Goal: Task Accomplishment & Management: Manage account settings

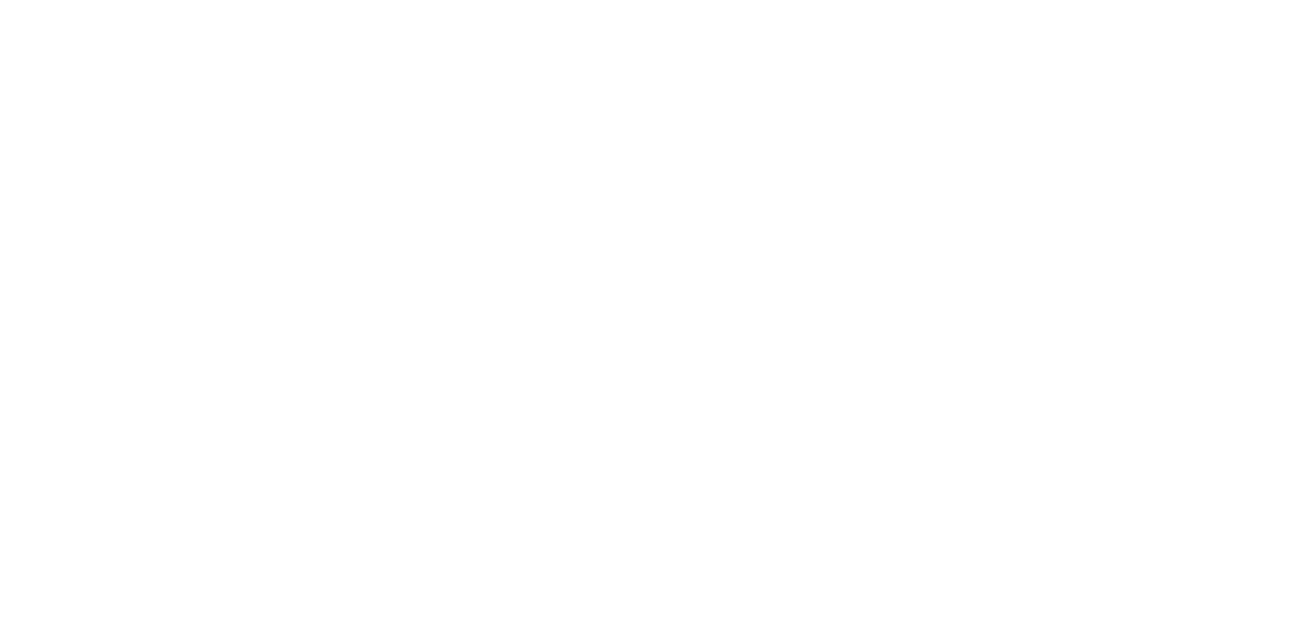
click at [454, 0] on html at bounding box center [657, 0] width 1314 height 0
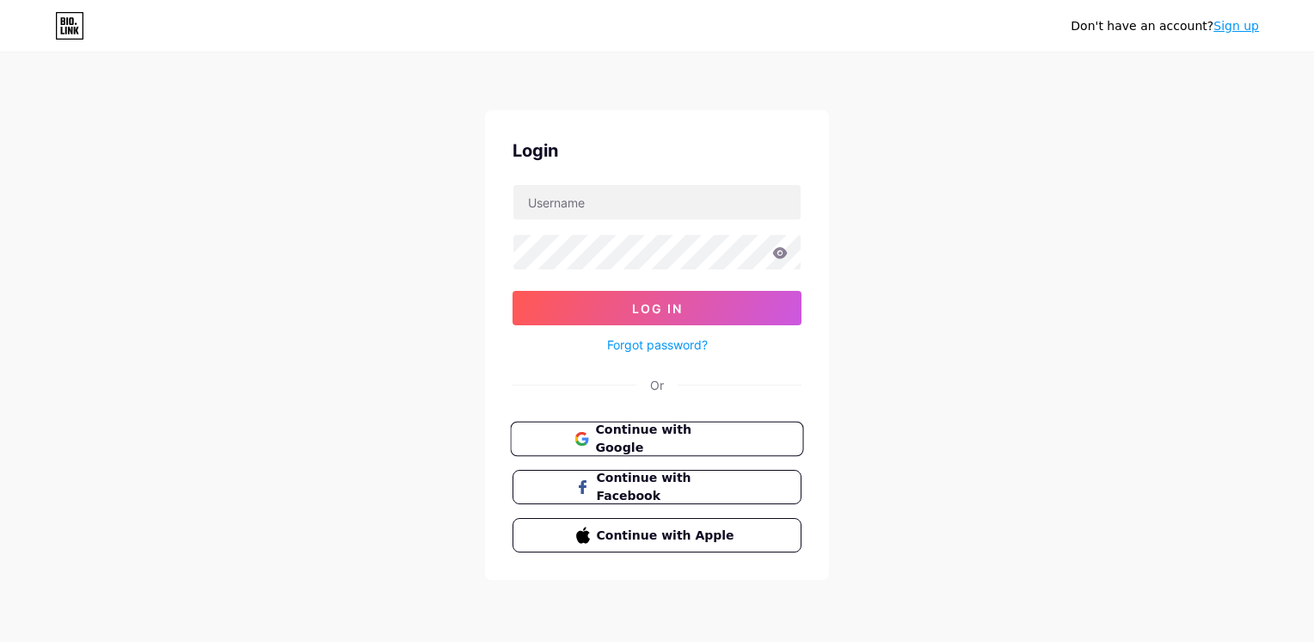
click at [603, 435] on span "Continue with Google" at bounding box center [667, 439] width 144 height 37
click at [626, 484] on span "Continue with Facebook" at bounding box center [667, 487] width 144 height 37
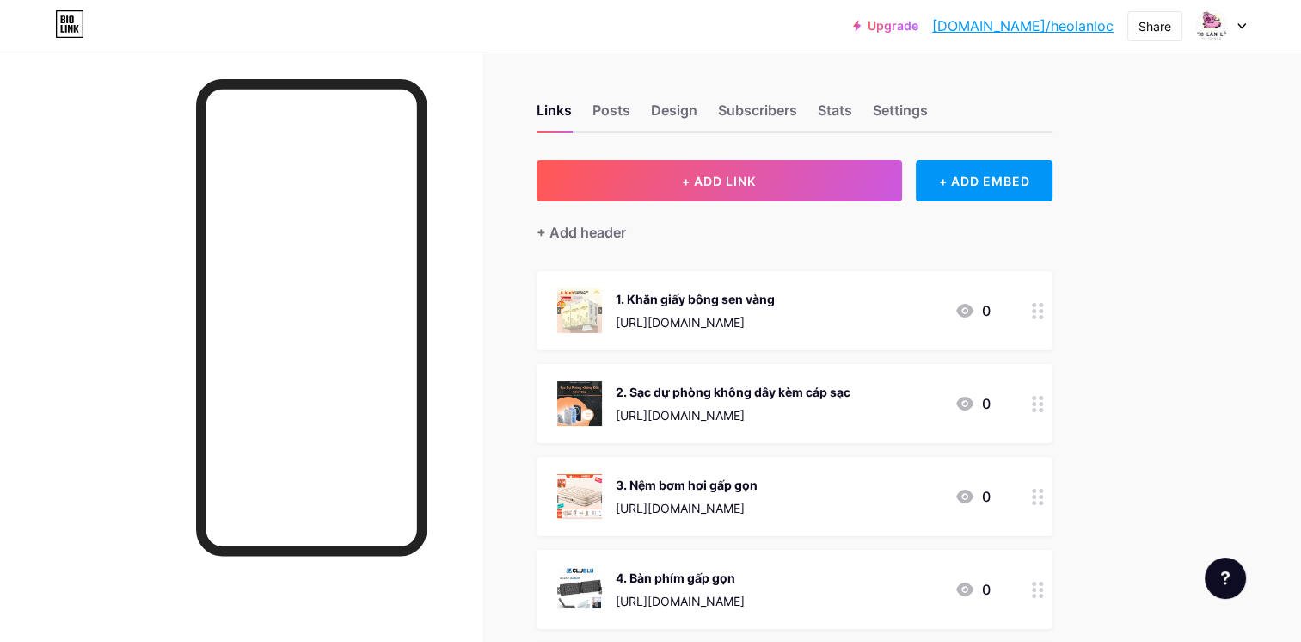
click at [1033, 309] on circle at bounding box center [1034, 311] width 4 height 4
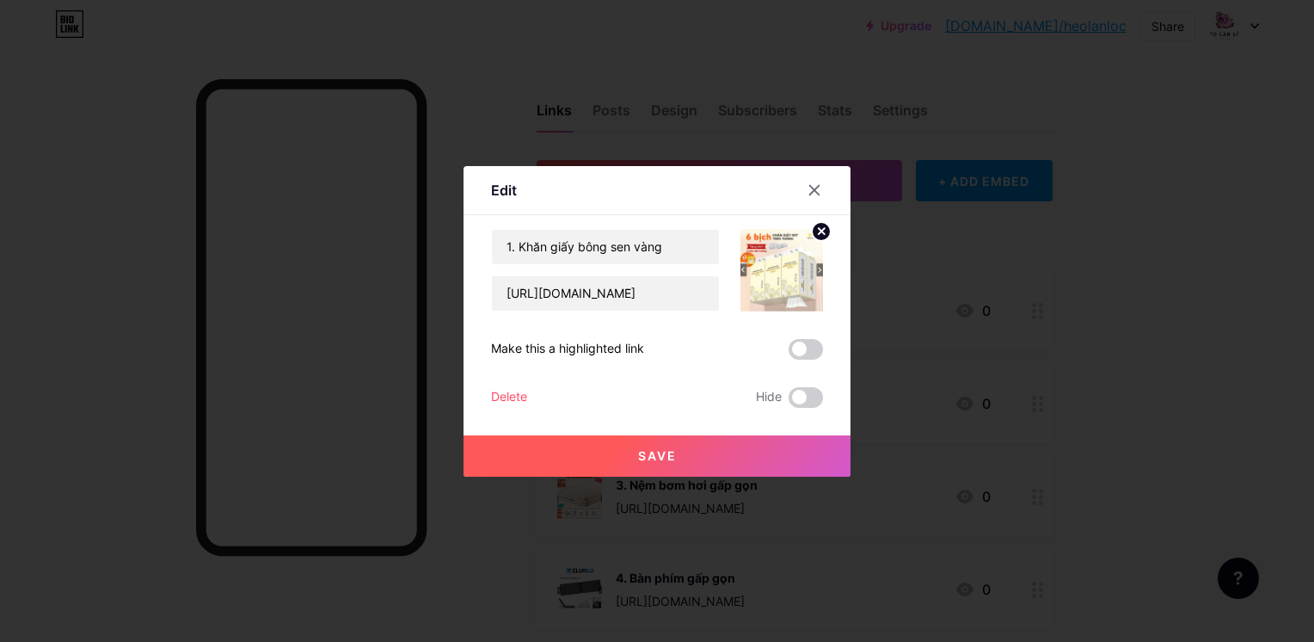
click at [958, 291] on div at bounding box center [657, 321] width 1314 height 642
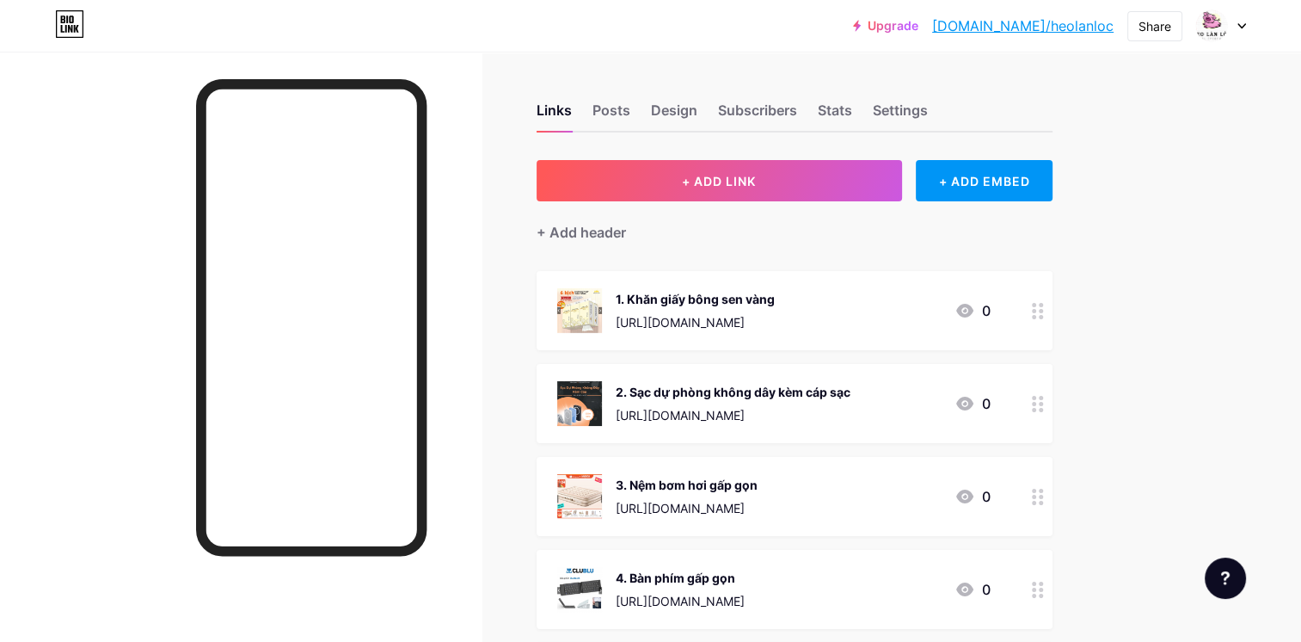
click at [870, 294] on div "1. Khăn giấy bông sen vàng https://s.shopee.vn/7pibY7SIg5 0" at bounding box center [773, 310] width 433 height 45
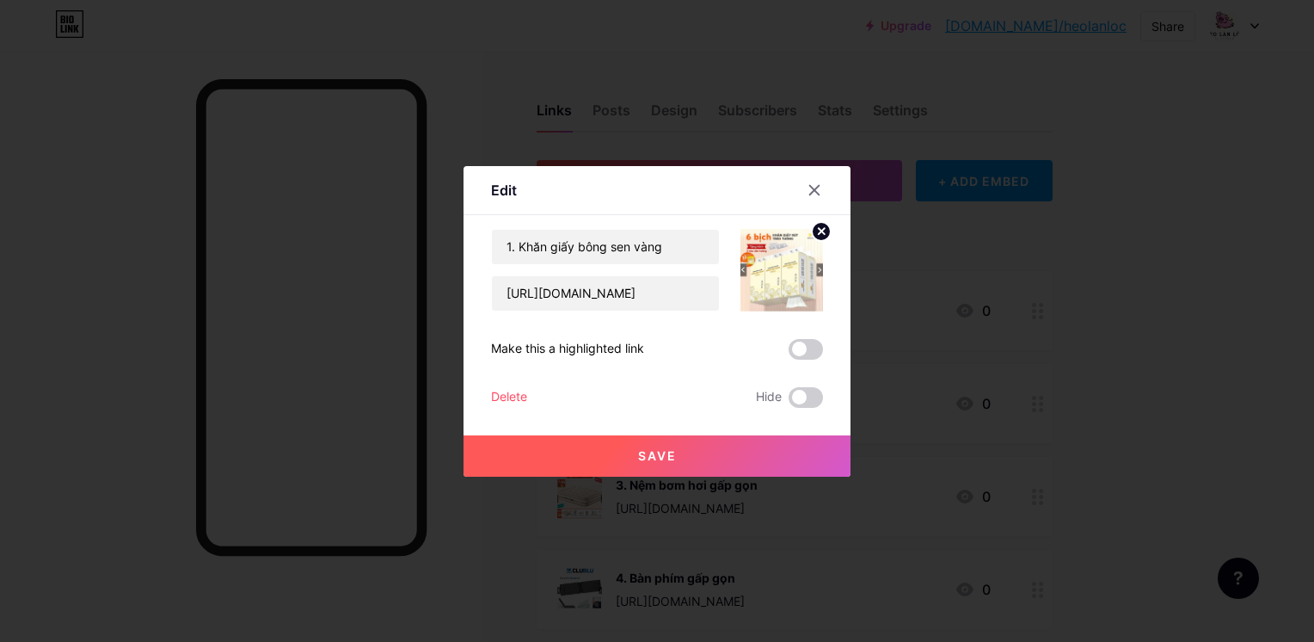
click at [516, 390] on div "Delete" at bounding box center [509, 397] width 36 height 21
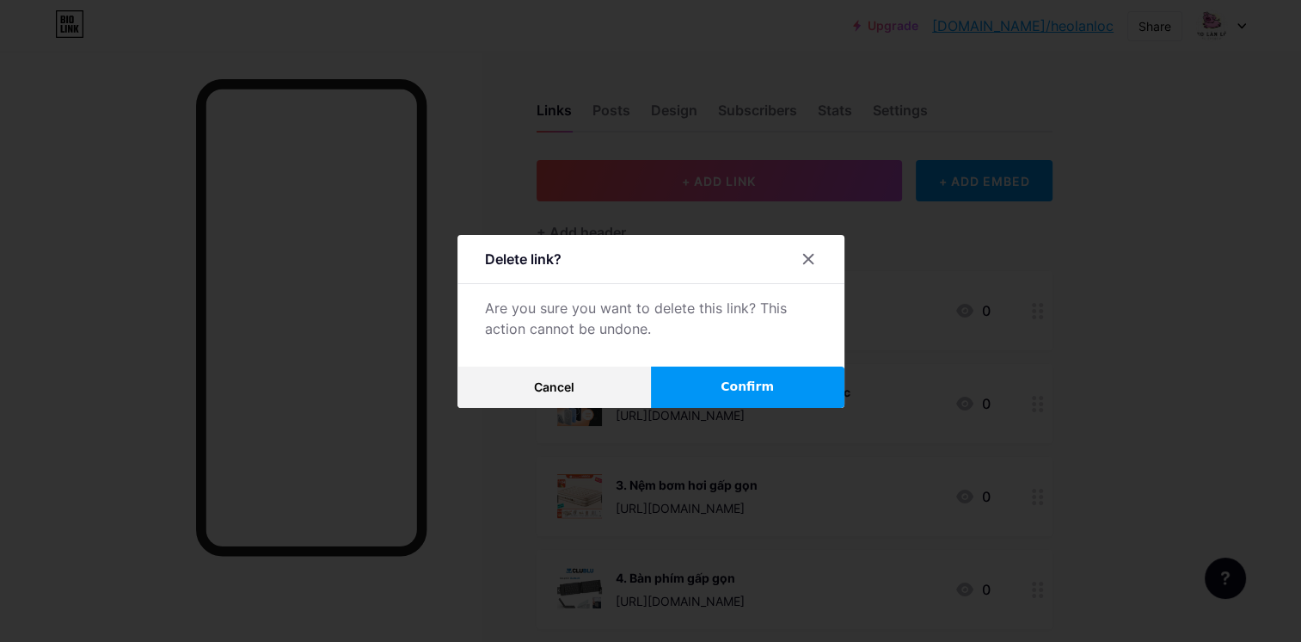
click at [670, 387] on button "Confirm" at bounding box center [747, 386] width 193 height 41
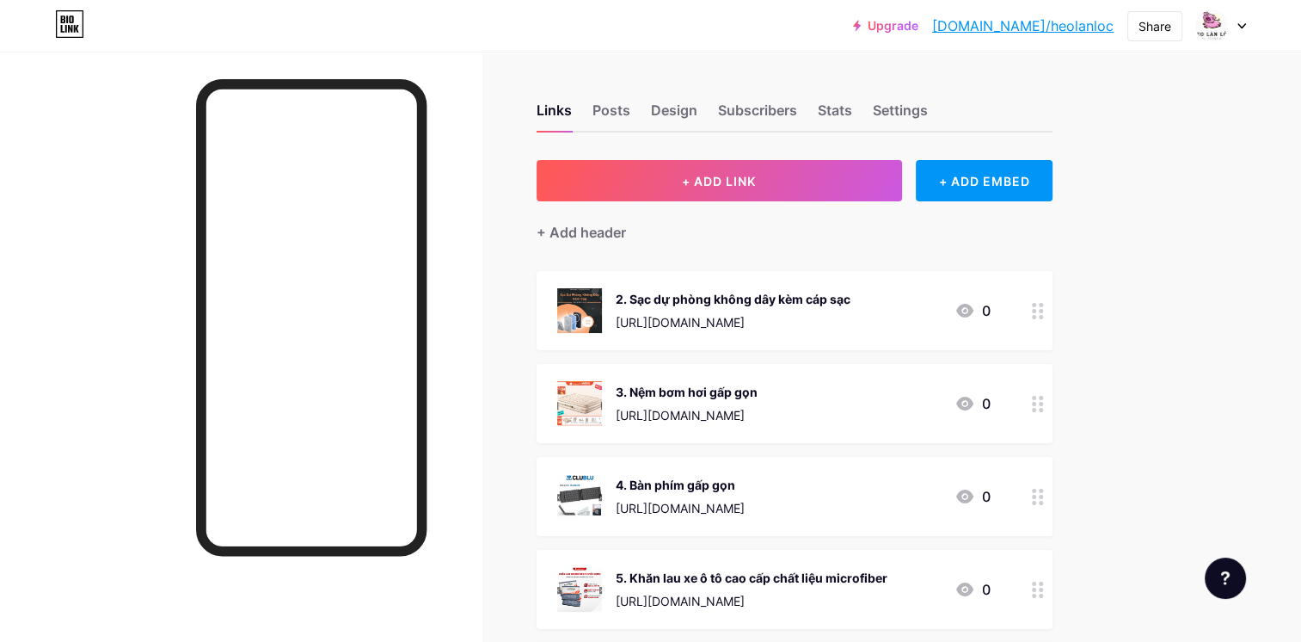
click at [655, 302] on div "2. Sạc dự phòng không dây kèm cáp sạc" at bounding box center [733, 299] width 235 height 18
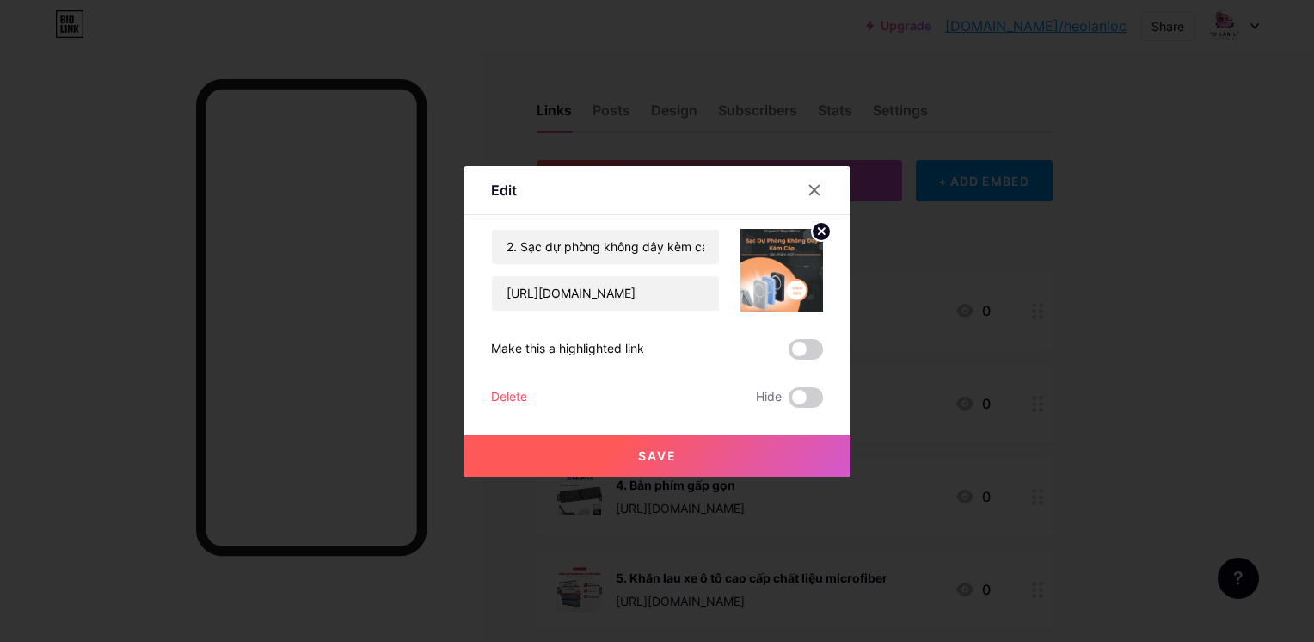
click at [526, 398] on div "Delete" at bounding box center [509, 397] width 36 height 21
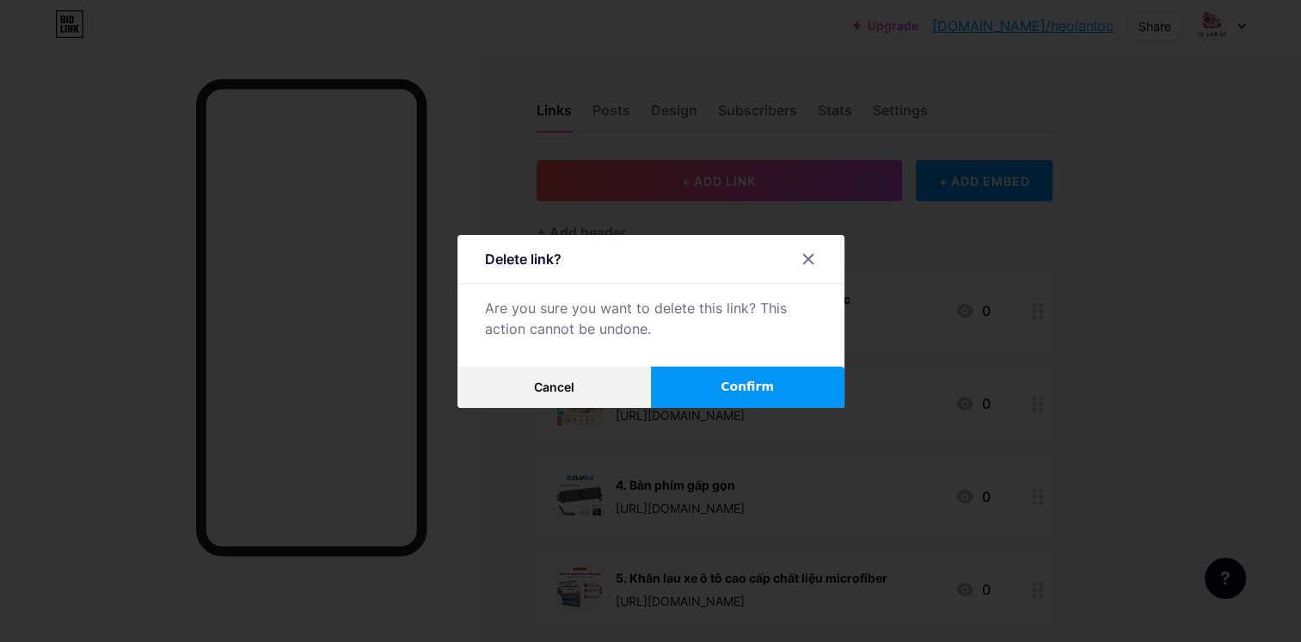
click at [691, 398] on button "Confirm" at bounding box center [747, 386] width 193 height 41
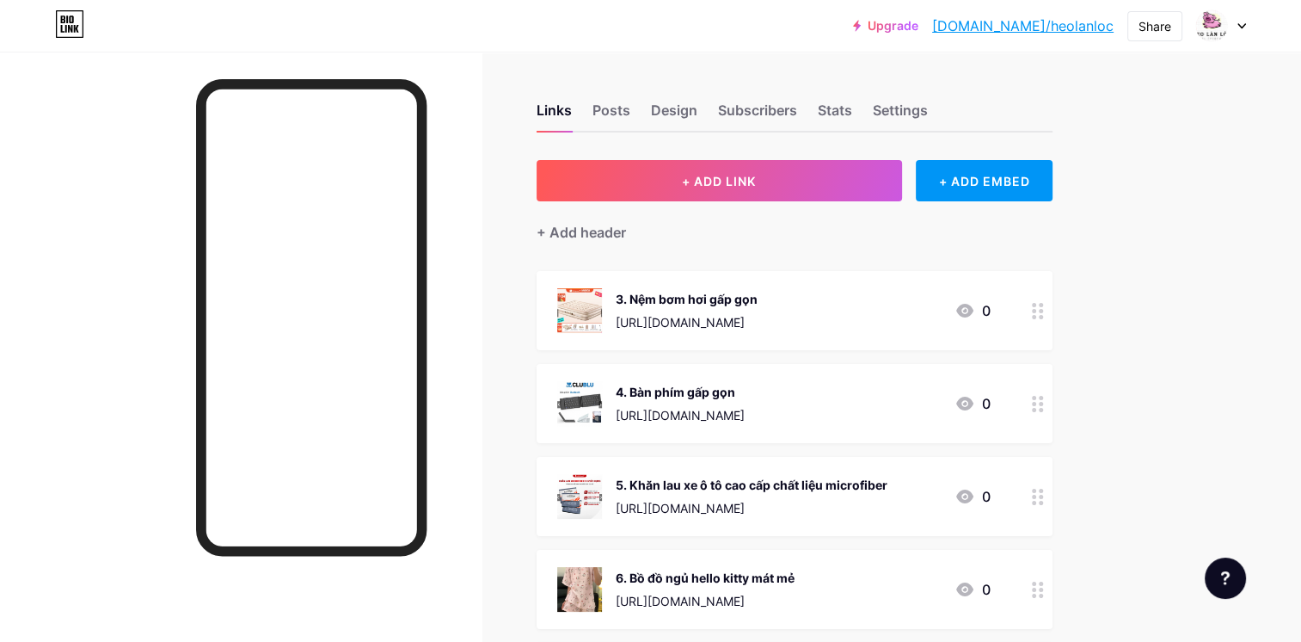
click at [719, 323] on div "https://s.shopee.vn/8UyIL8Lnlg" at bounding box center [687, 322] width 142 height 18
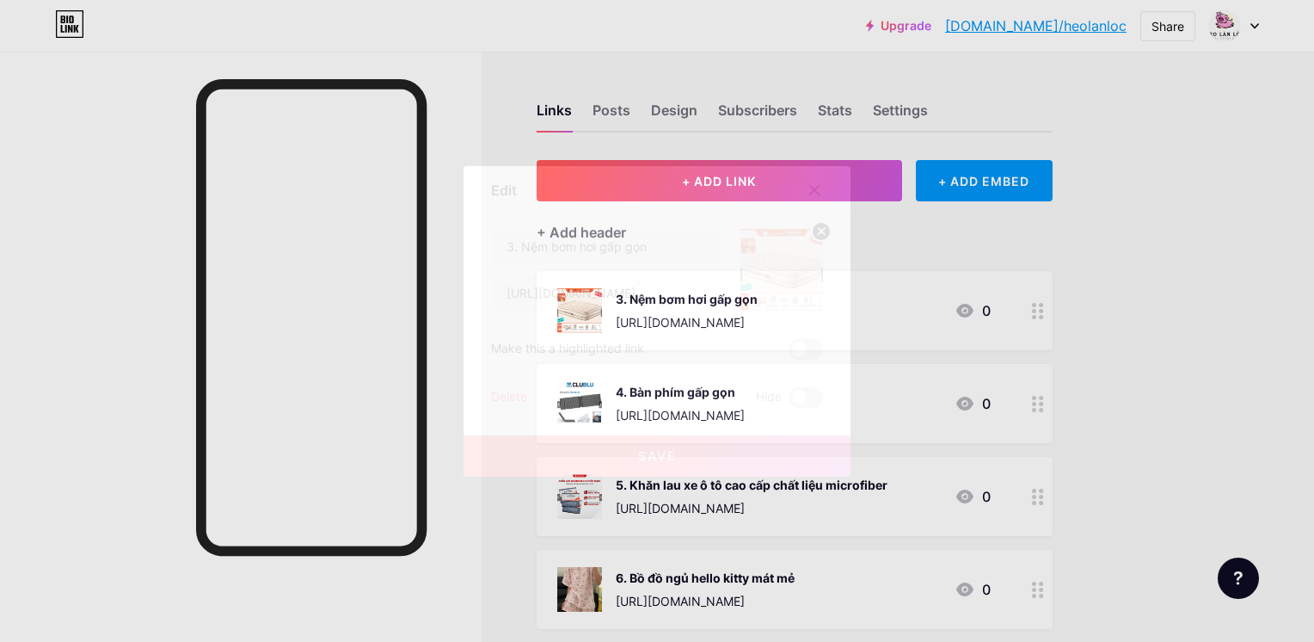
click at [506, 396] on div "Delete" at bounding box center [509, 397] width 36 height 21
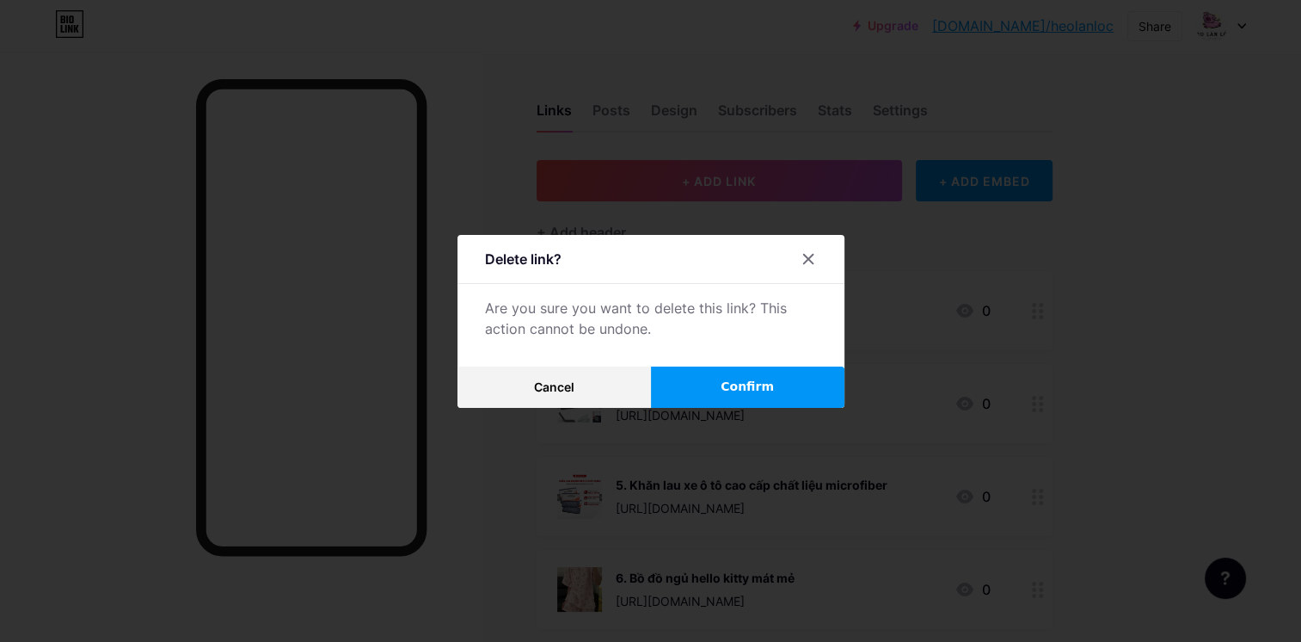
click at [700, 397] on button "Confirm" at bounding box center [747, 386] width 193 height 41
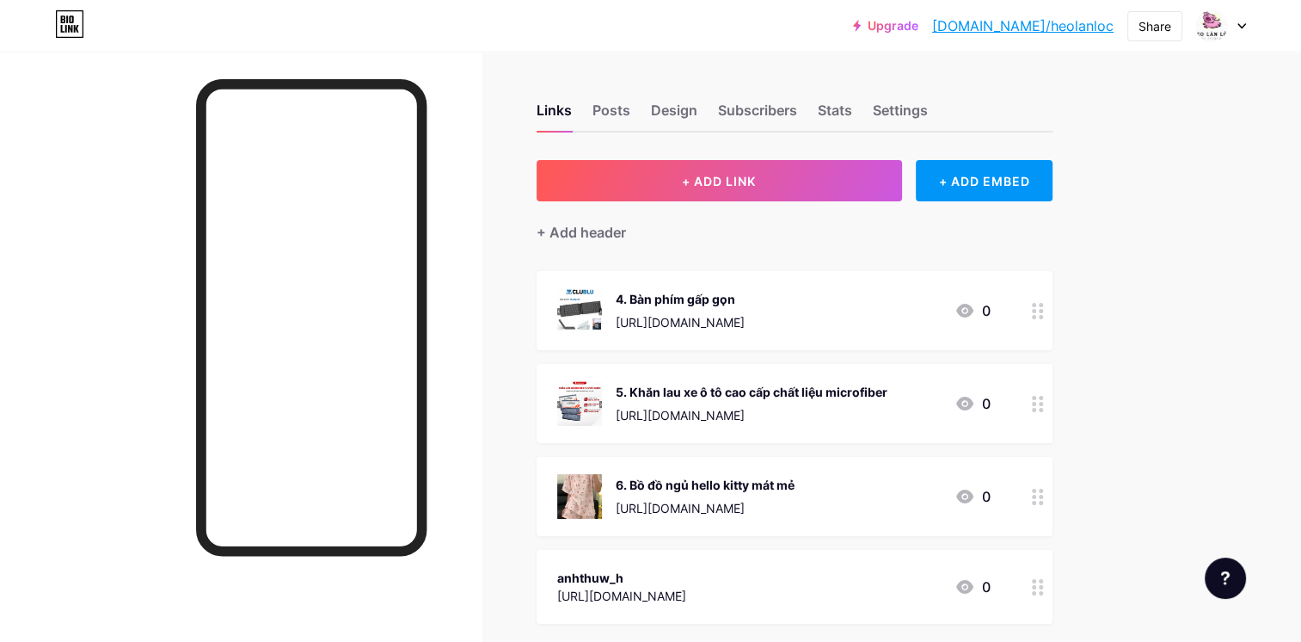
click at [680, 328] on div "https://s.shopee.vn/AKPwY9QpRm" at bounding box center [680, 322] width 129 height 18
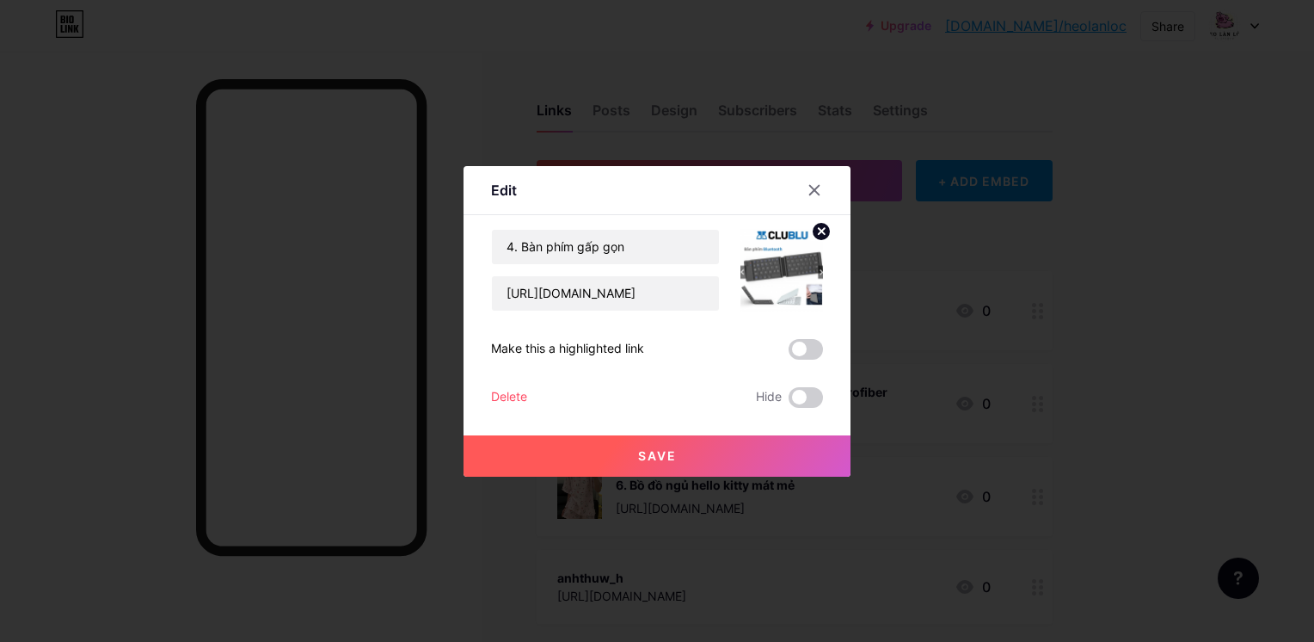
click at [494, 400] on div "Delete" at bounding box center [509, 397] width 36 height 21
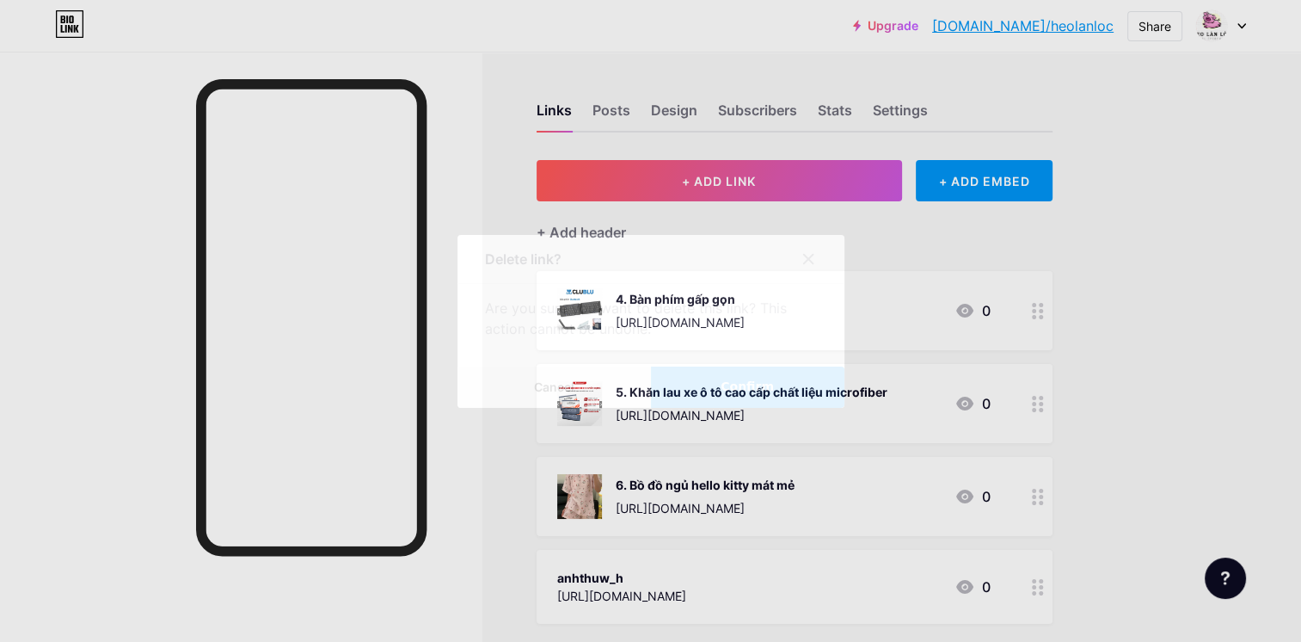
click at [760, 380] on span "Confirm" at bounding box center [747, 387] width 53 height 18
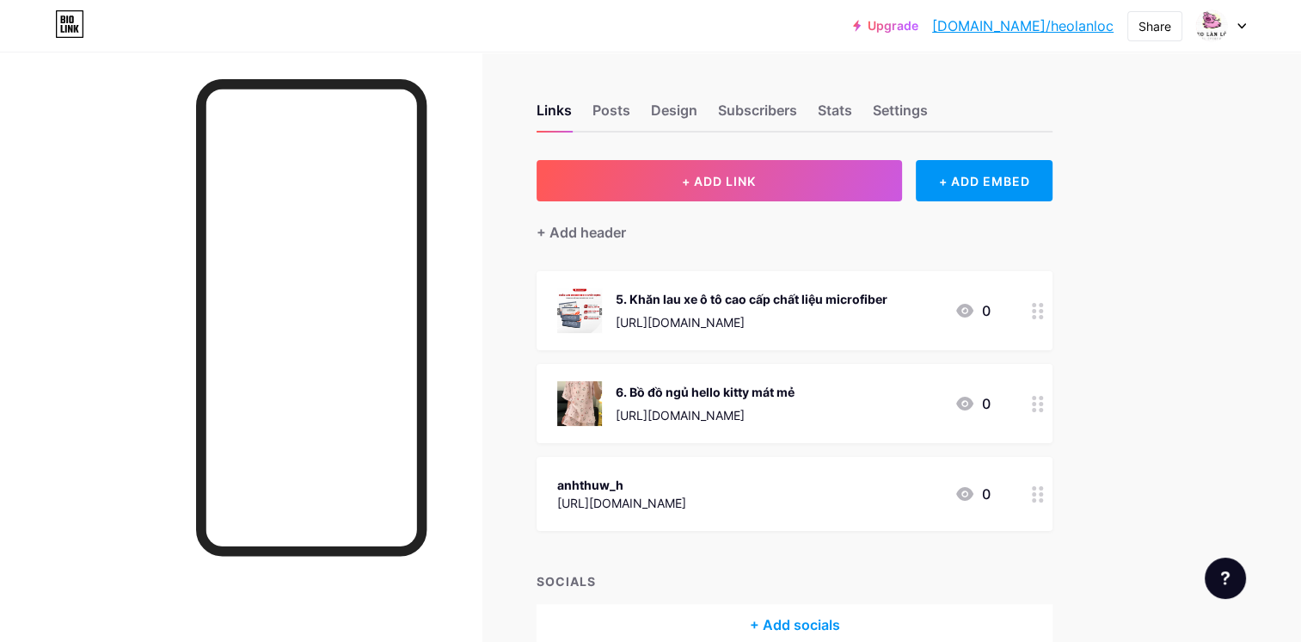
click at [753, 334] on div "5. Khăn lau xe ô tô cao cấp chất liệu microfiber https://s.shopee.vn/BJARtrO9A 0" at bounding box center [795, 310] width 516 height 79
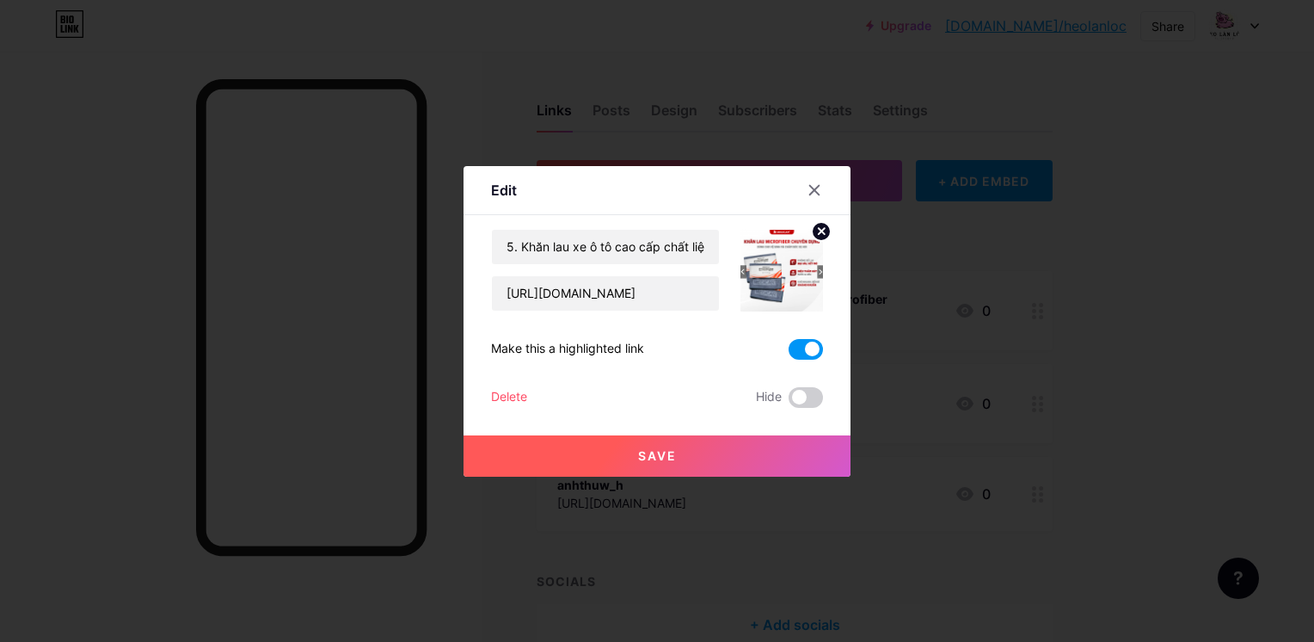
click at [500, 392] on div "Delete" at bounding box center [509, 397] width 36 height 21
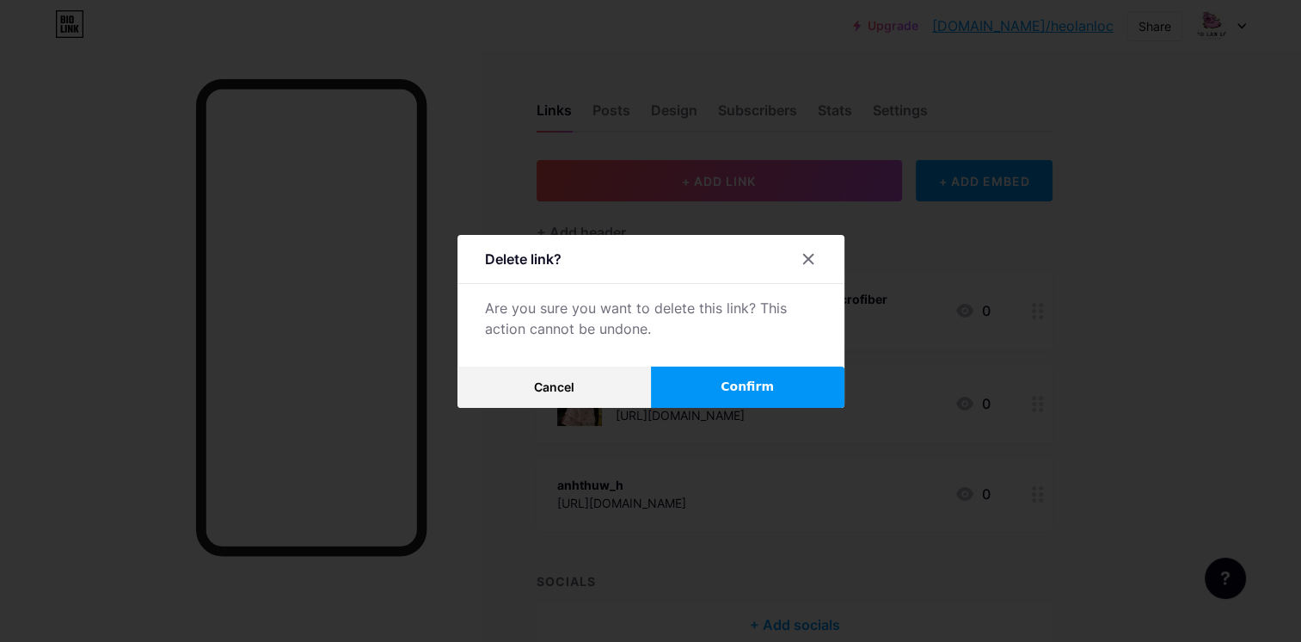
click at [731, 379] on span "Confirm" at bounding box center [747, 387] width 53 height 18
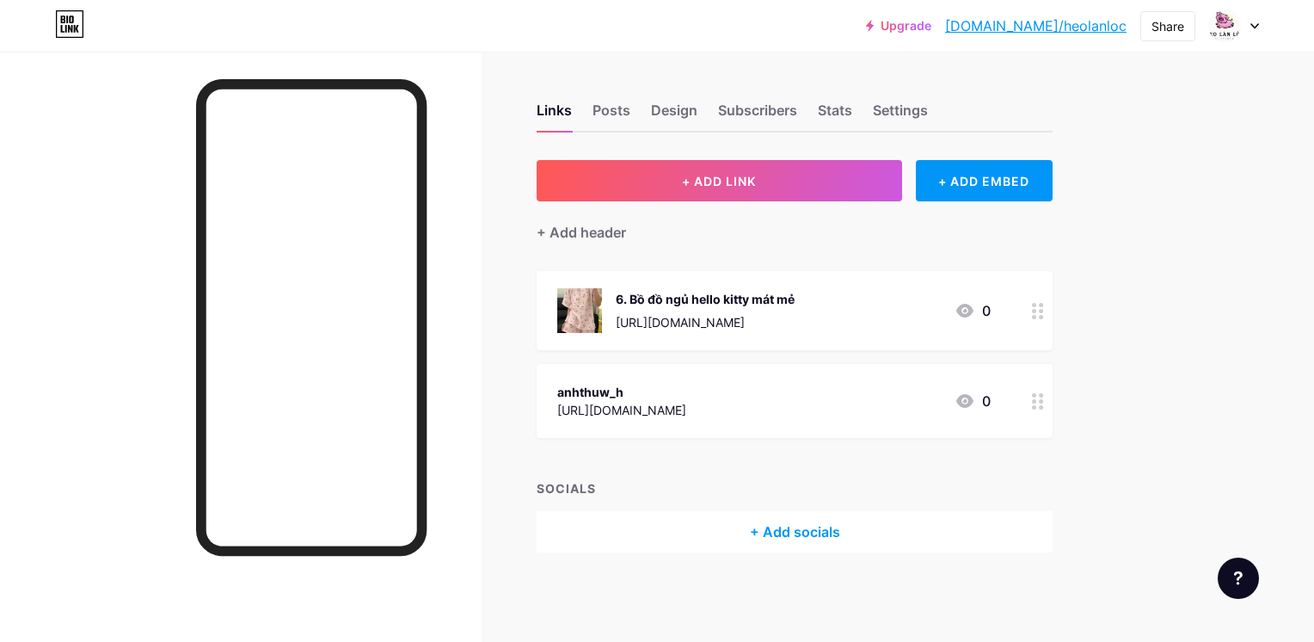
click at [708, 324] on div "https://s.shopee.vn/9fAG0Ny9UD" at bounding box center [705, 322] width 179 height 18
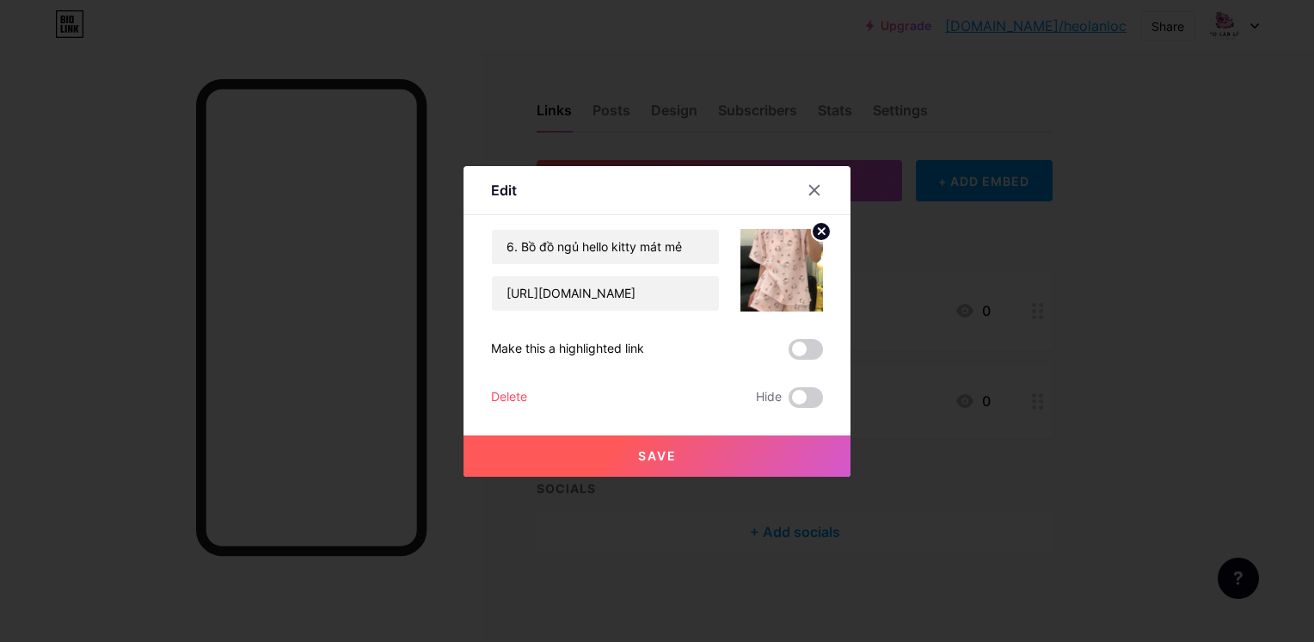
click at [528, 397] on div "Delete Hide" at bounding box center [657, 397] width 332 height 21
click at [513, 396] on div "Delete" at bounding box center [509, 397] width 36 height 21
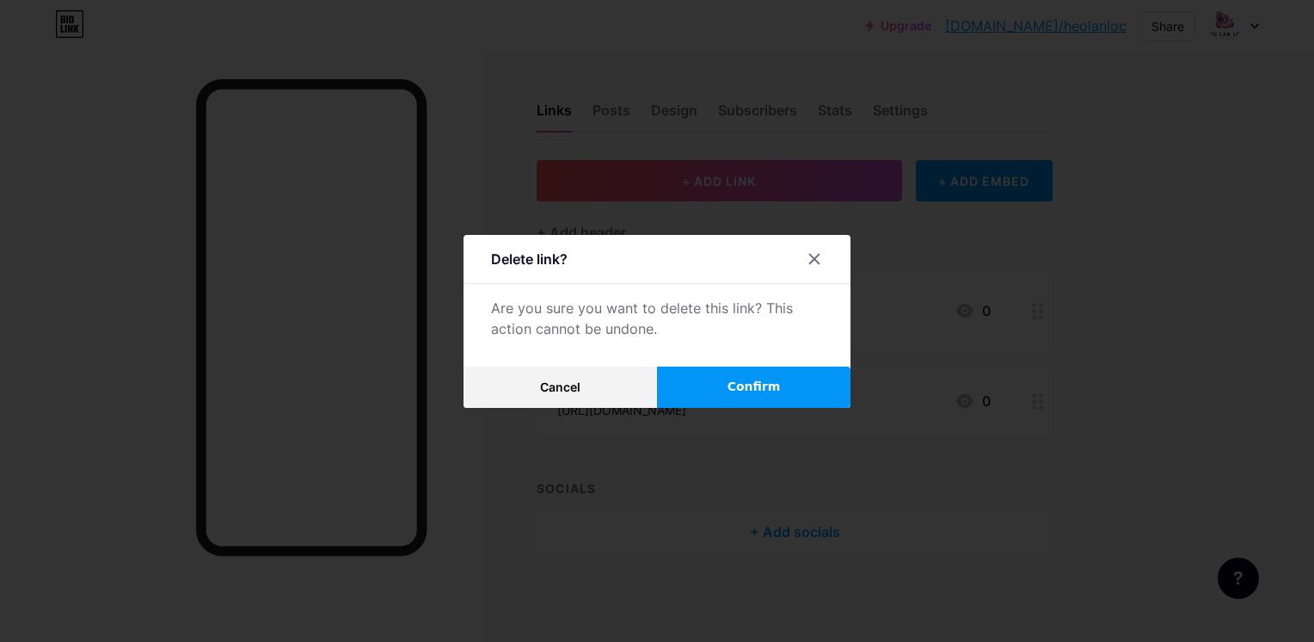
click at [709, 374] on button "Confirm" at bounding box center [753, 386] width 193 height 41
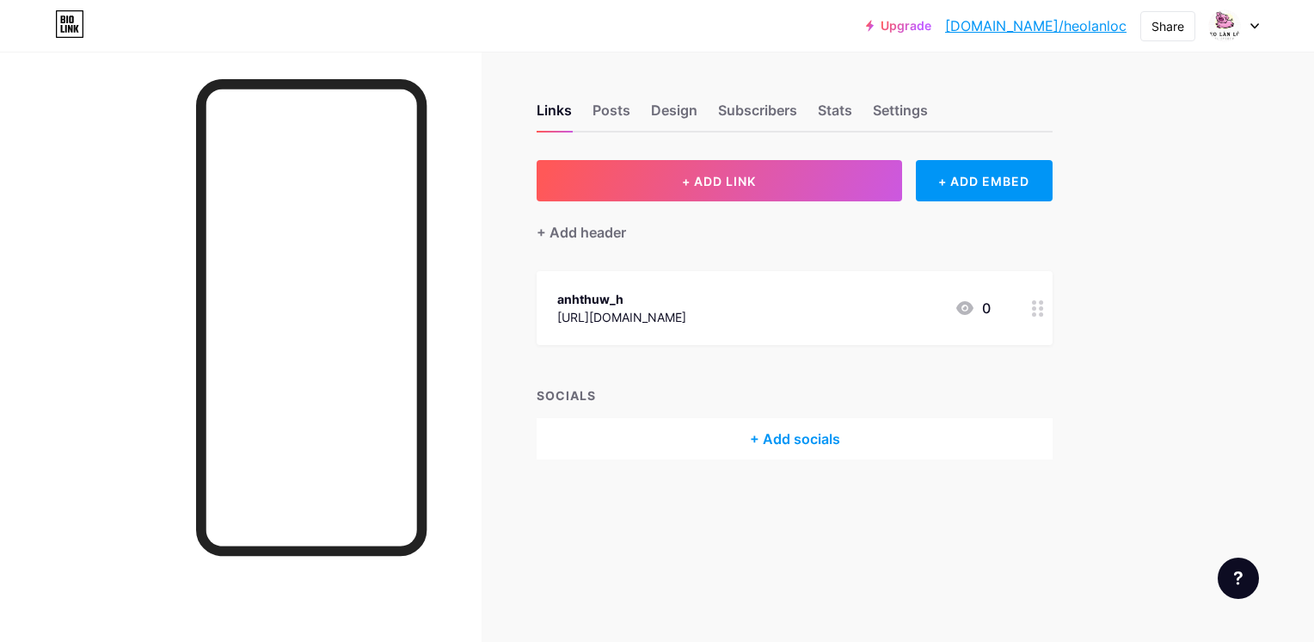
click at [669, 335] on div "anhthuw_h https://www.instagram.com/anhthuw_h/ 0" at bounding box center [795, 308] width 516 height 74
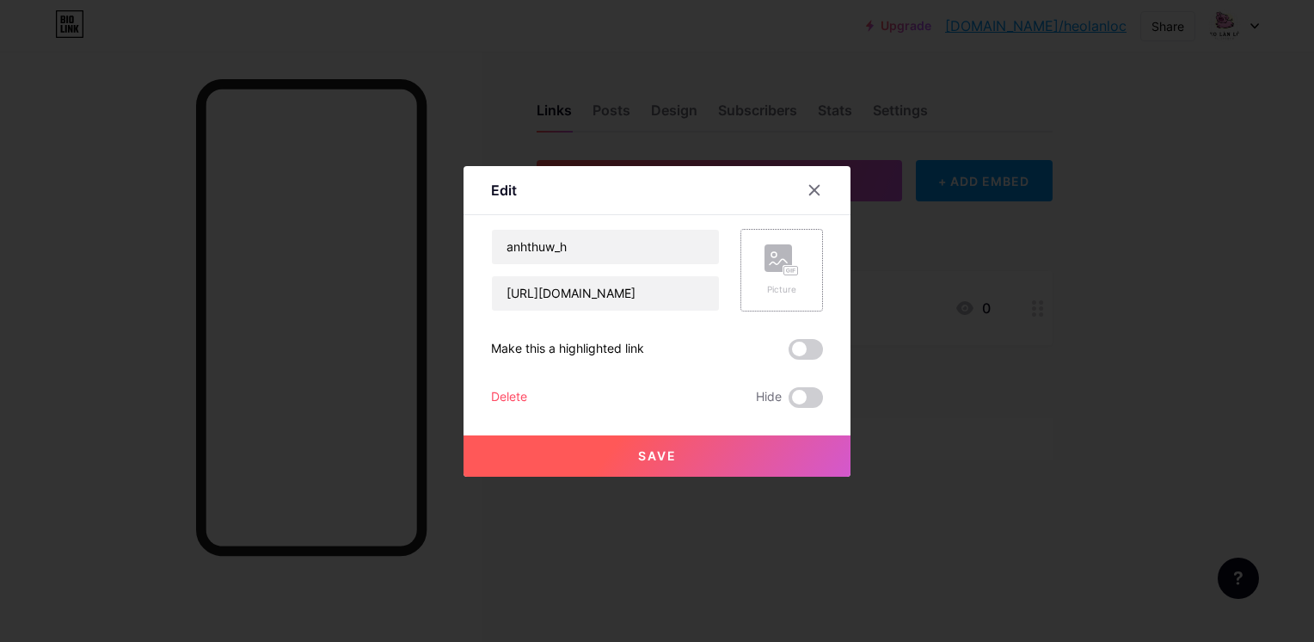
click at [774, 281] on div "Picture" at bounding box center [781, 270] width 34 height 52
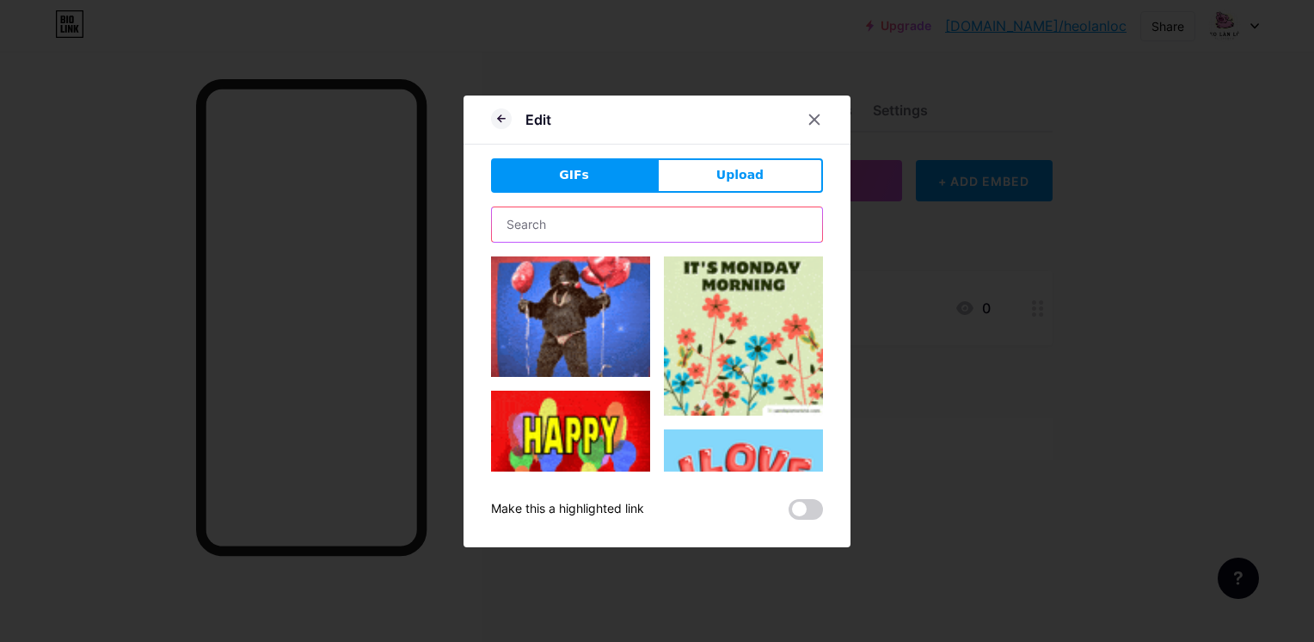
click at [654, 230] on input "text" at bounding box center [657, 224] width 330 height 34
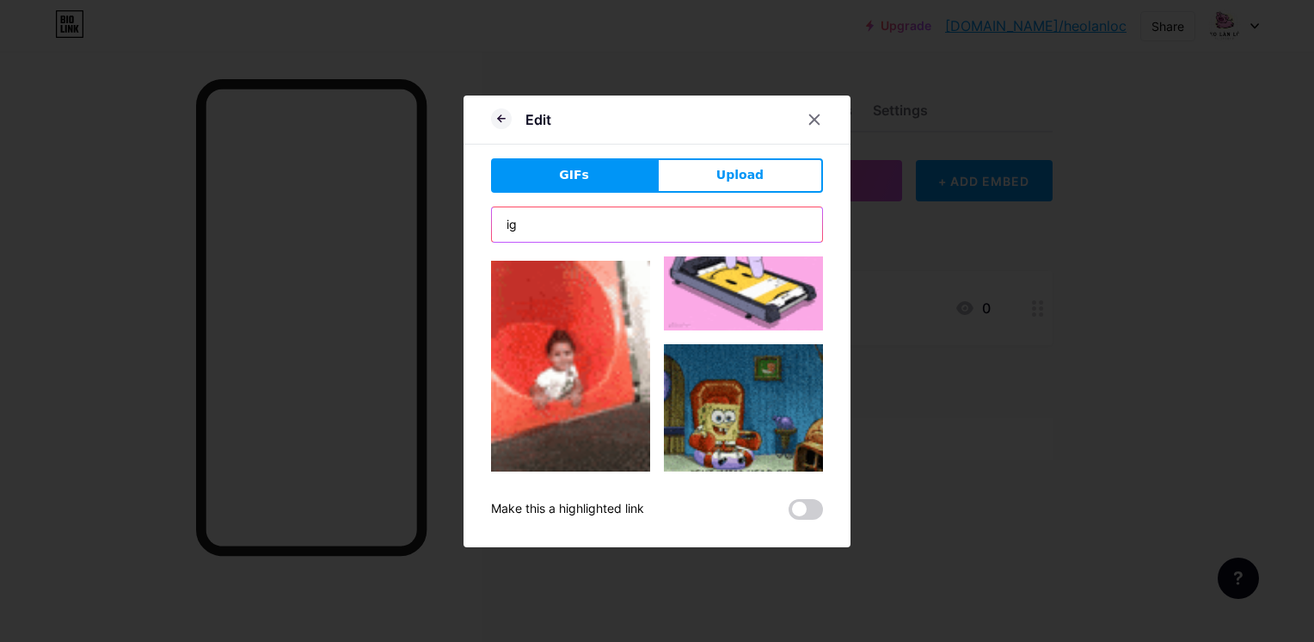
scroll to position [344, 0]
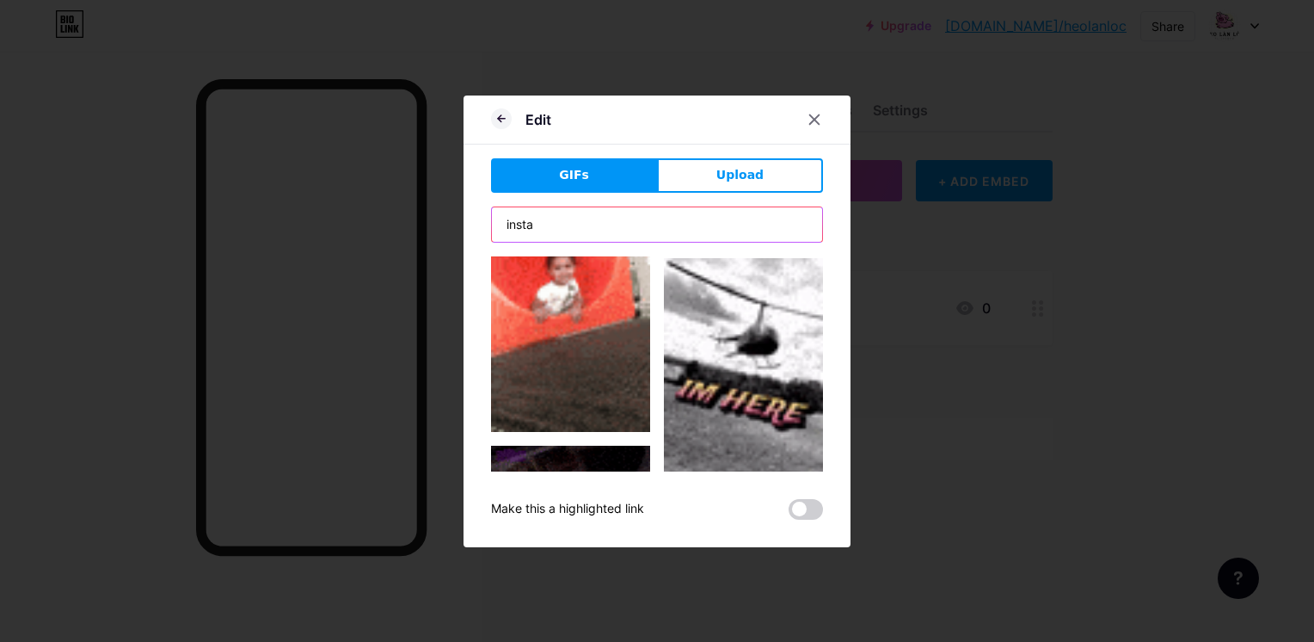
type input "insta"
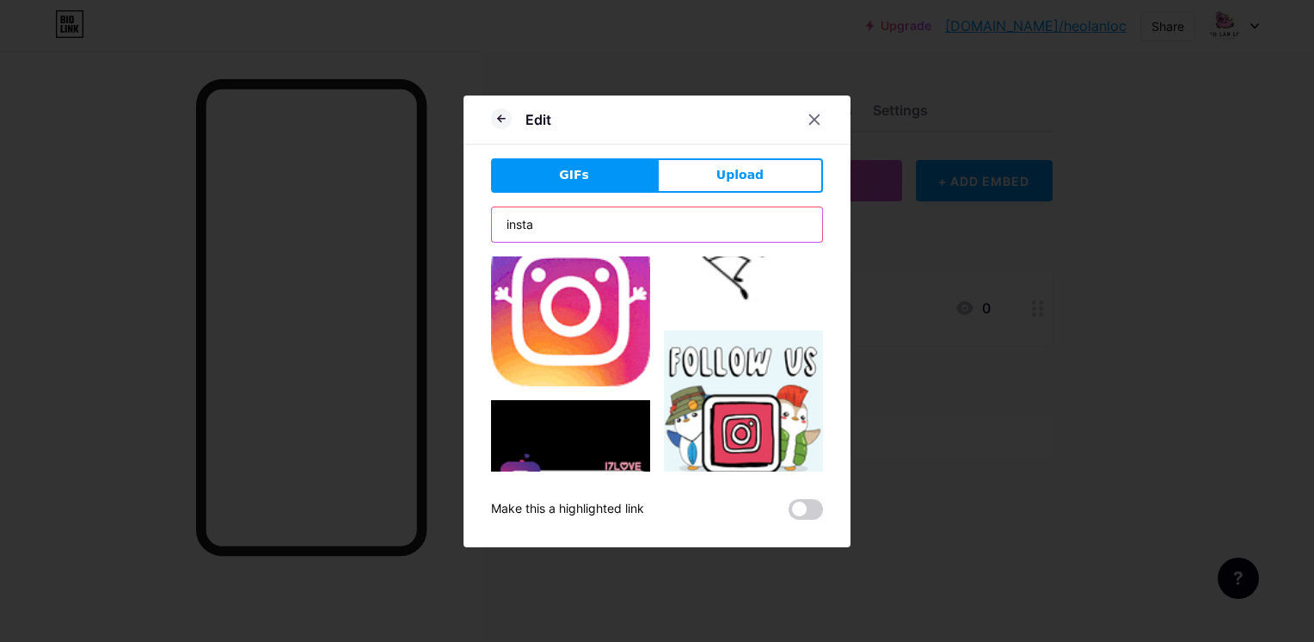
scroll to position [172, 0]
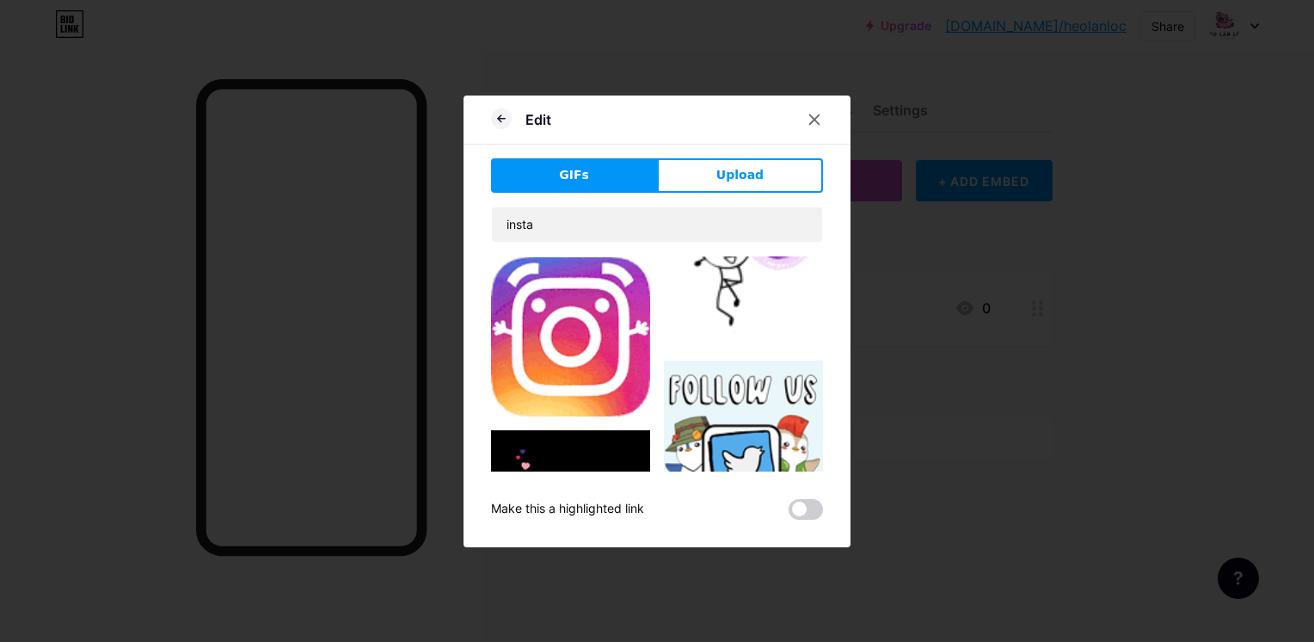
click at [583, 322] on img at bounding box center [570, 336] width 159 height 159
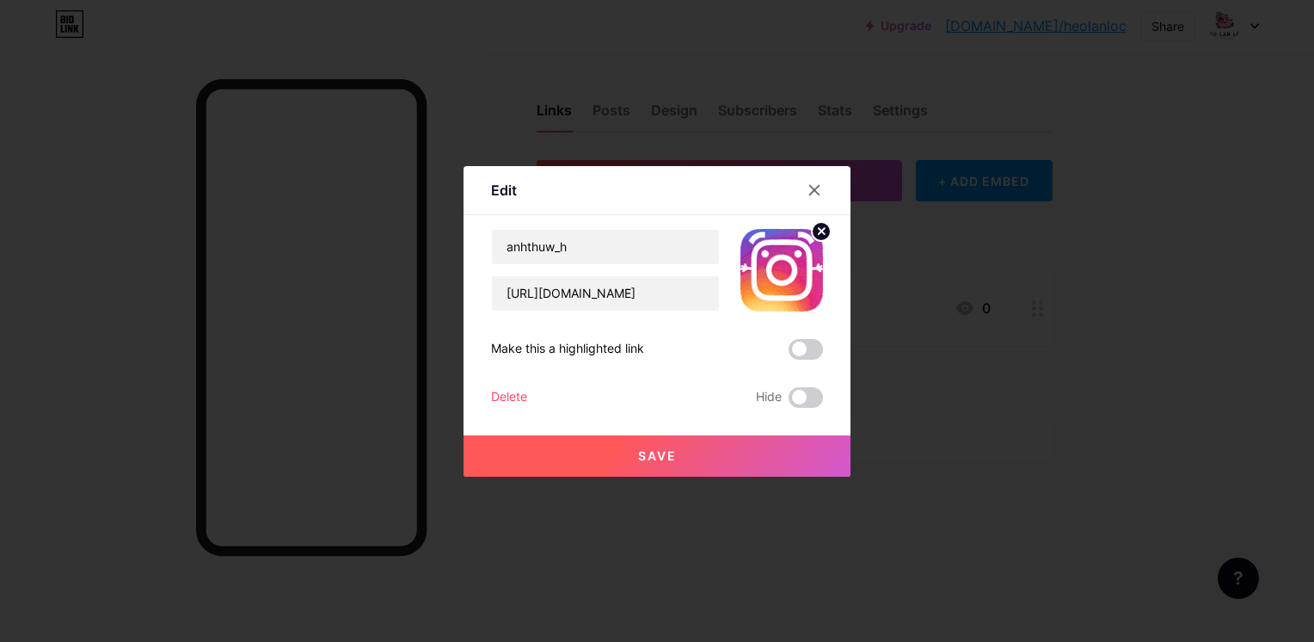
click at [611, 442] on button "Save" at bounding box center [657, 455] width 387 height 41
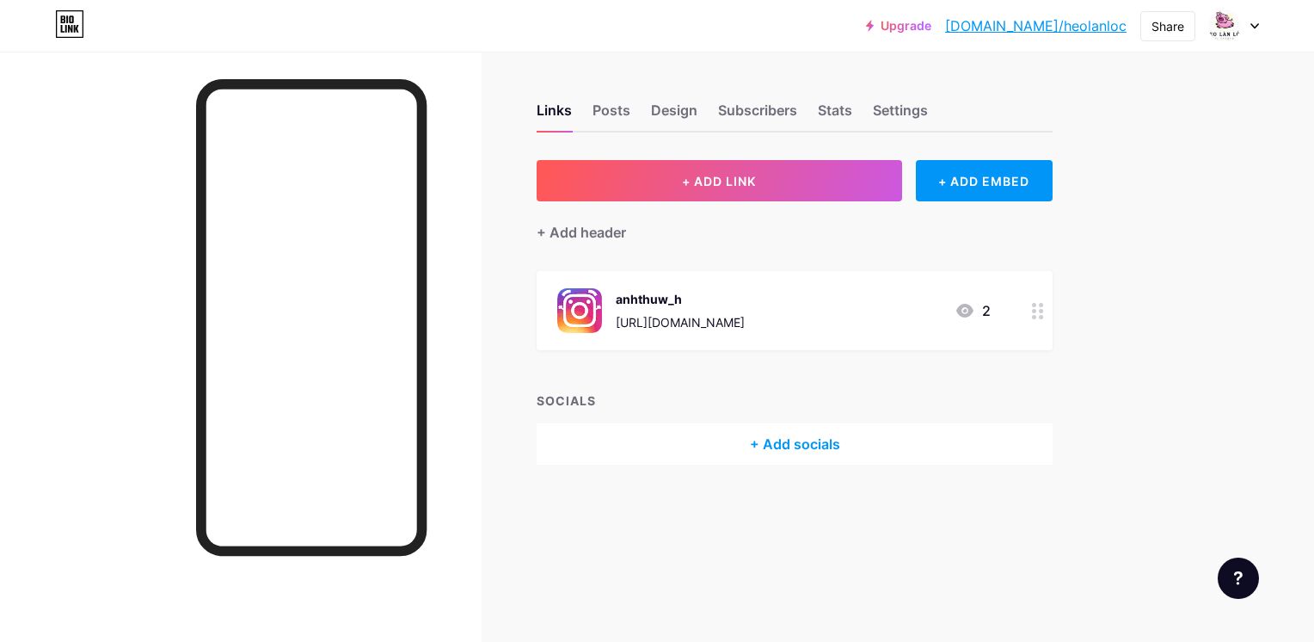
click at [967, 306] on icon at bounding box center [964, 311] width 17 height 14
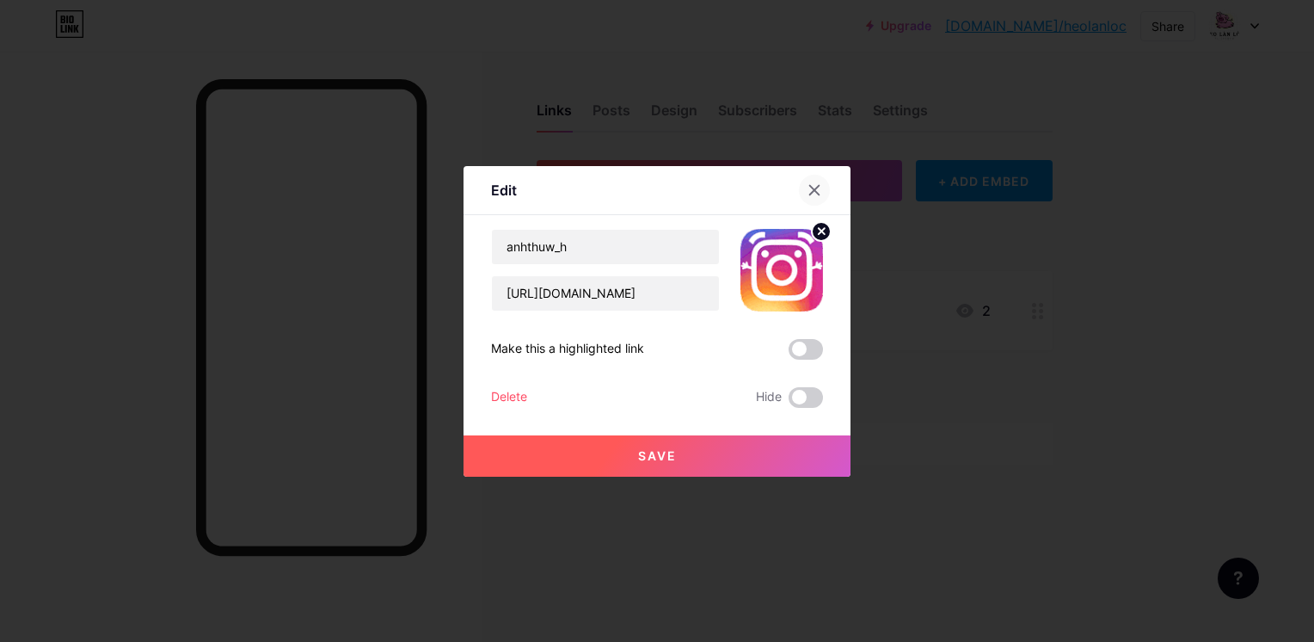
click at [807, 191] on icon at bounding box center [814, 190] width 14 height 14
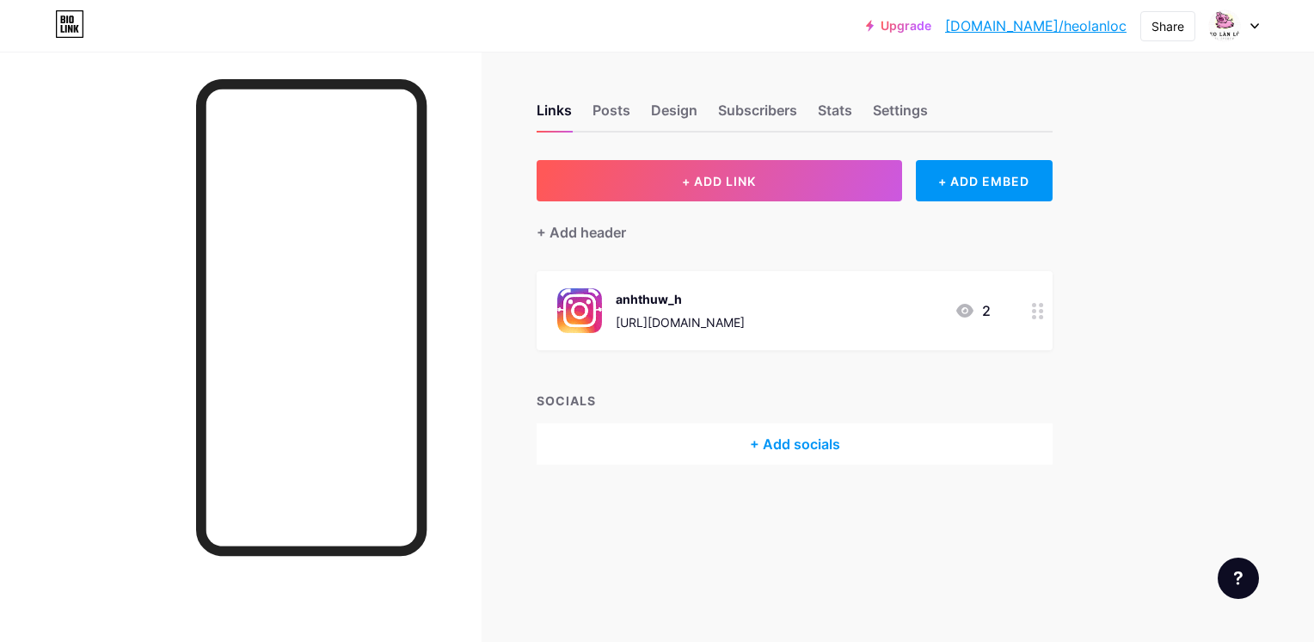
click at [757, 444] on div "+ Add socials" at bounding box center [795, 443] width 516 height 41
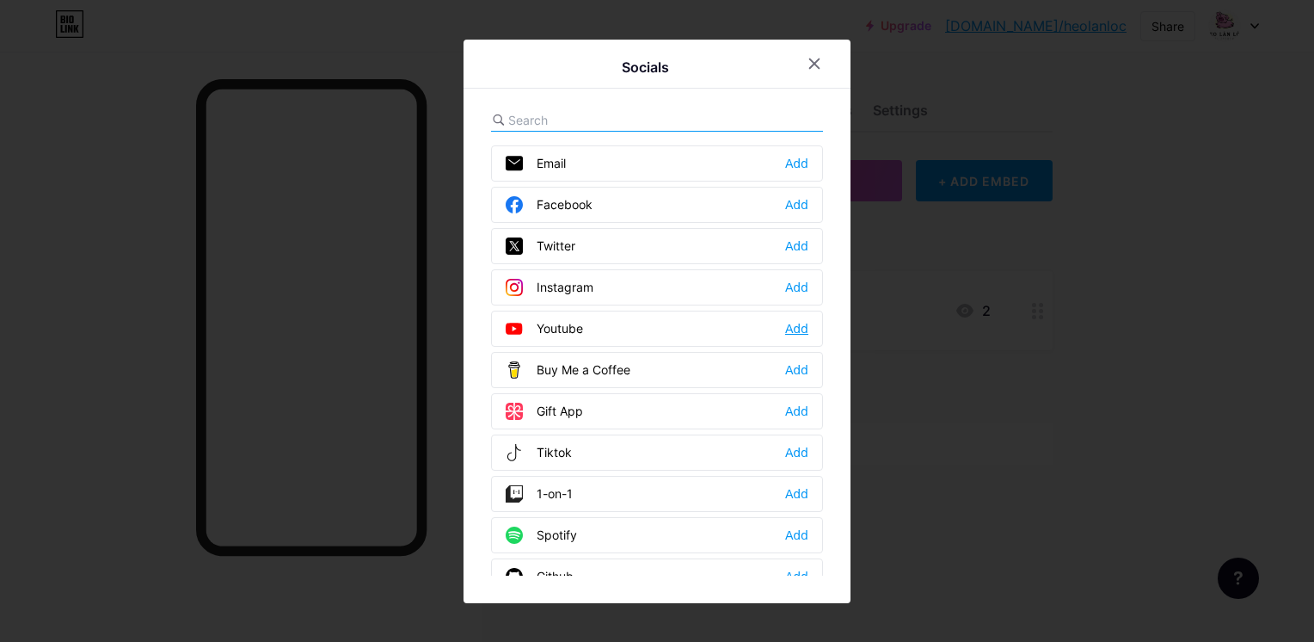
click at [795, 331] on div "Add" at bounding box center [796, 328] width 23 height 17
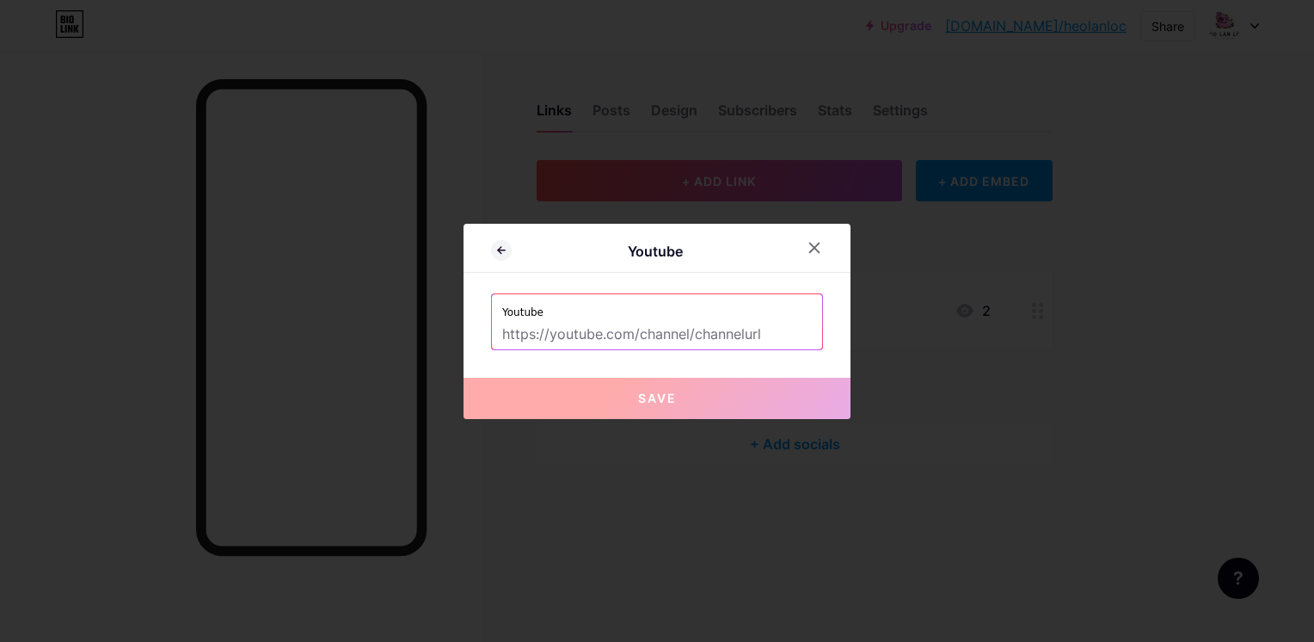
click at [705, 324] on input "text" at bounding box center [657, 334] width 310 height 29
click at [609, 341] on input "text" at bounding box center [657, 334] width 310 height 29
paste input "[URL][DOMAIN_NAME]"
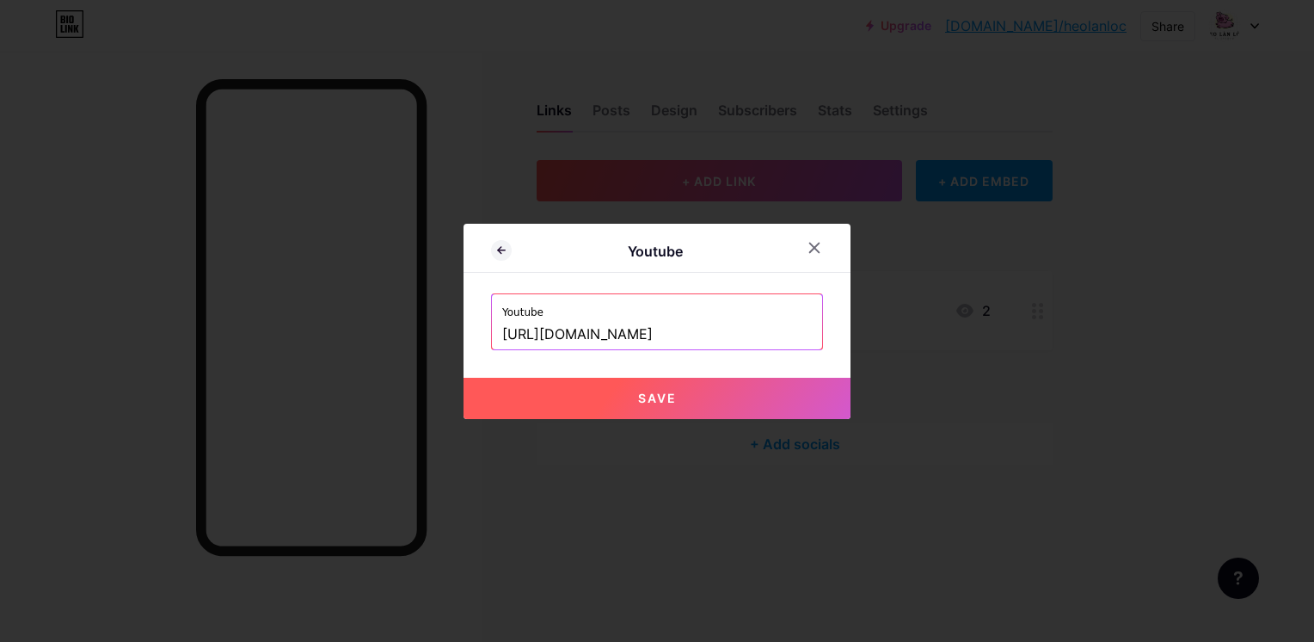
scroll to position [0, 114]
type input "[URL][DOMAIN_NAME]"
click at [616, 386] on button "Save" at bounding box center [657, 398] width 387 height 41
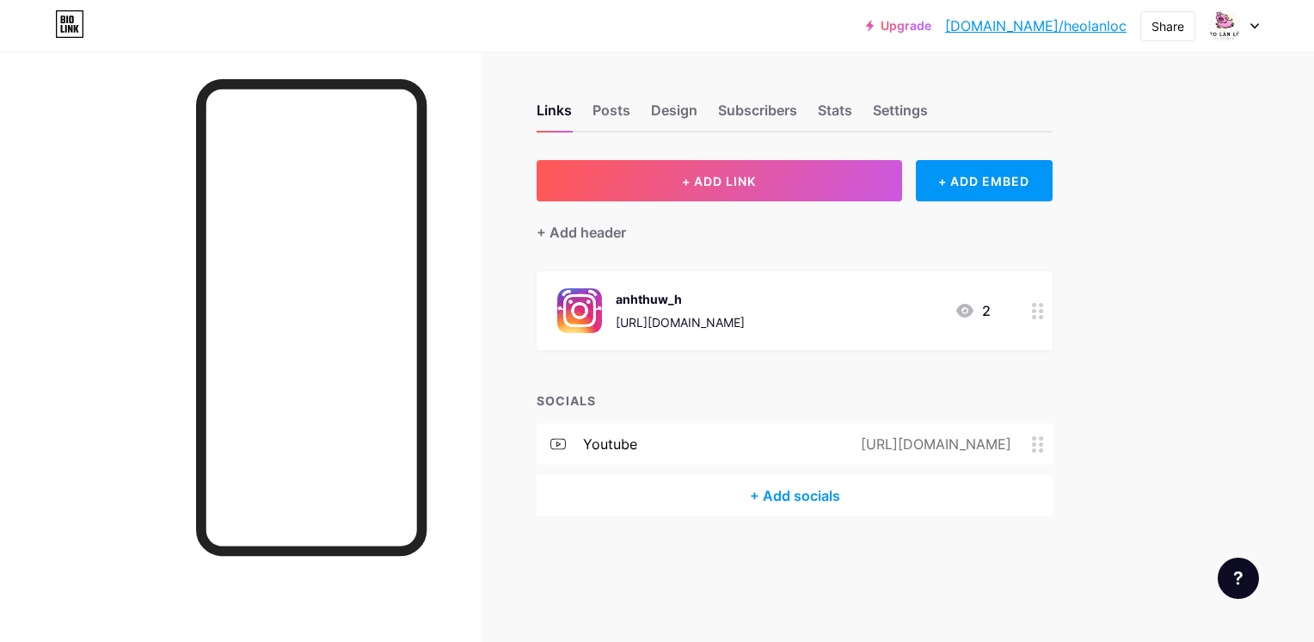
click at [805, 487] on div "+ Add socials" at bounding box center [795, 495] width 516 height 41
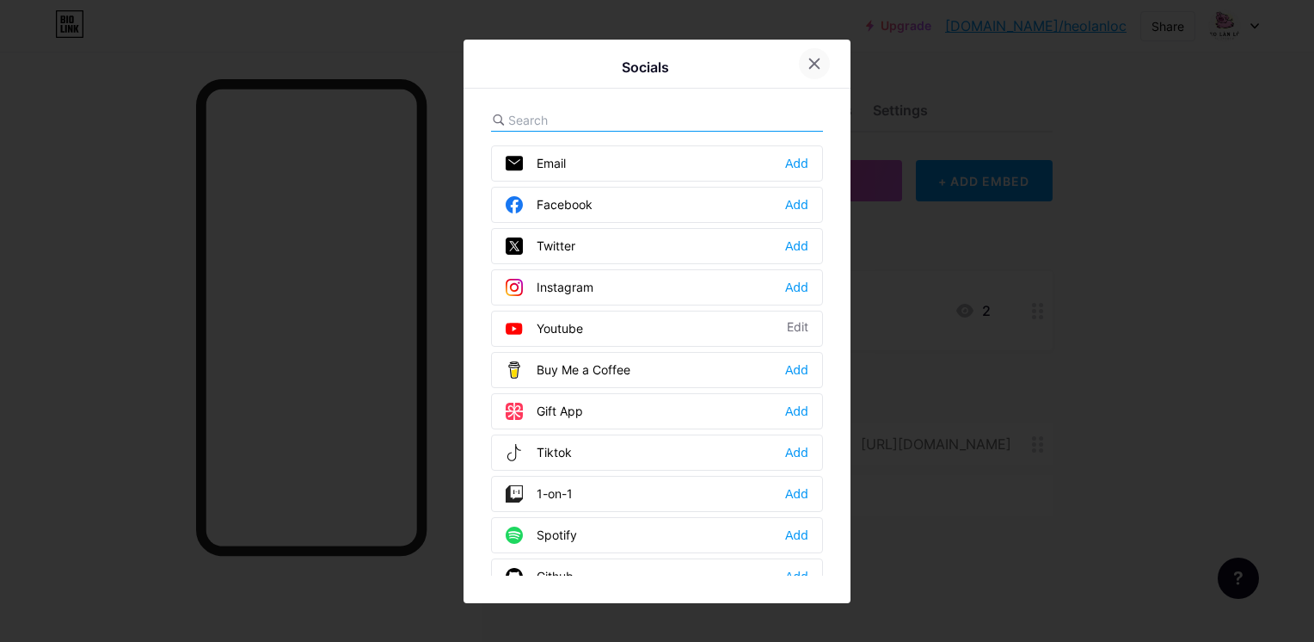
click at [808, 71] on div at bounding box center [814, 63] width 31 height 31
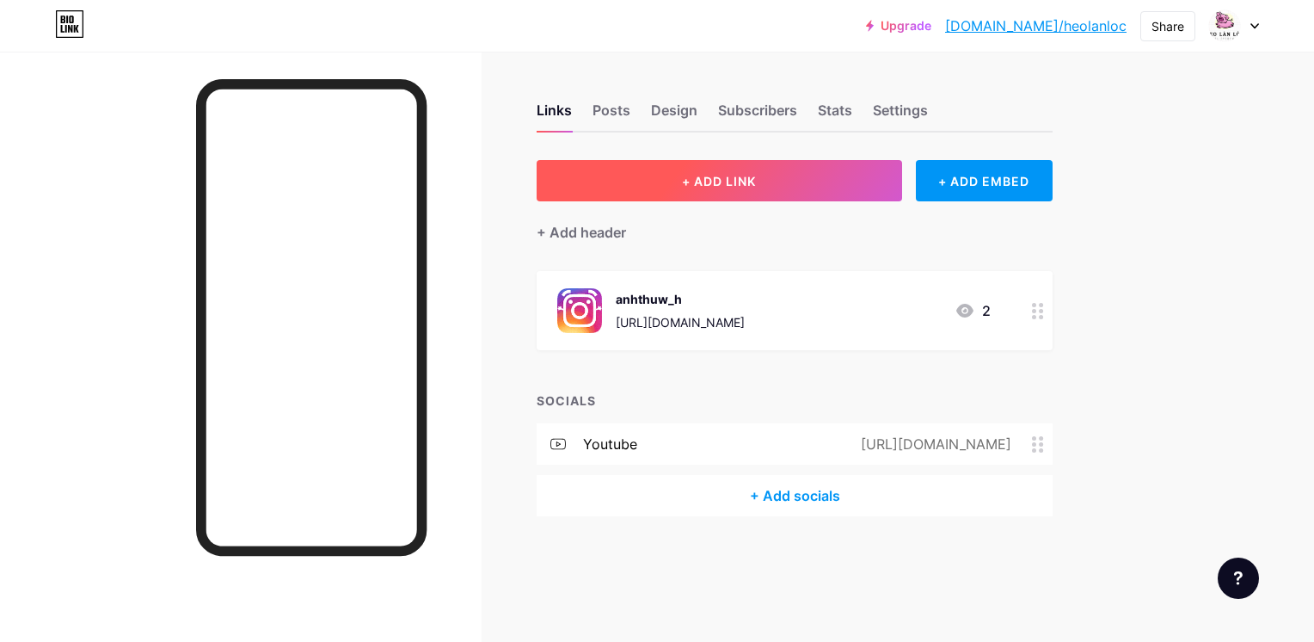
click at [703, 184] on span "+ ADD LINK" at bounding box center [719, 181] width 74 height 15
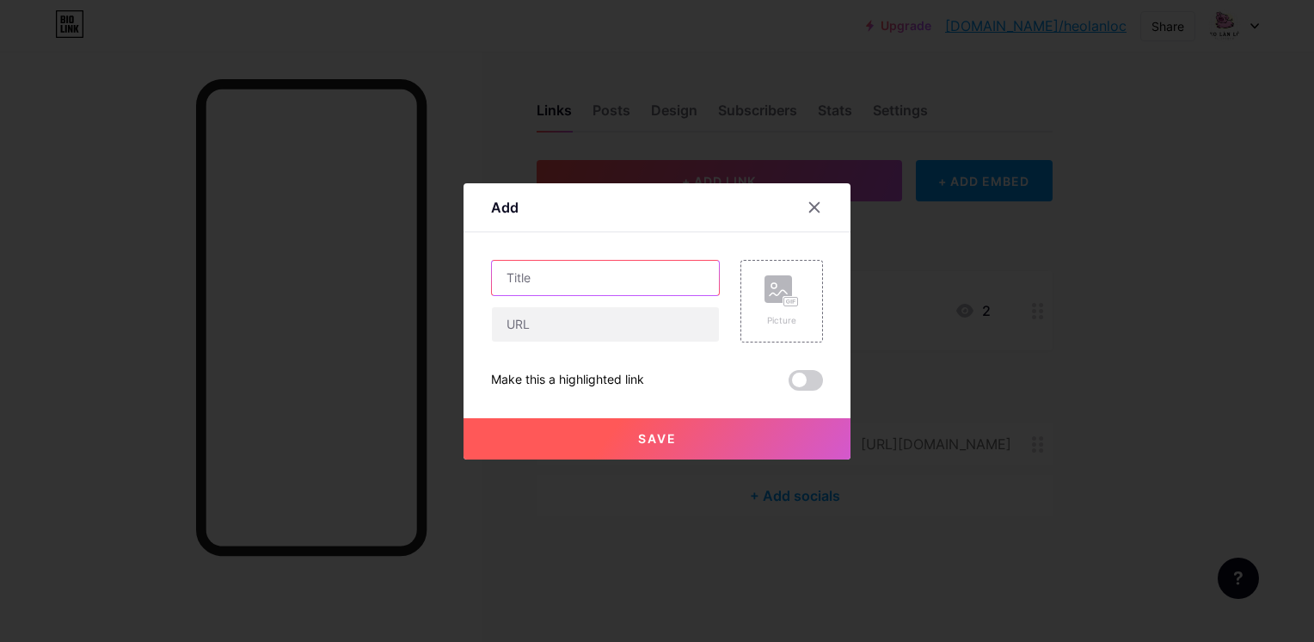
click at [586, 276] on input "text" at bounding box center [605, 278] width 227 height 34
type input "Y"
type input "HEO LĂN LÓC"
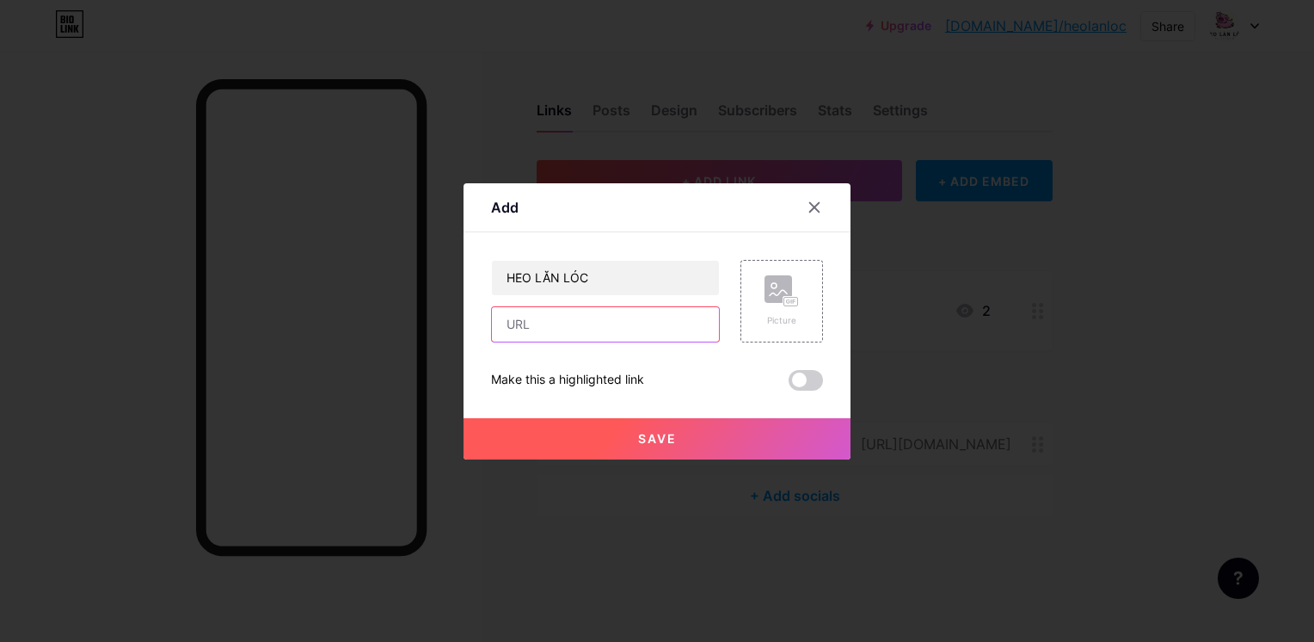
click at [636, 333] on input "text" at bounding box center [605, 324] width 227 height 34
paste input "[URL][DOMAIN_NAME]"
type input "[URL][DOMAIN_NAME]"
click at [728, 318] on div "Picture" at bounding box center [771, 301] width 103 height 83
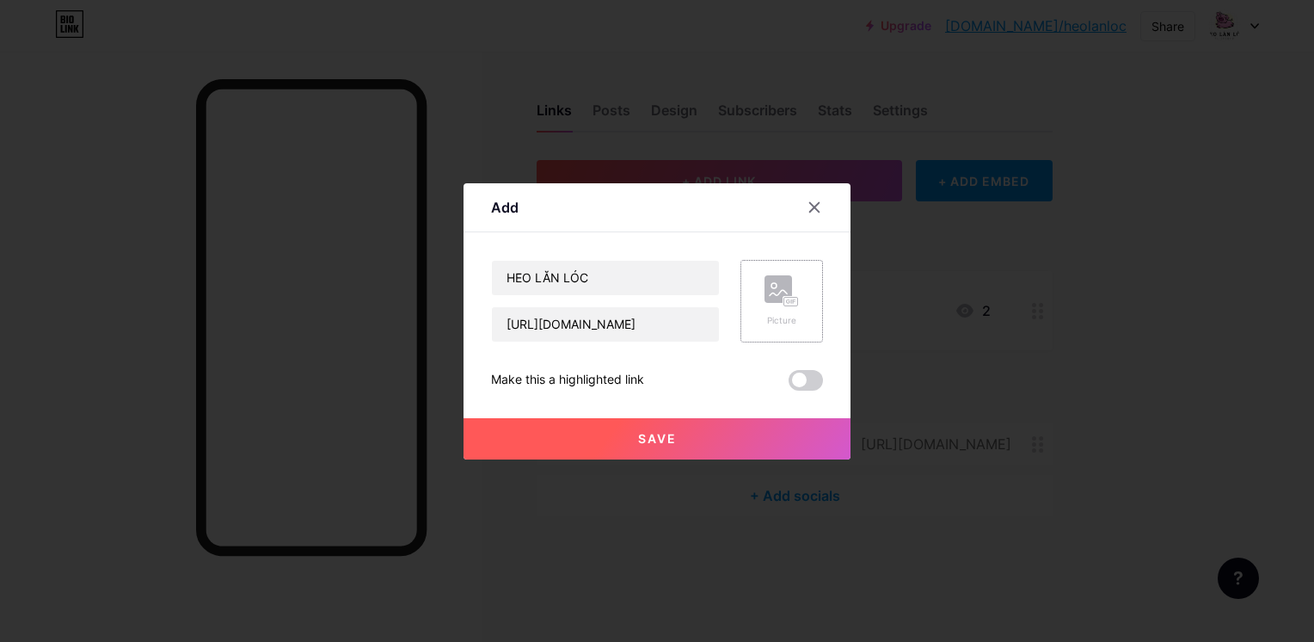
scroll to position [0, 0]
click at [783, 302] on icon at bounding box center [781, 291] width 34 height 32
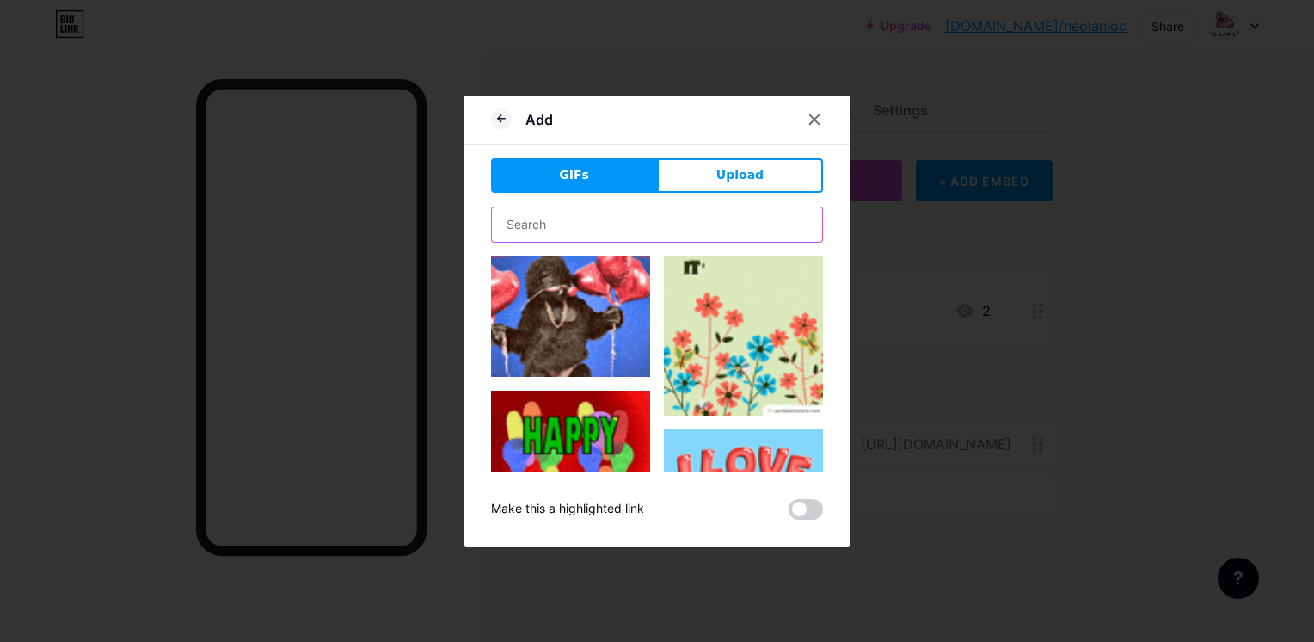
click at [607, 222] on input "text" at bounding box center [657, 224] width 330 height 34
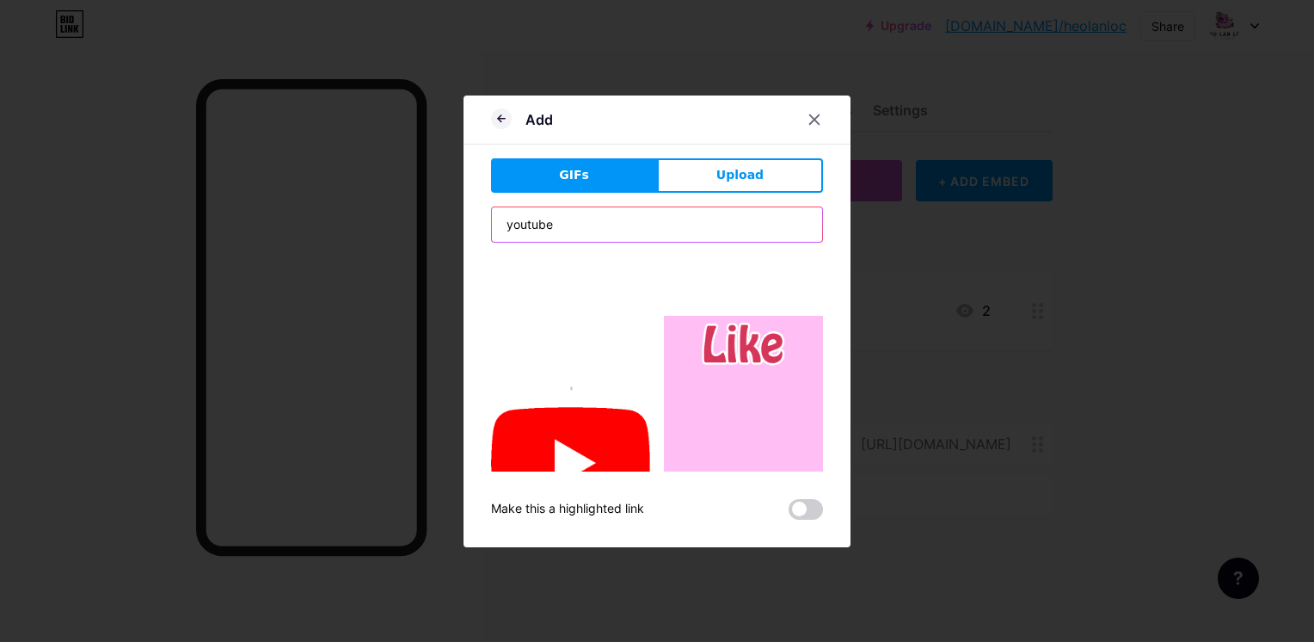
scroll to position [344, 0]
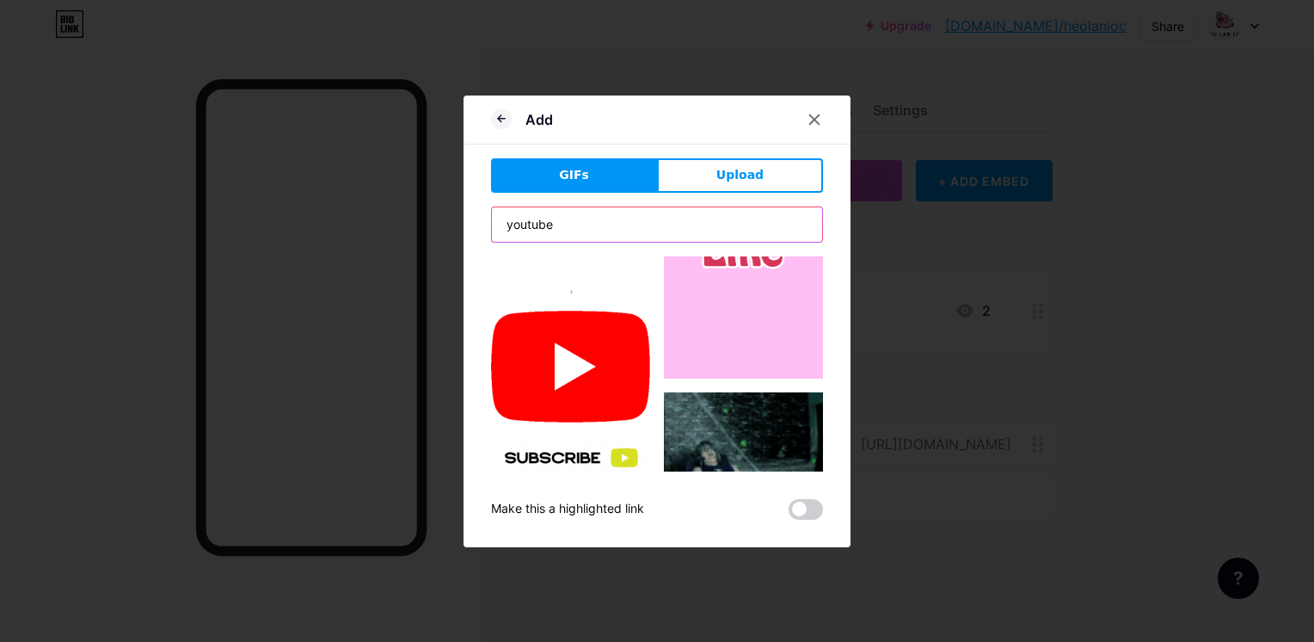
type input "youtube"
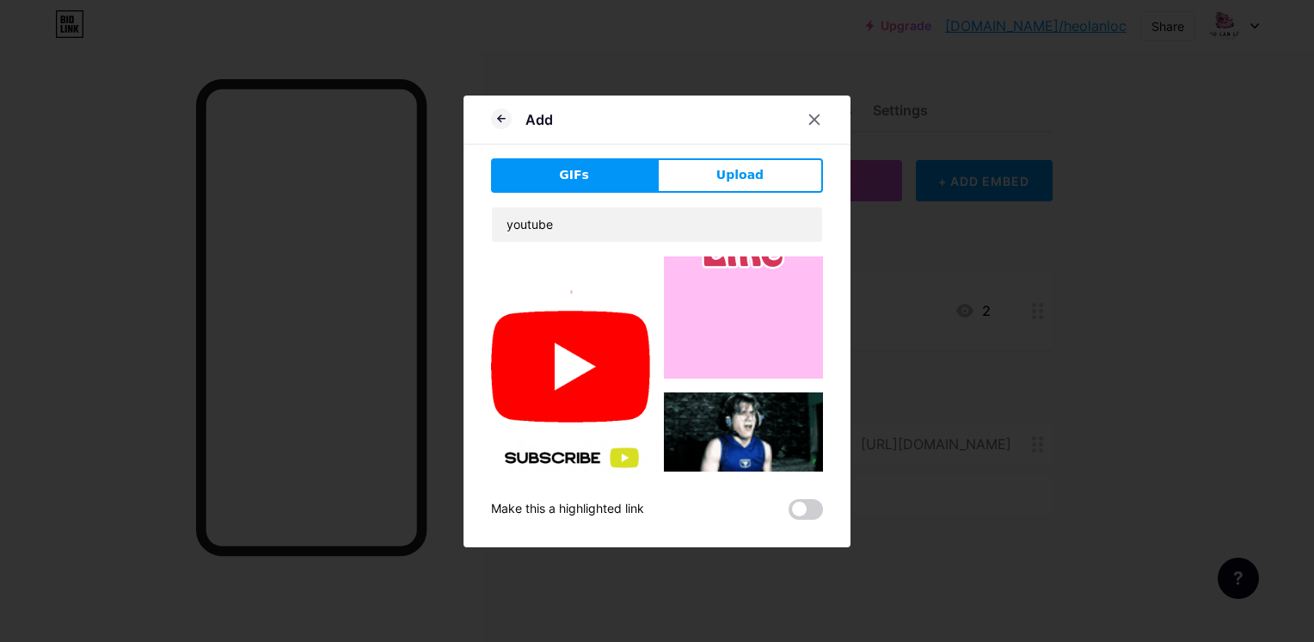
click at [596, 359] on img at bounding box center [570, 366] width 159 height 115
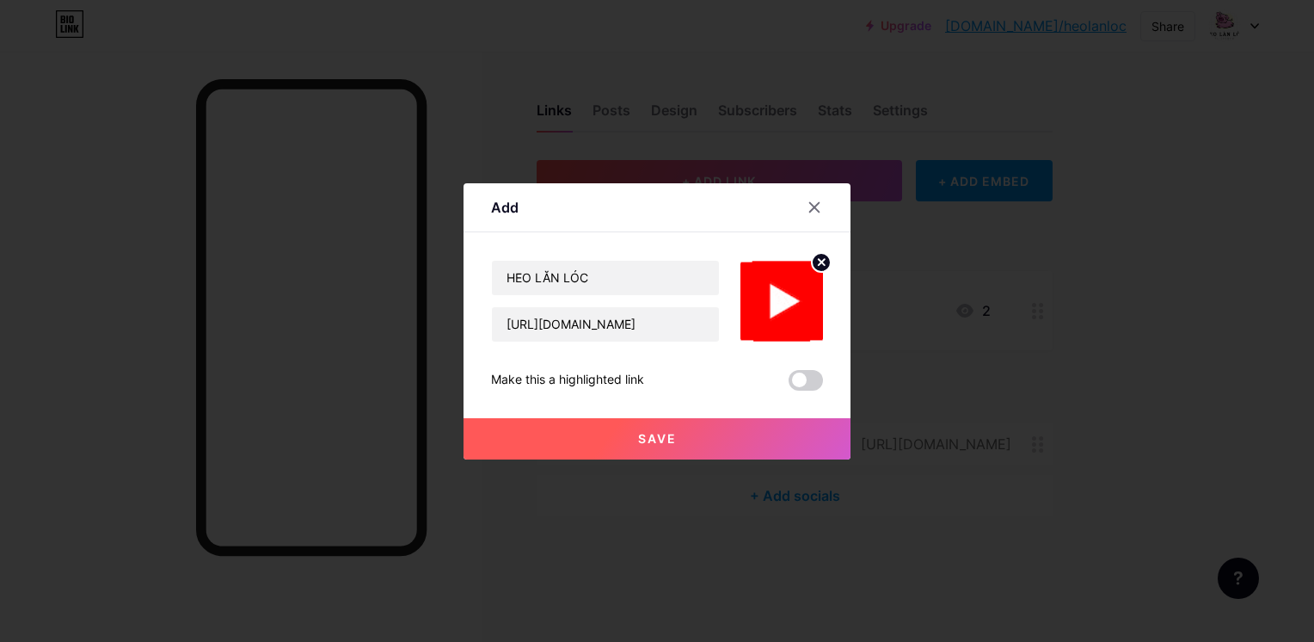
click at [771, 447] on button "Save" at bounding box center [657, 438] width 387 height 41
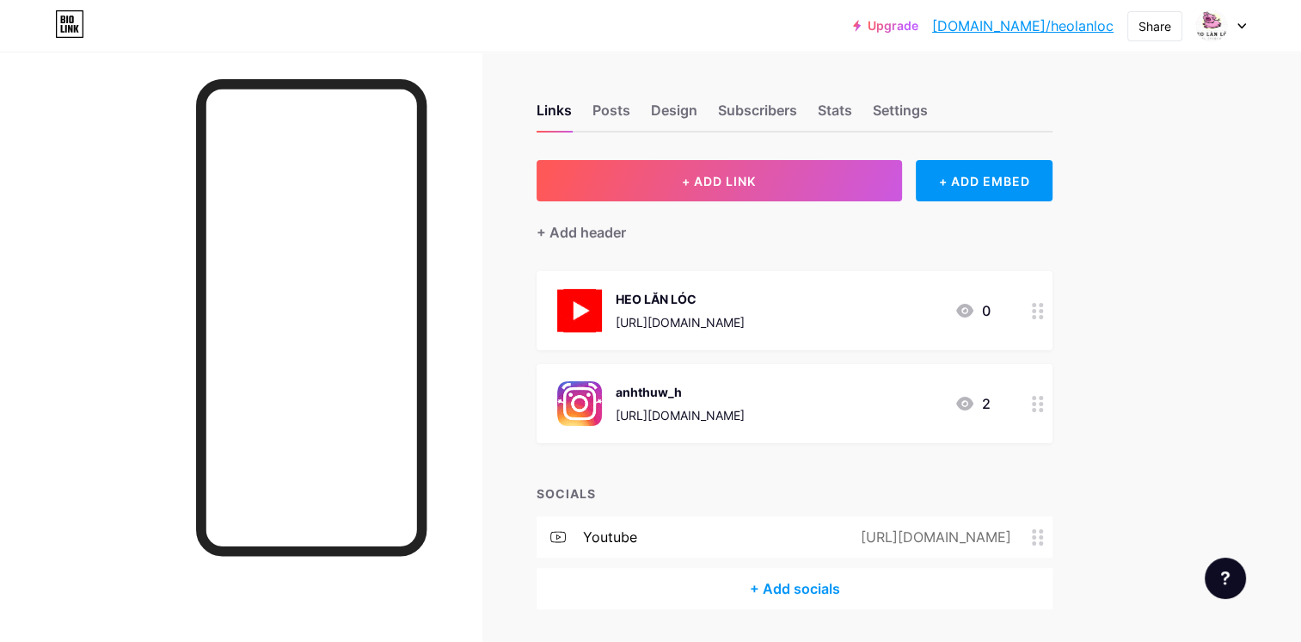
click at [1027, 312] on div at bounding box center [1037, 310] width 29 height 79
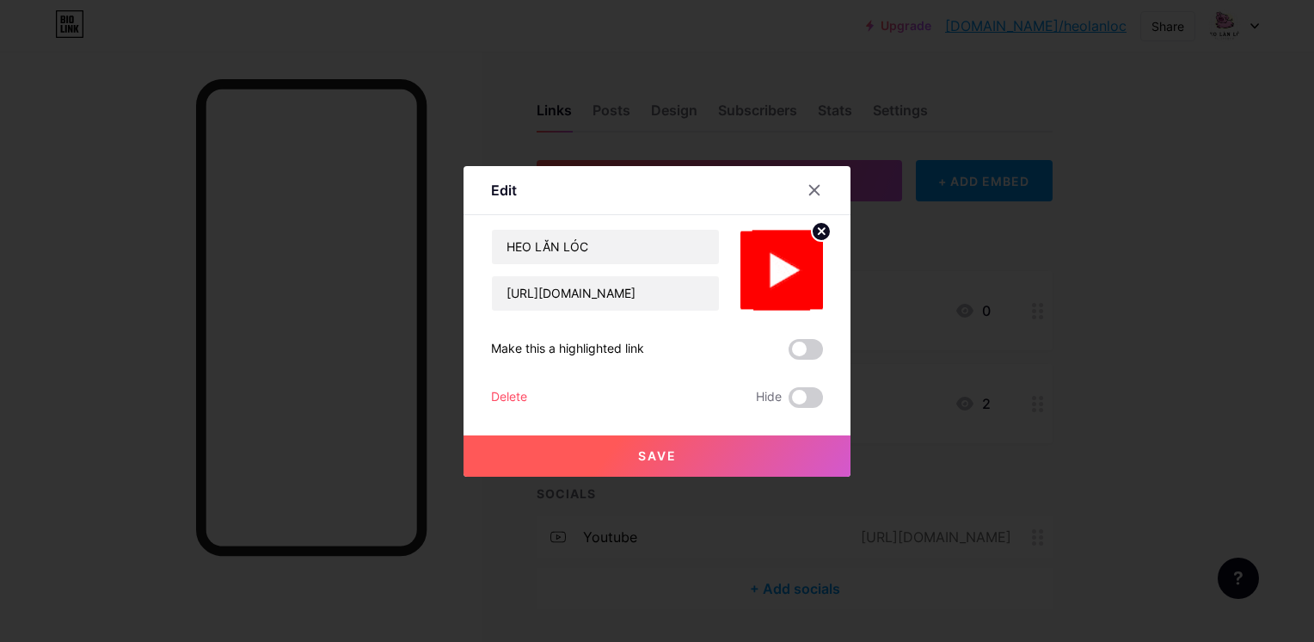
click at [821, 235] on circle at bounding box center [821, 231] width 19 height 19
click at [770, 274] on icon at bounding box center [781, 260] width 34 height 32
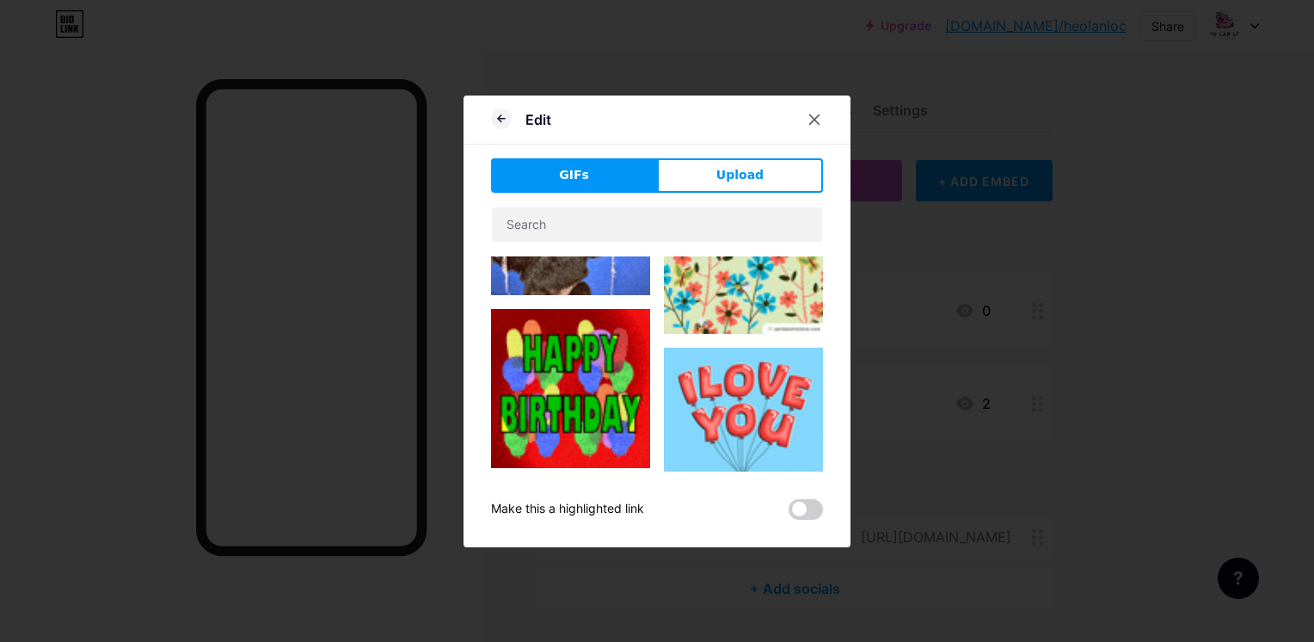
scroll to position [172, 0]
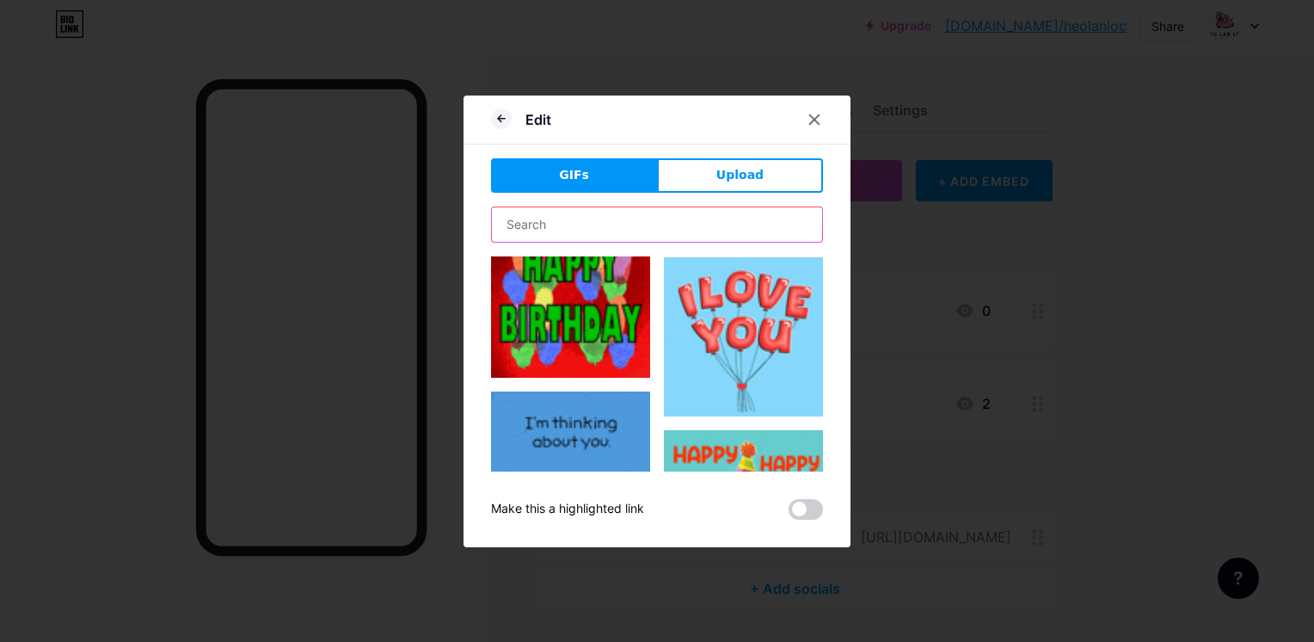
click at [589, 232] on input "text" at bounding box center [657, 224] width 330 height 34
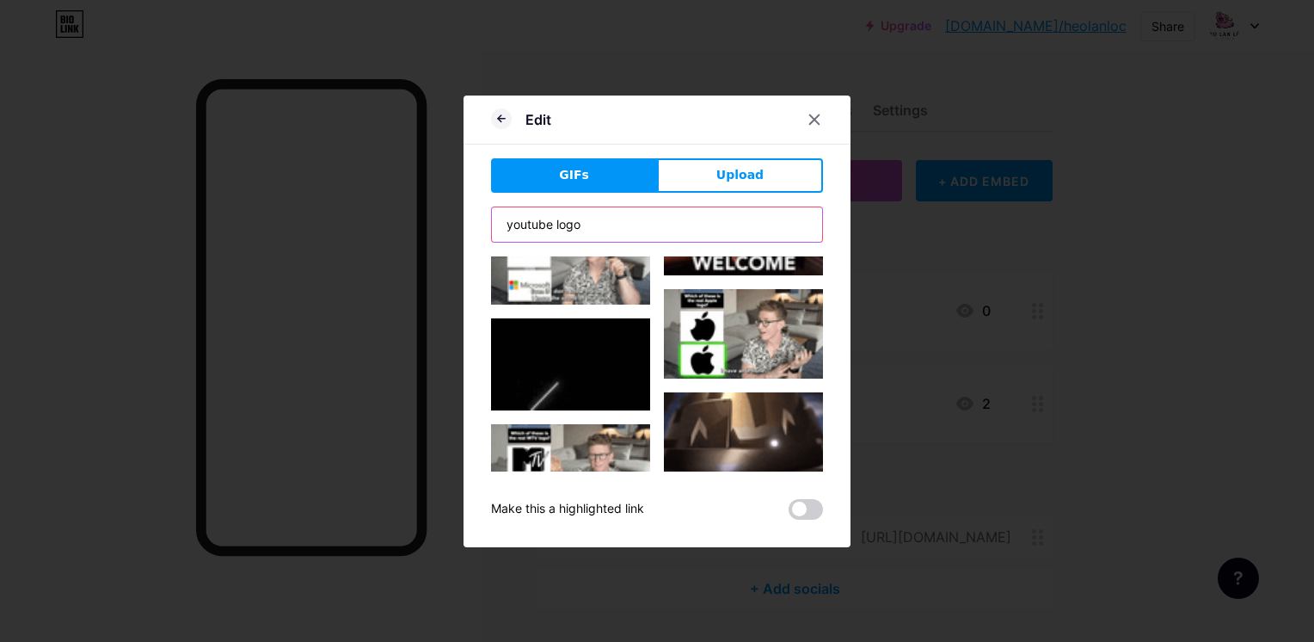
scroll to position [0, 0]
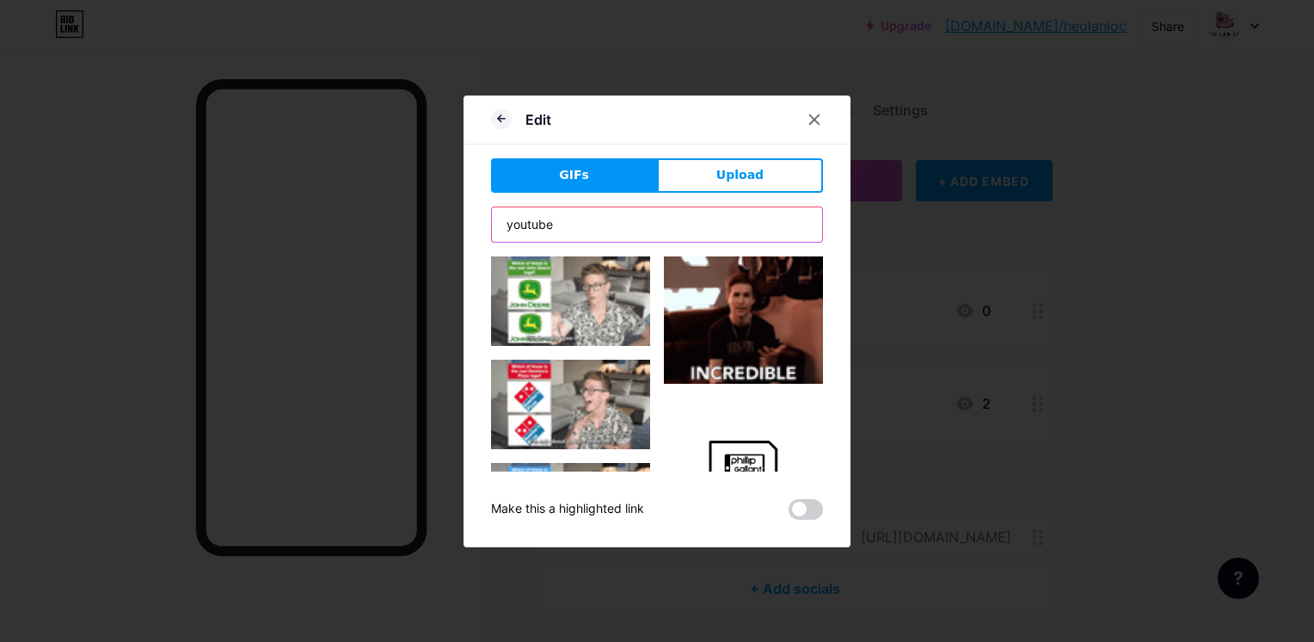
type input "youtube"
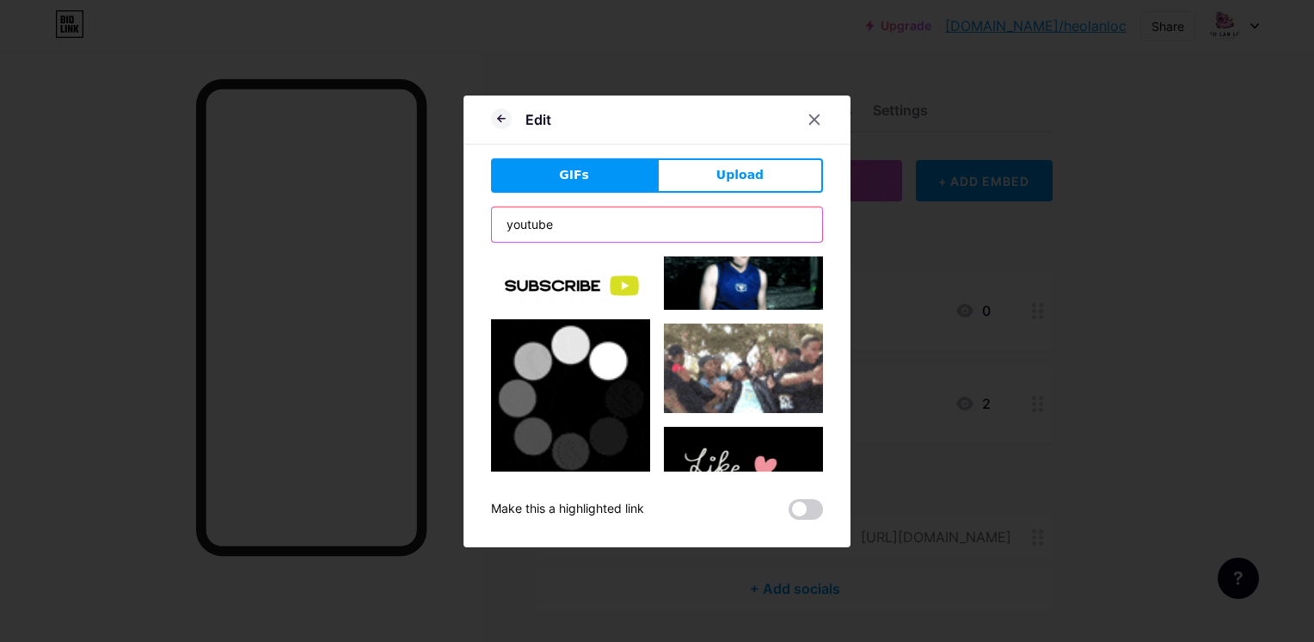
scroll to position [344, 0]
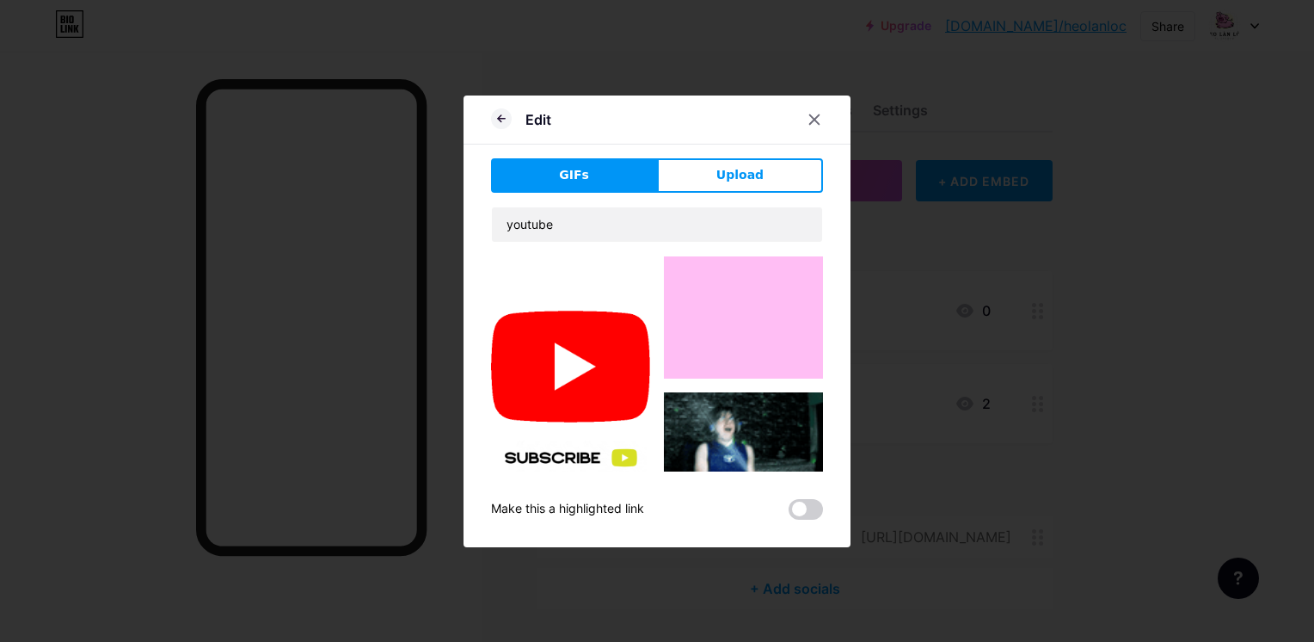
click at [586, 336] on img at bounding box center [570, 366] width 159 height 115
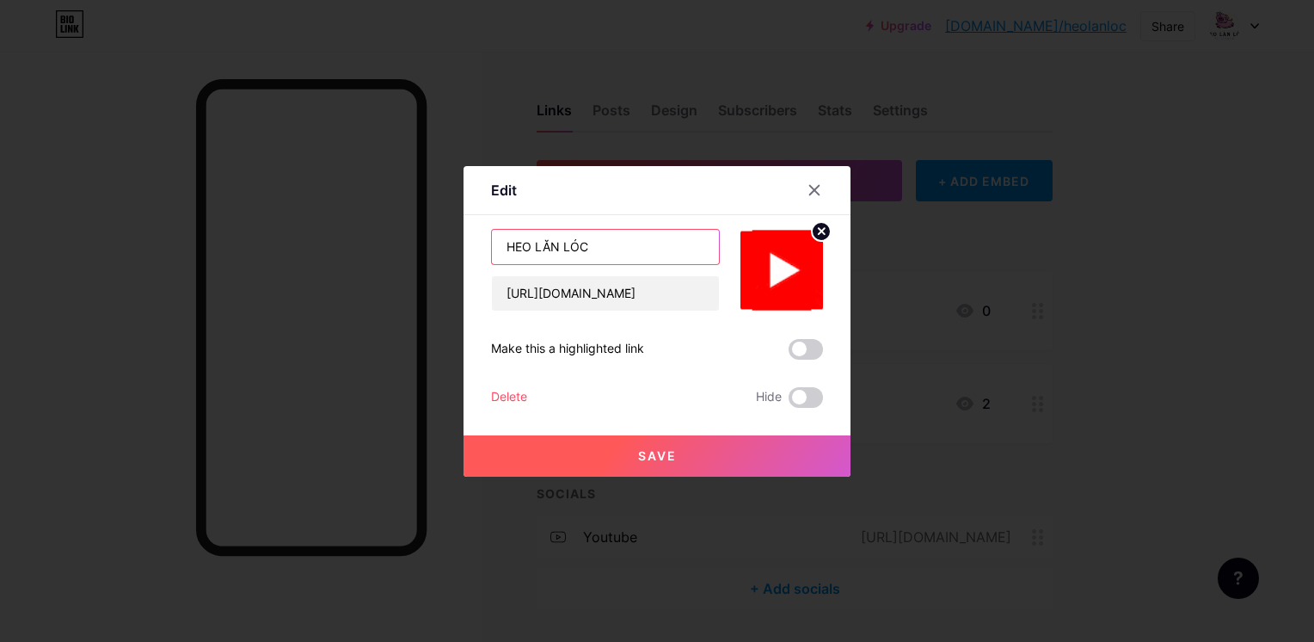
click at [506, 246] on input "HEO LĂN LÓC" at bounding box center [605, 247] width 227 height 34
type input "YTB HEO LĂN LÓC"
click at [719, 442] on button "Save" at bounding box center [657, 455] width 387 height 41
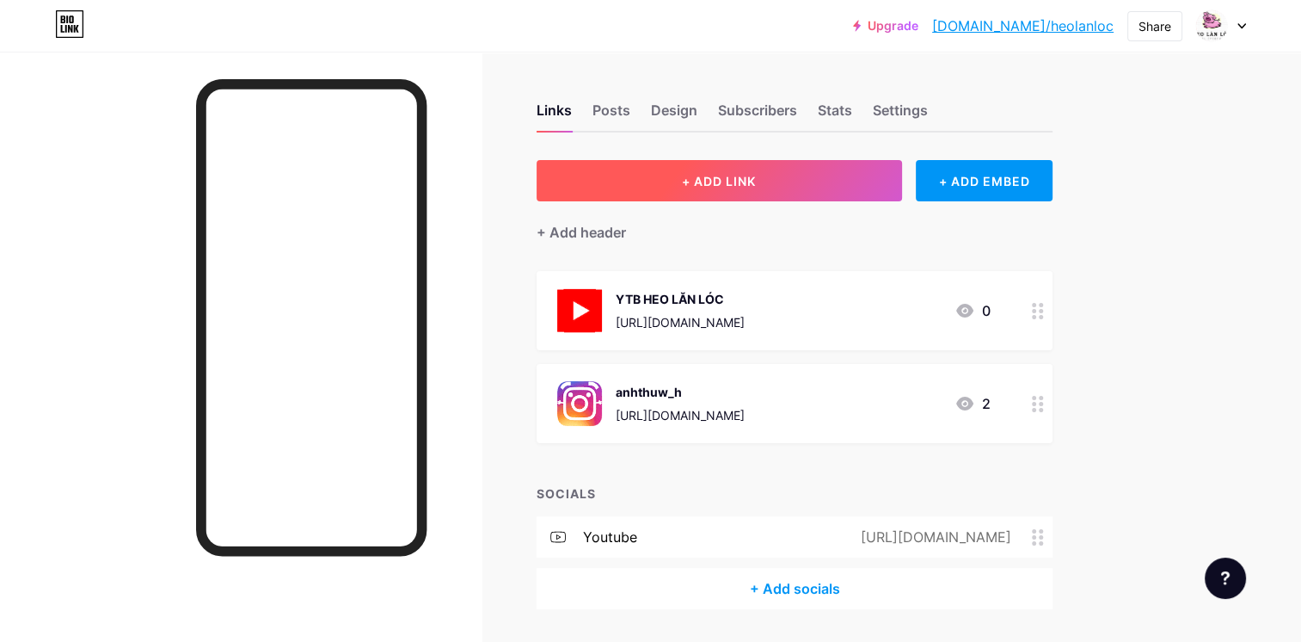
click at [771, 190] on button "+ ADD LINK" at bounding box center [719, 180] width 365 height 41
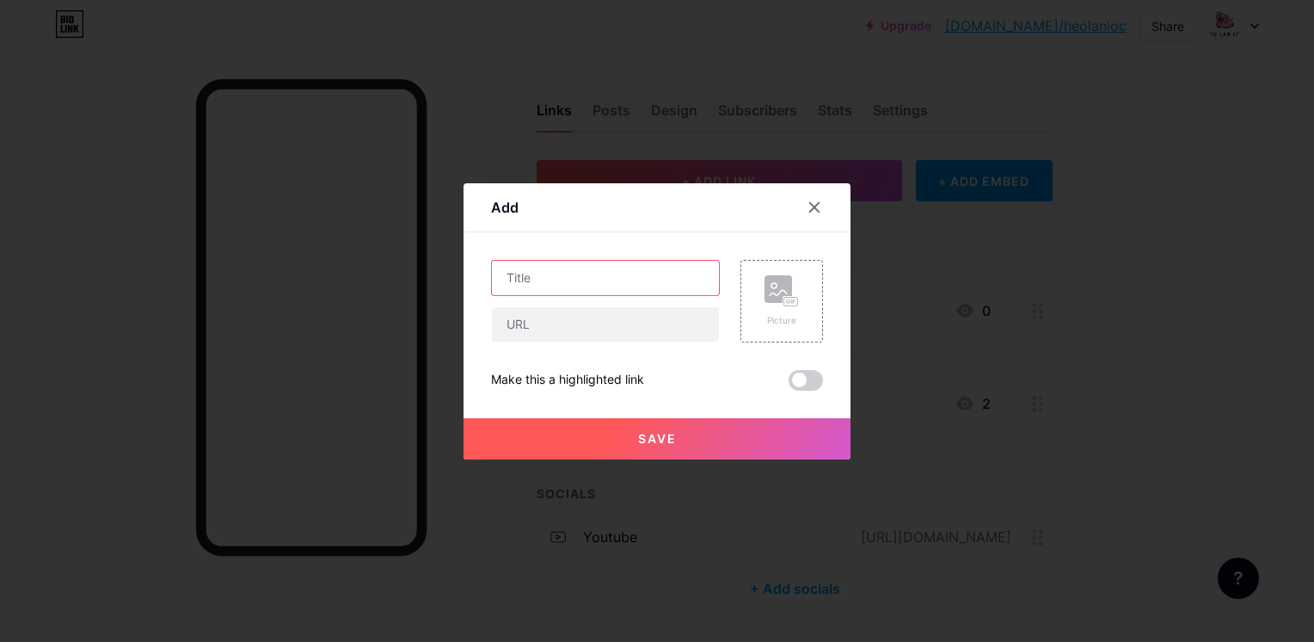
click at [618, 267] on input "text" at bounding box center [605, 278] width 227 height 34
type input "C"
type input "Hợp tác công việc"
click at [813, 304] on div "Picture" at bounding box center [781, 301] width 83 height 83
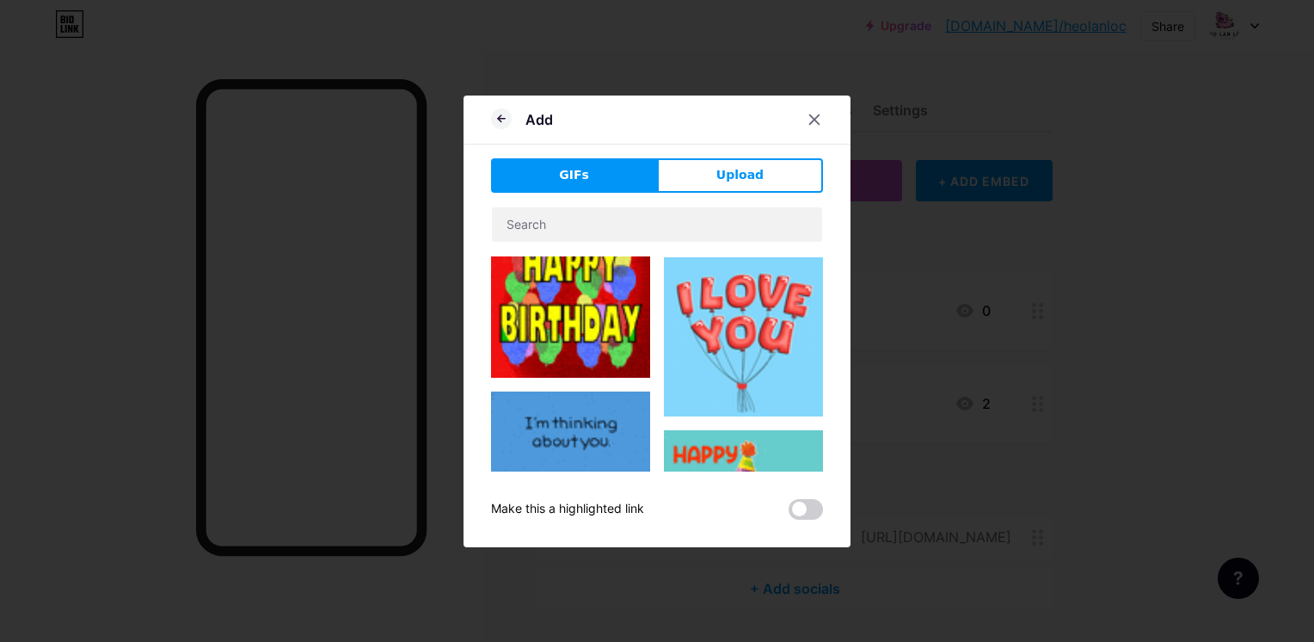
scroll to position [0, 0]
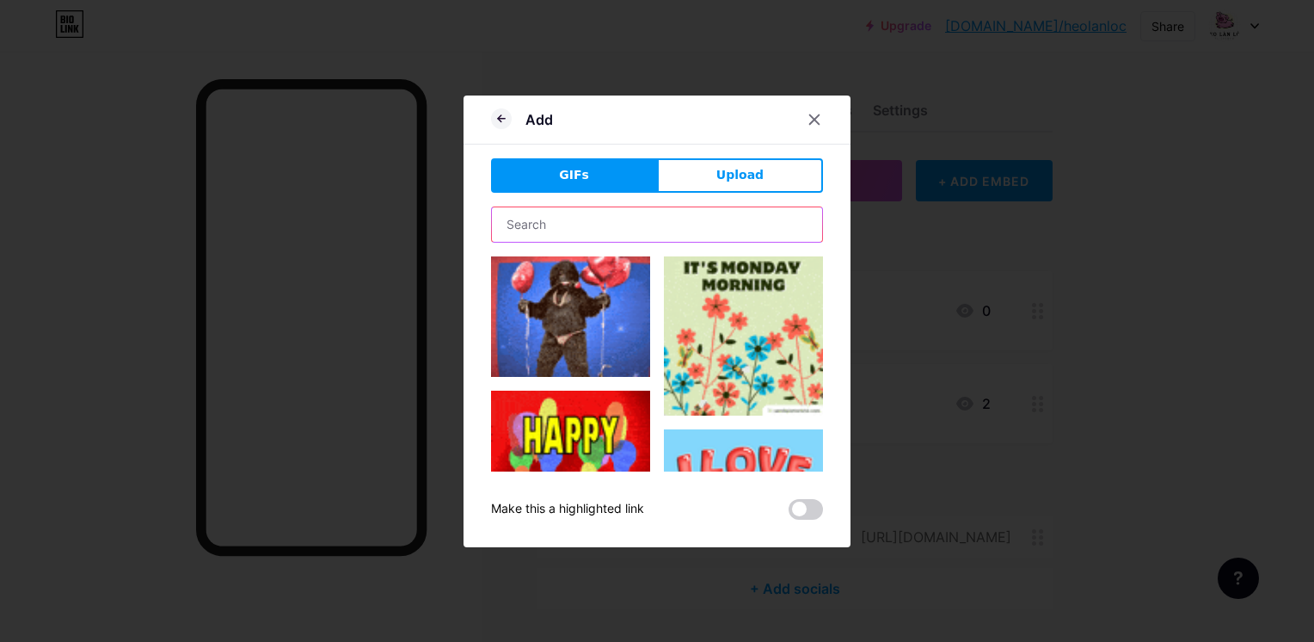
click at [604, 234] on input "text" at bounding box center [657, 224] width 330 height 34
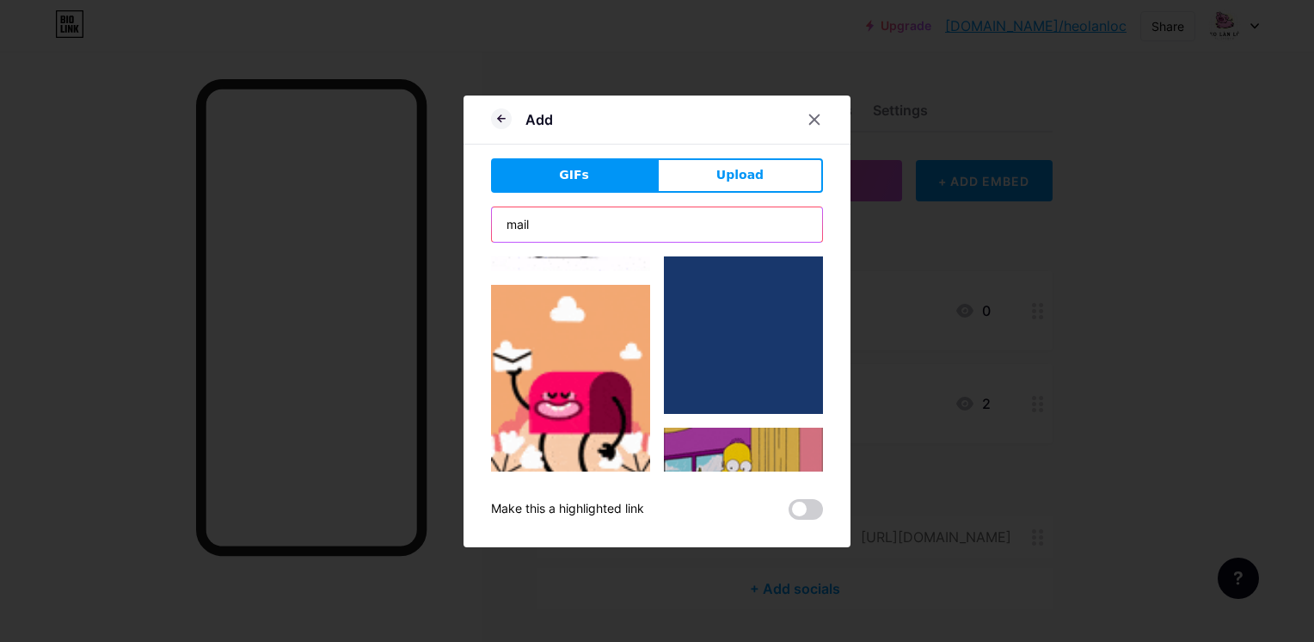
scroll to position [2035, 0]
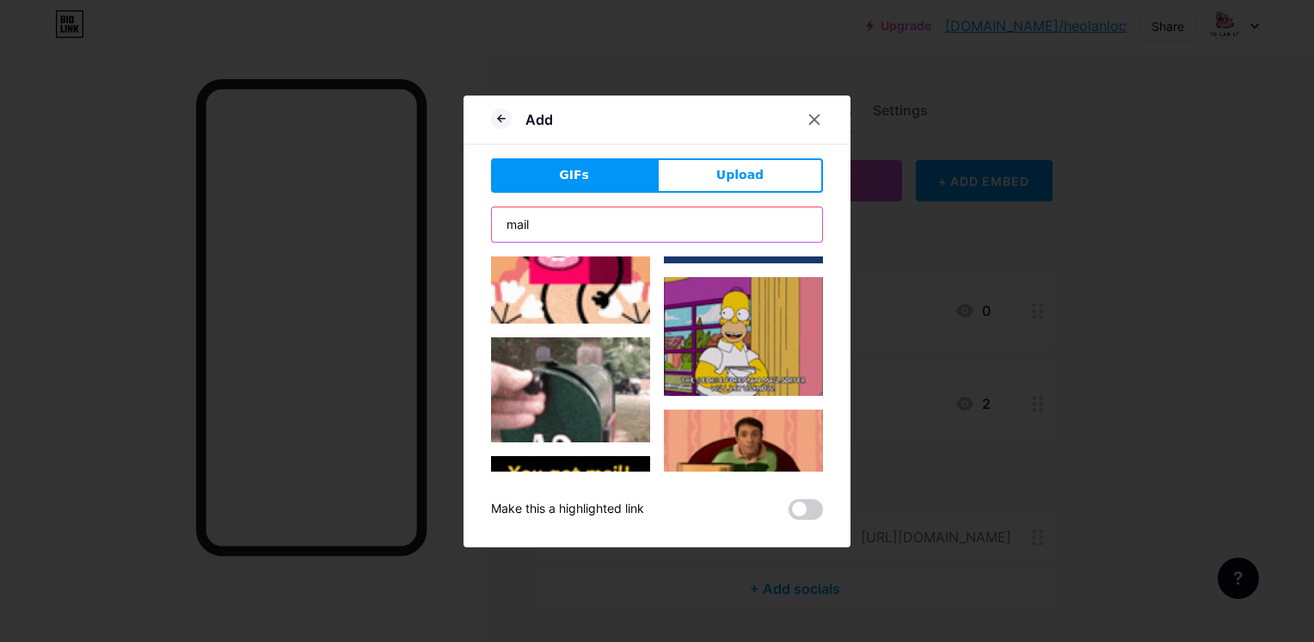
drag, startPoint x: 556, startPoint y: 225, endPoint x: 336, endPoint y: 225, distance: 220.1
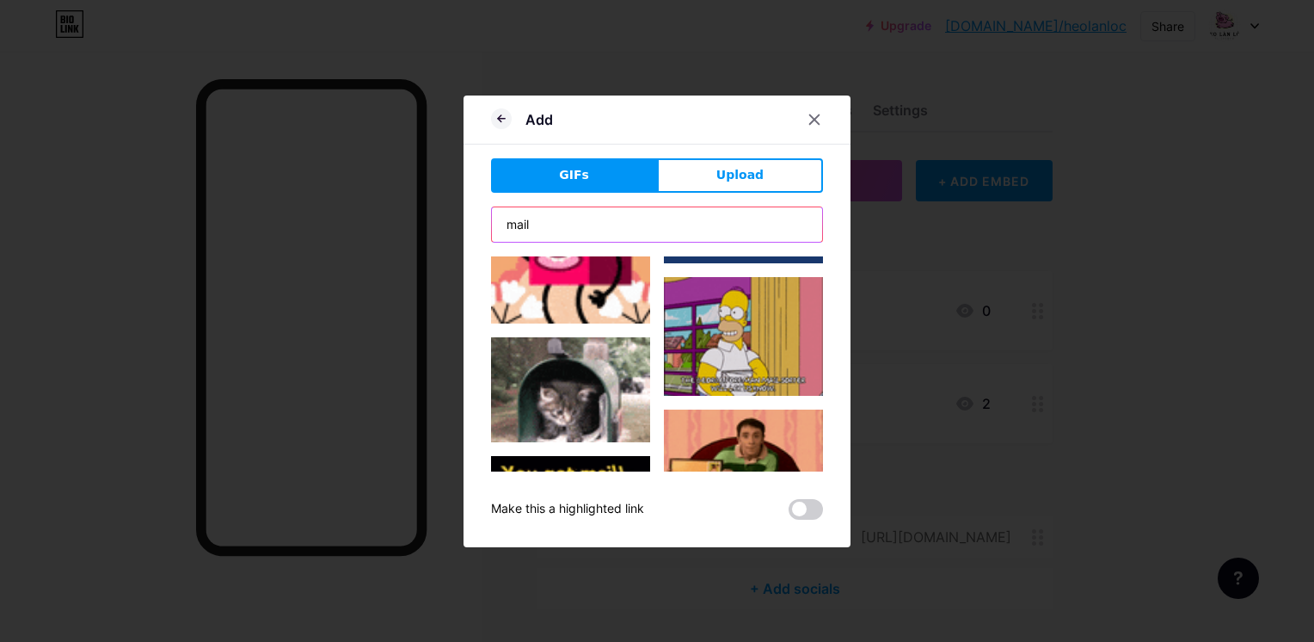
click at [336, 225] on div "Add GIFs Upload Content YouTube Play YouTube video without leaving your page. A…" at bounding box center [657, 321] width 1314 height 642
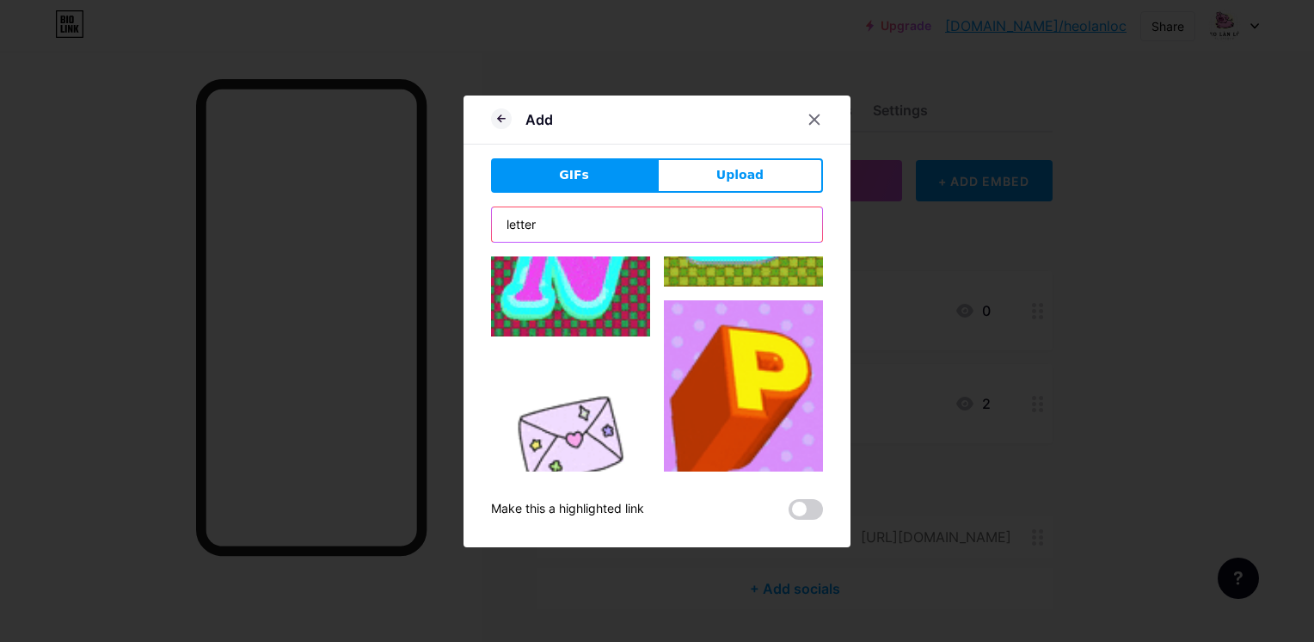
scroll to position [3182, 0]
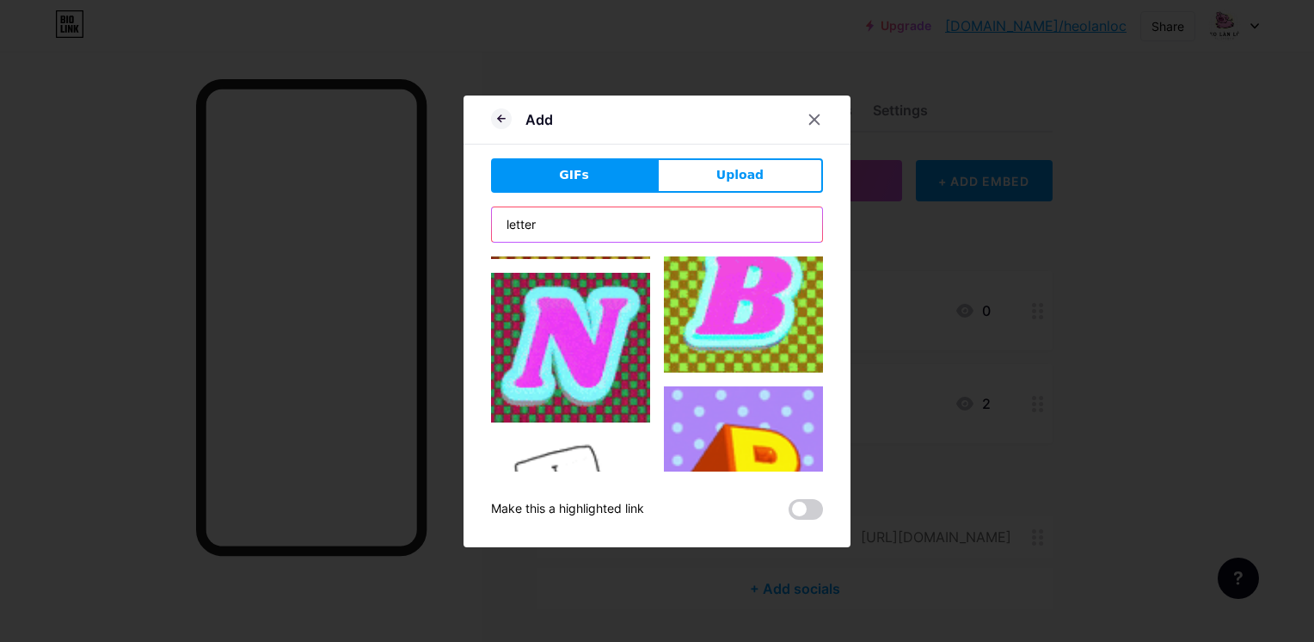
drag, startPoint x: 553, startPoint y: 225, endPoint x: 434, endPoint y: 237, distance: 119.3
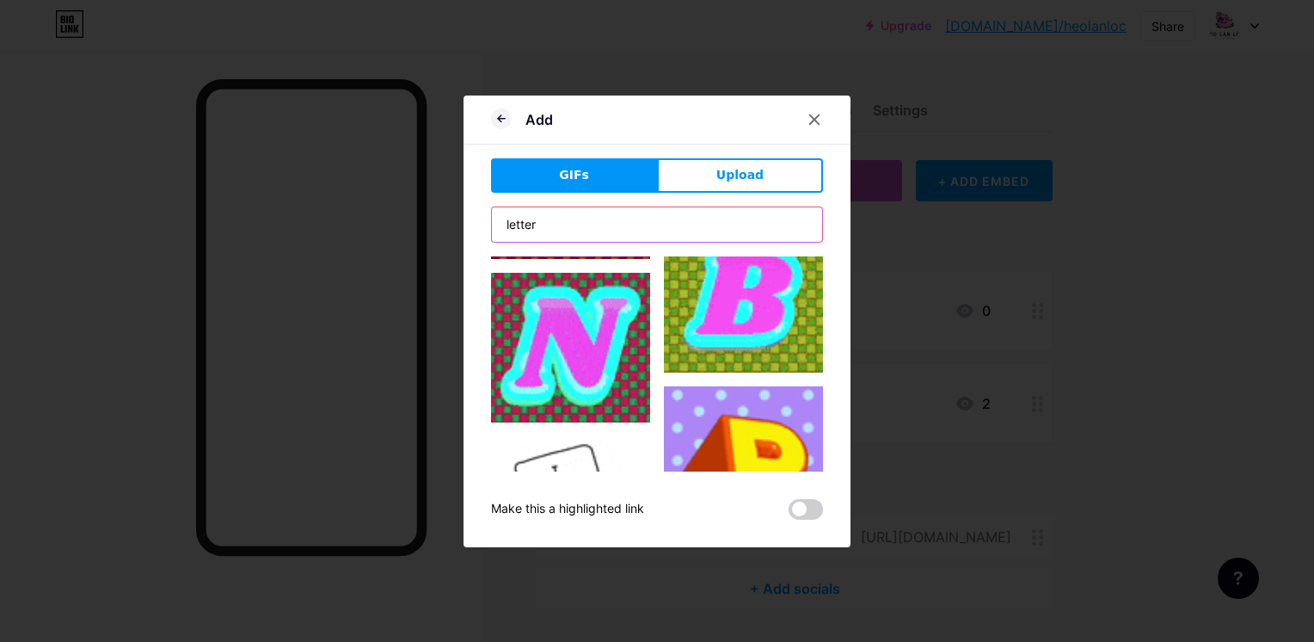
click at [434, 237] on div "Add GIFs Upload Content YouTube Play YouTube video without leaving your page. A…" at bounding box center [657, 321] width 1314 height 642
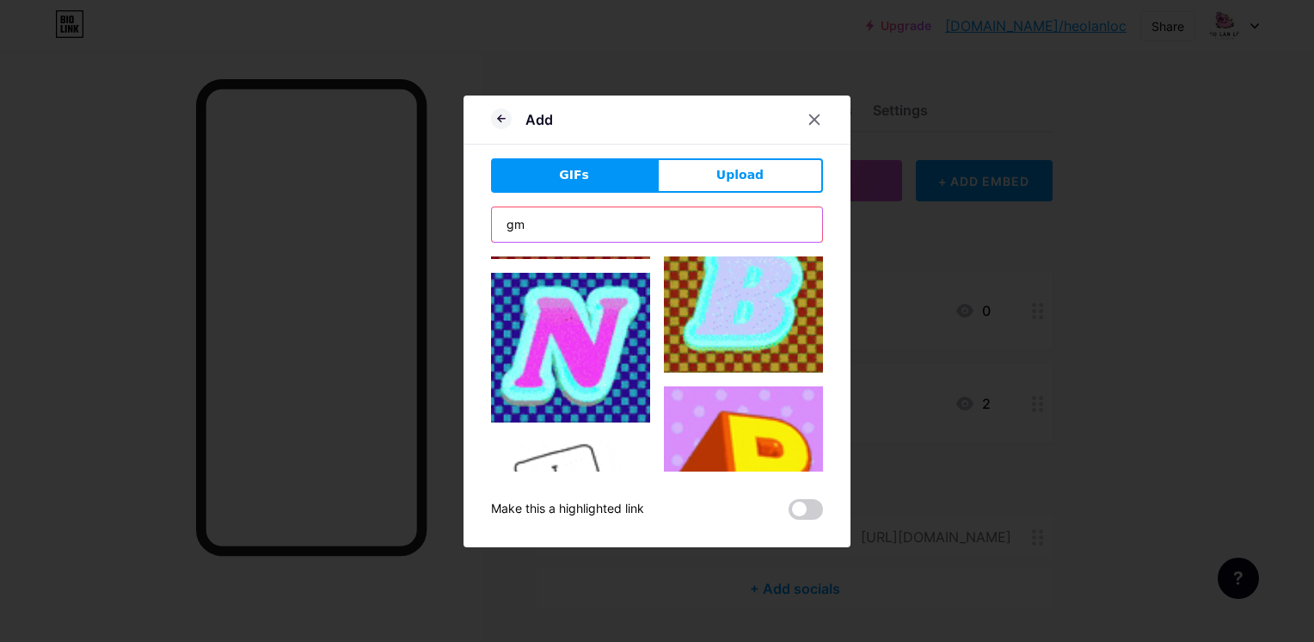
type input "g"
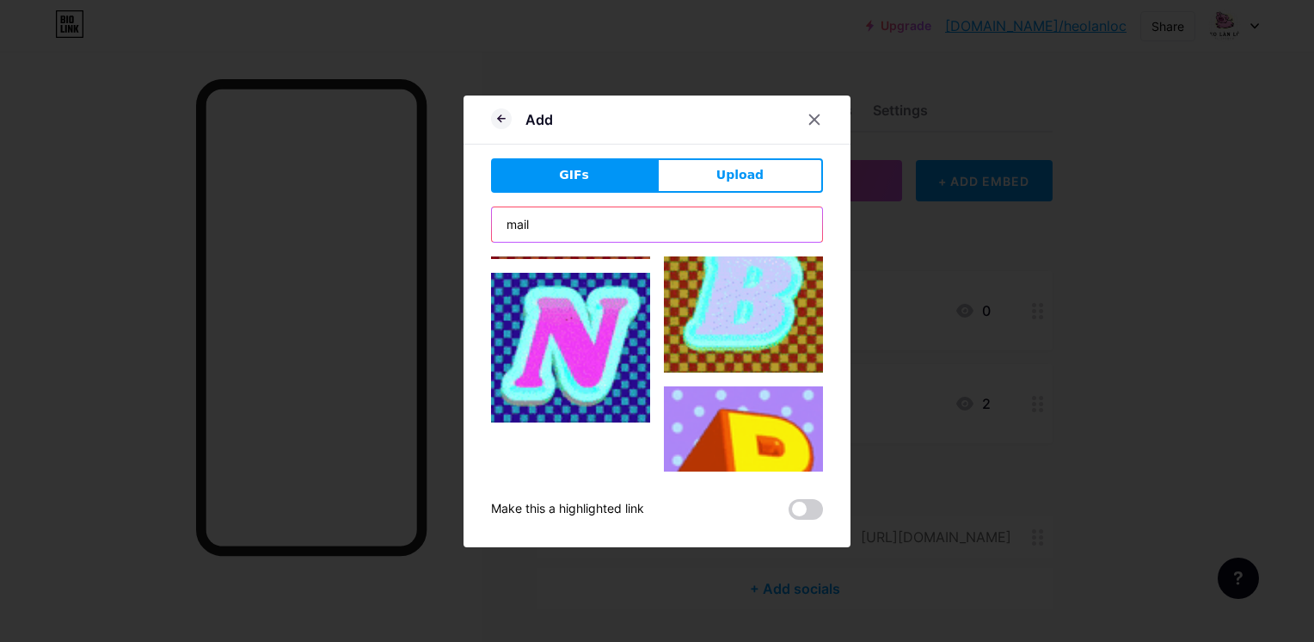
type input "mail"
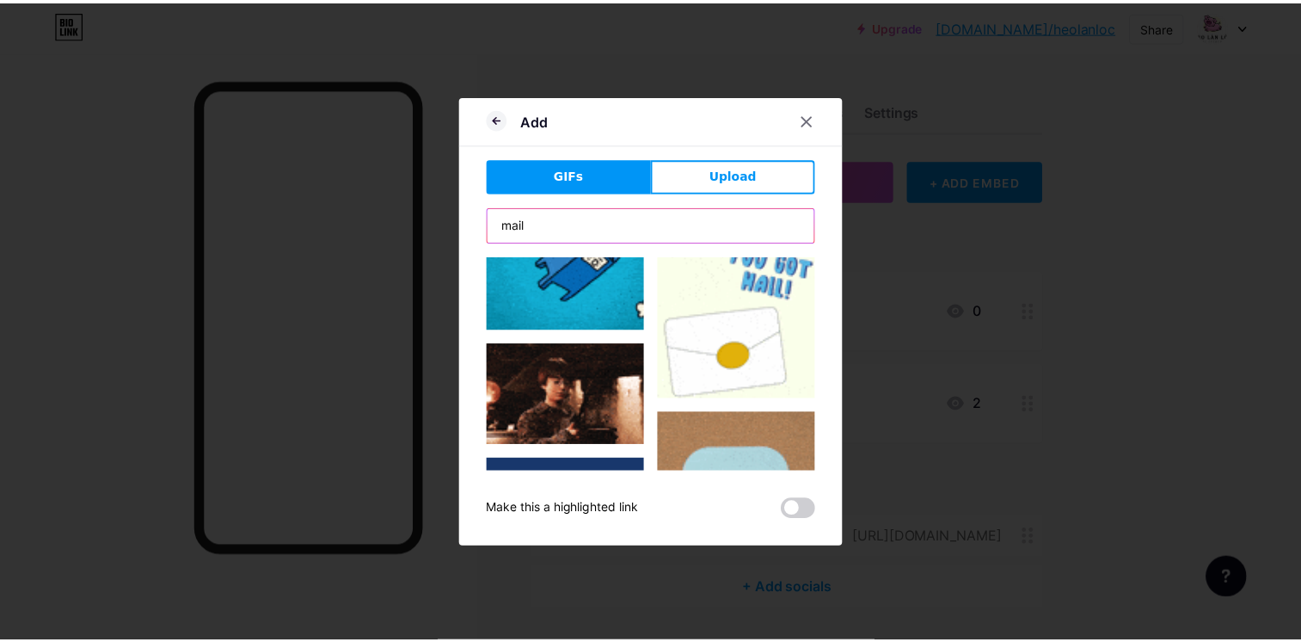
scroll to position [2580, 0]
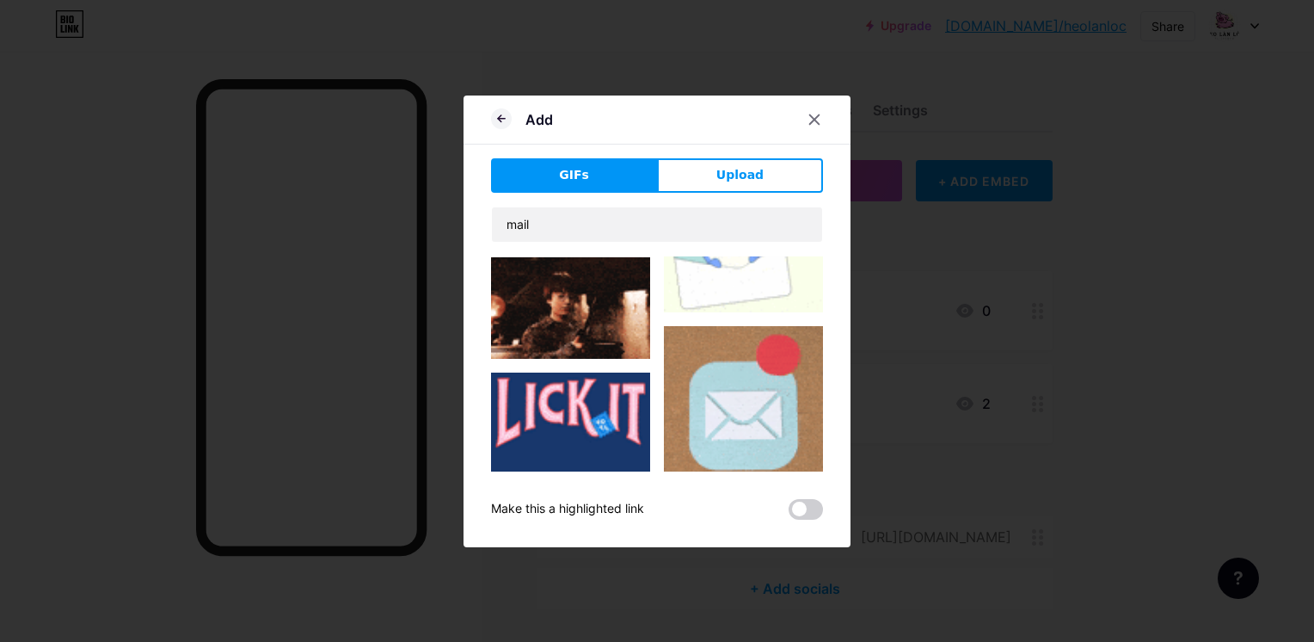
click at [743, 335] on img at bounding box center [743, 405] width 159 height 159
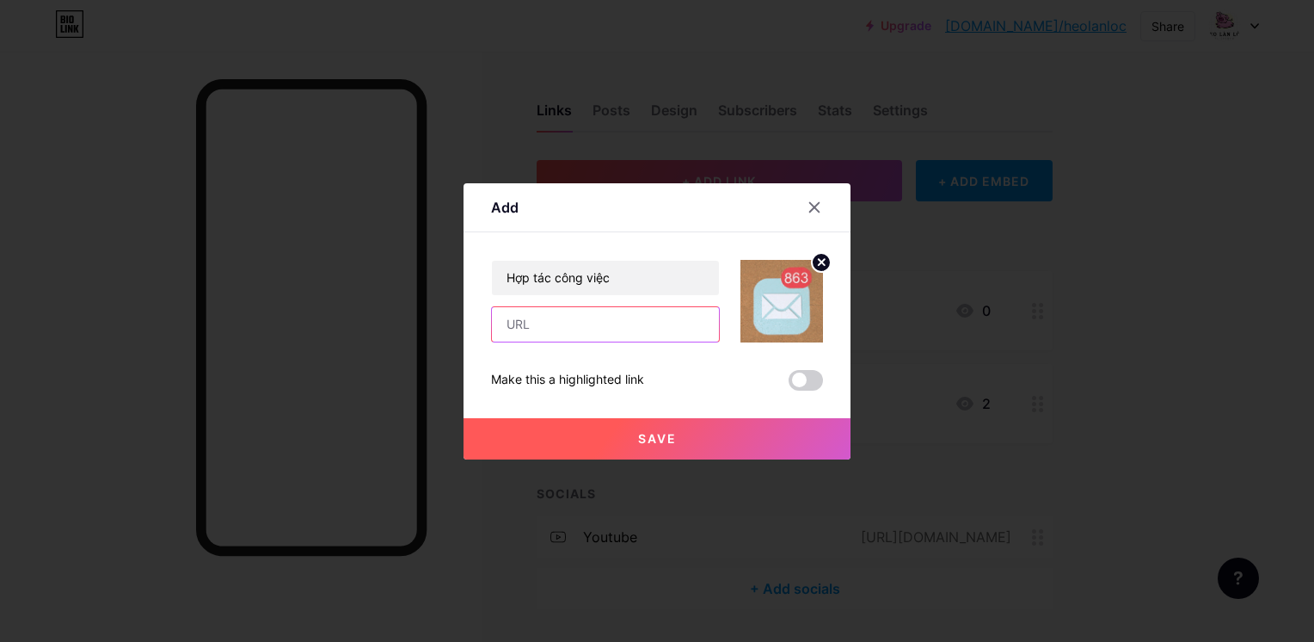
click at [636, 336] on input "text" at bounding box center [605, 324] width 227 height 34
click at [811, 206] on icon at bounding box center [814, 207] width 14 height 14
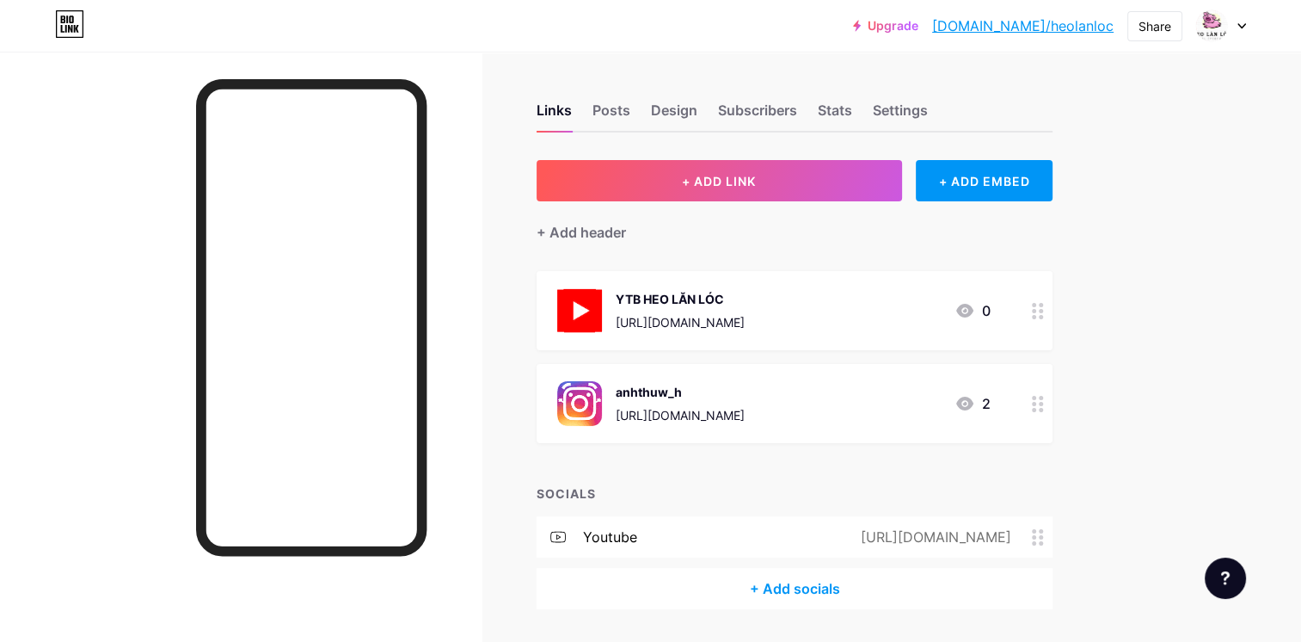
click at [832, 588] on div "+ Add socials" at bounding box center [795, 588] width 516 height 41
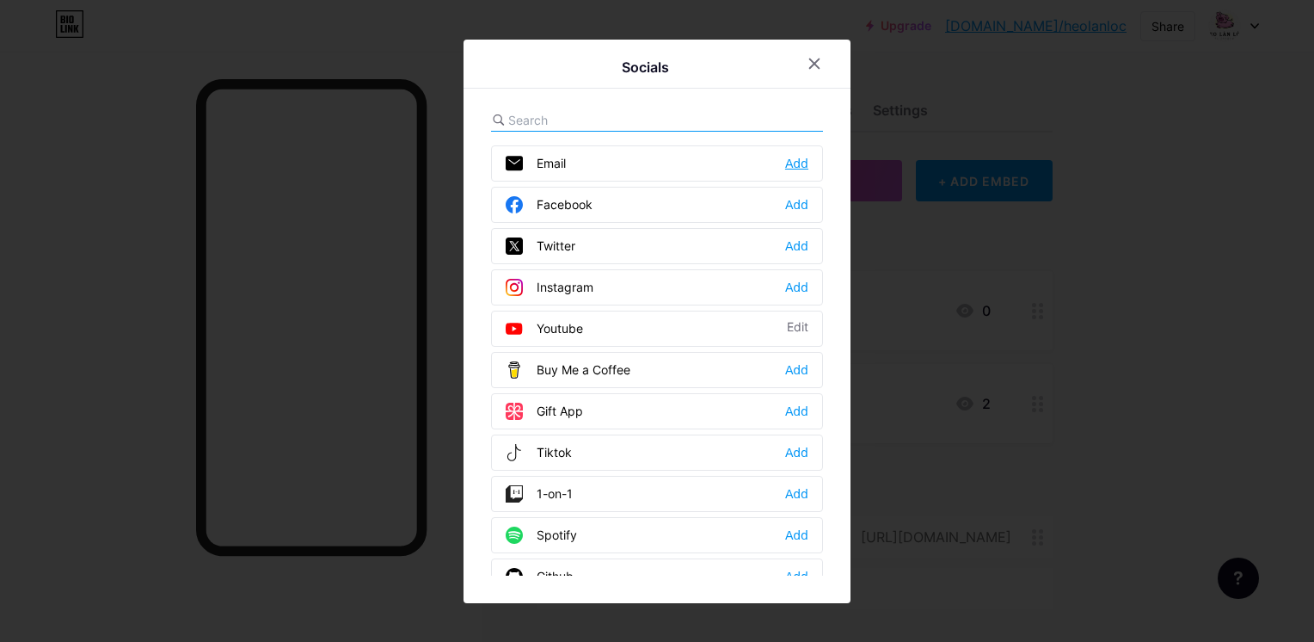
click at [792, 157] on div "Add" at bounding box center [796, 163] width 23 height 17
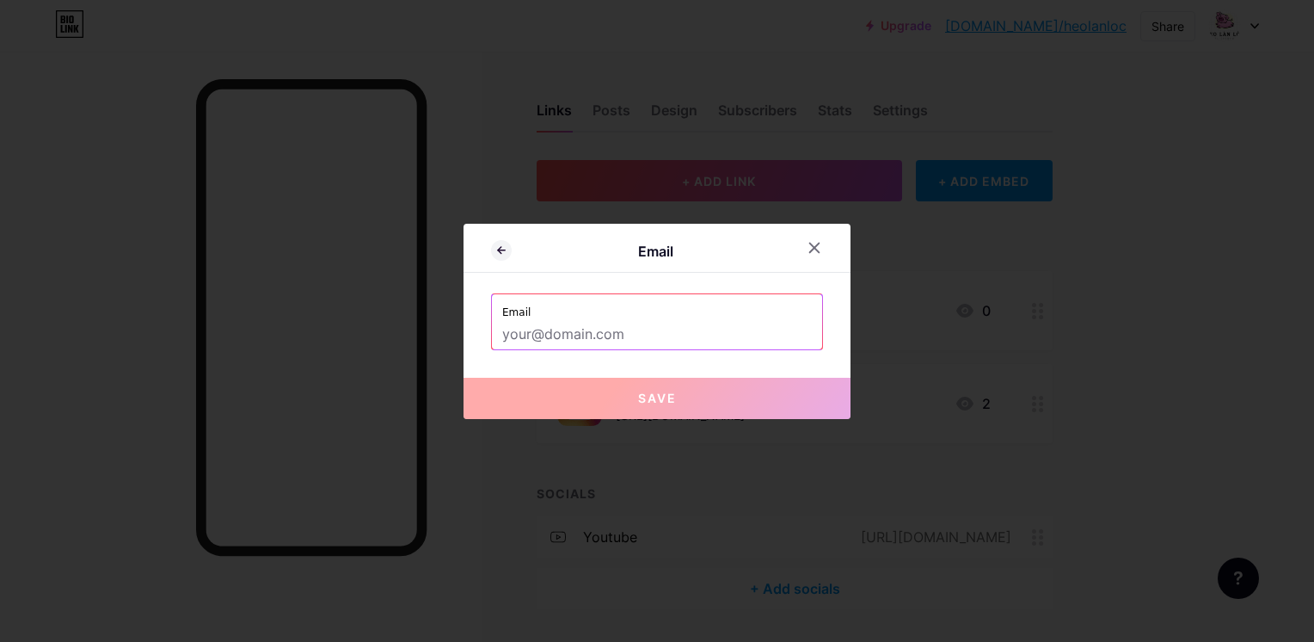
click at [663, 335] on input "text" at bounding box center [657, 334] width 310 height 29
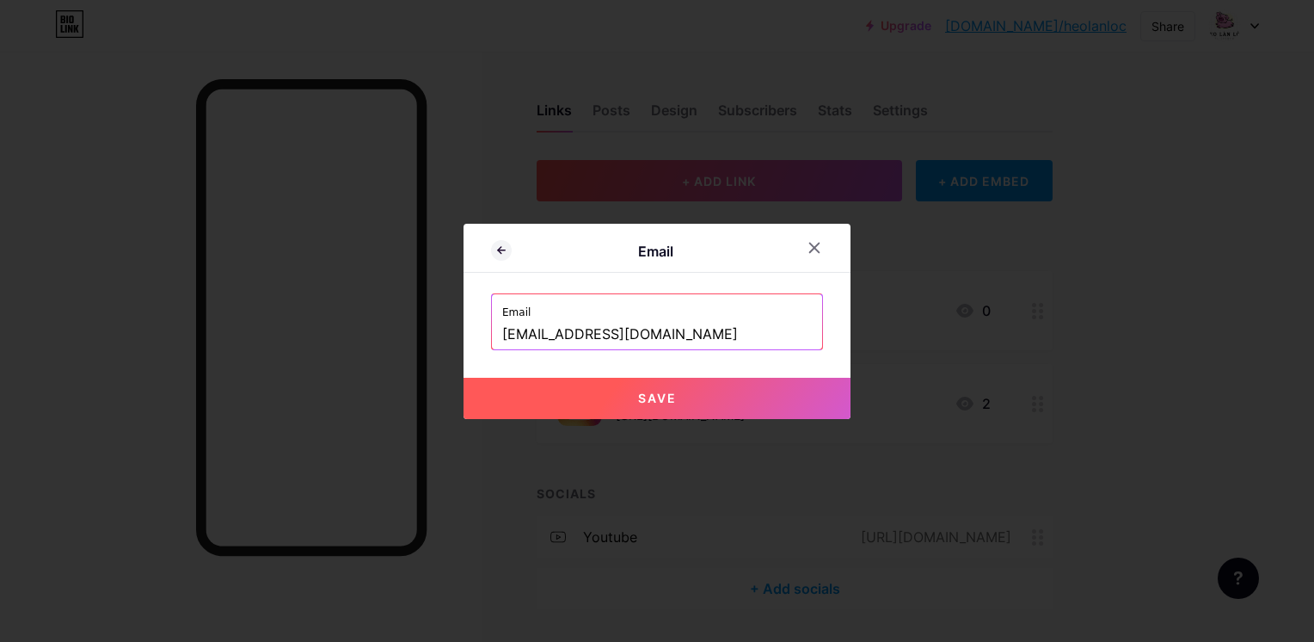
click at [645, 393] on span "Save" at bounding box center [657, 397] width 39 height 15
type input "mailto:[EMAIL_ADDRESS][DOMAIN_NAME]"
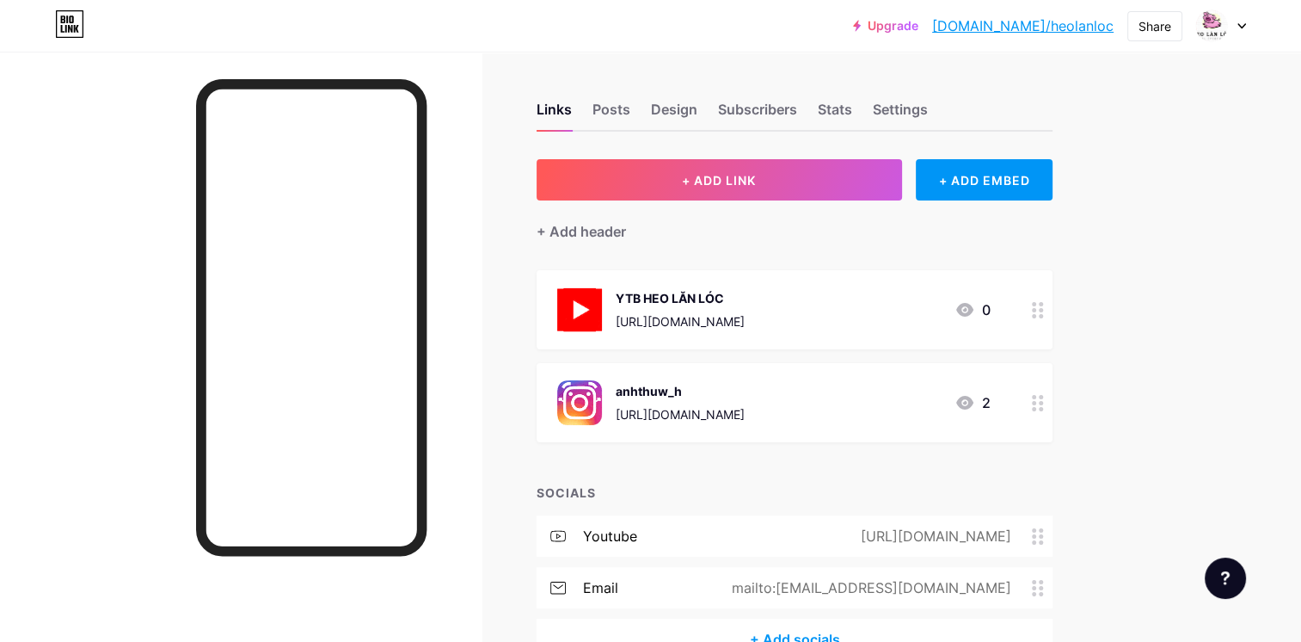
scroll to position [0, 0]
click at [623, 115] on div "Posts" at bounding box center [611, 115] width 38 height 31
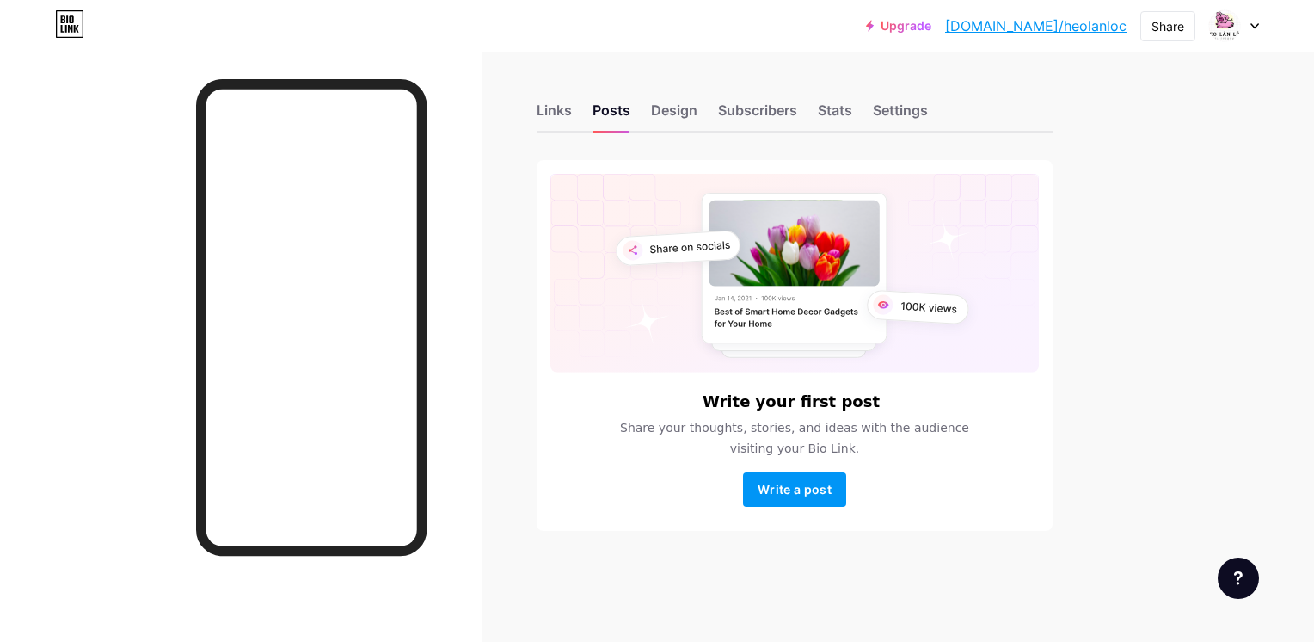
click at [1242, 32] on div at bounding box center [1234, 25] width 50 height 31
click at [678, 112] on div "Design" at bounding box center [674, 115] width 46 height 31
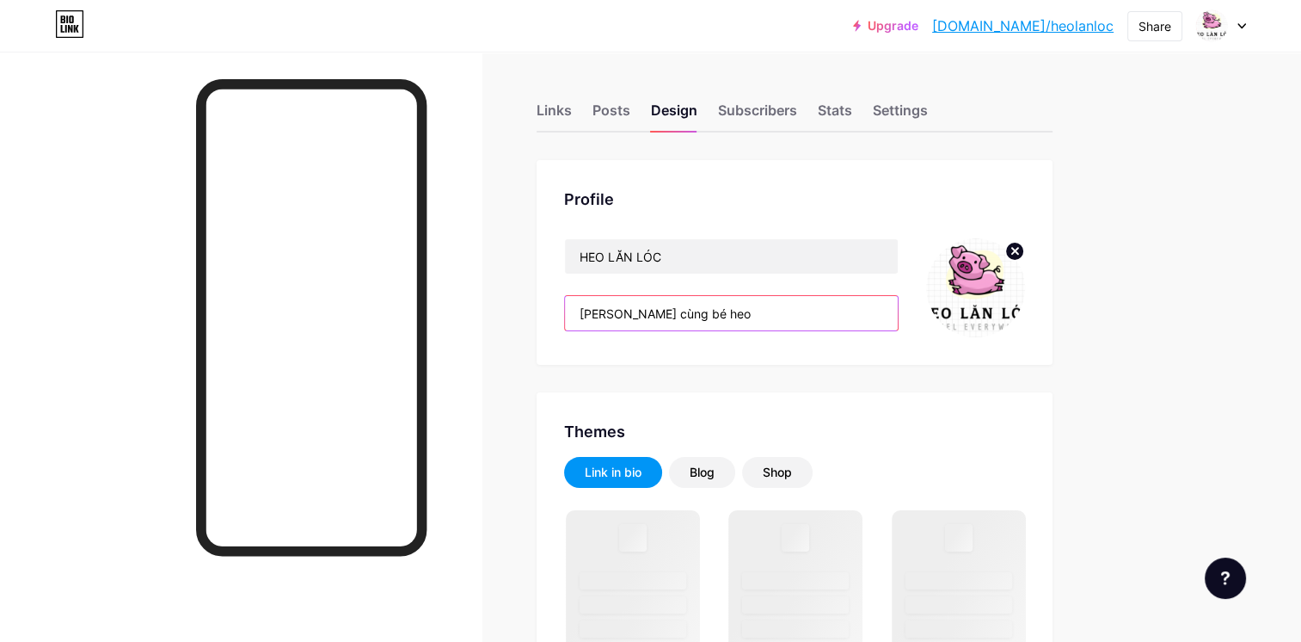
click at [695, 311] on input "Lăn cùng bé heo" at bounding box center [731, 313] width 333 height 34
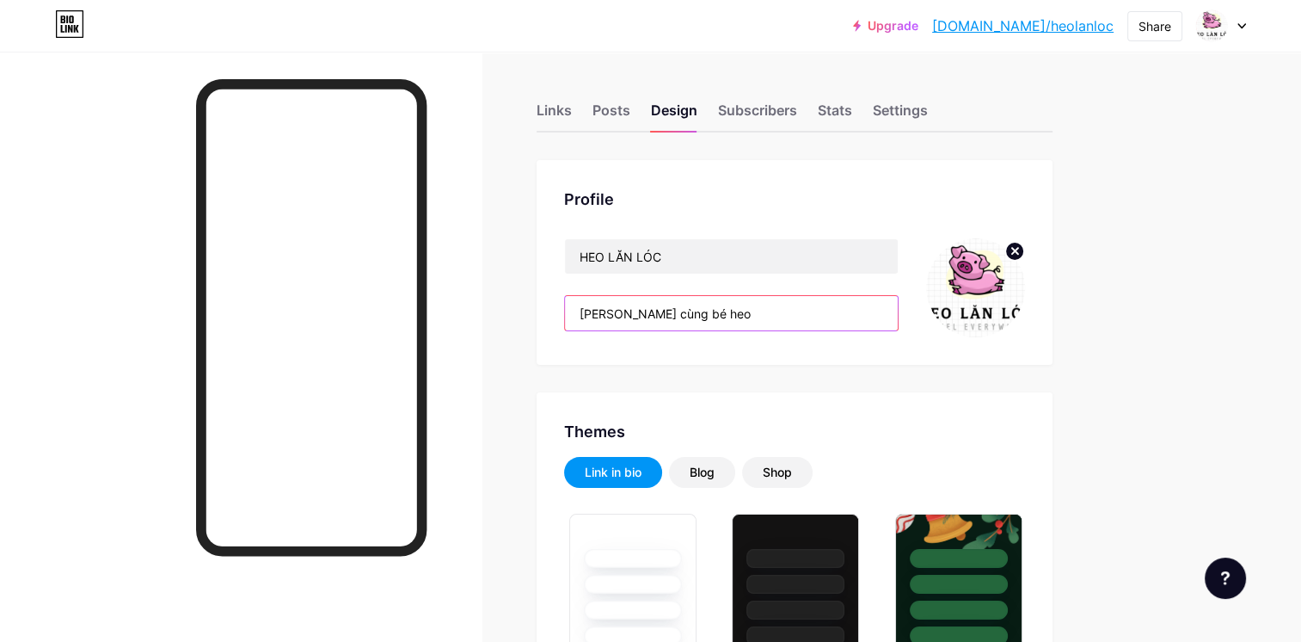
click at [695, 311] on input "Lăn cùng bé heo" at bounding box center [731, 313] width 333 height 34
drag, startPoint x: 675, startPoint y: 306, endPoint x: 526, endPoint y: 310, distance: 148.8
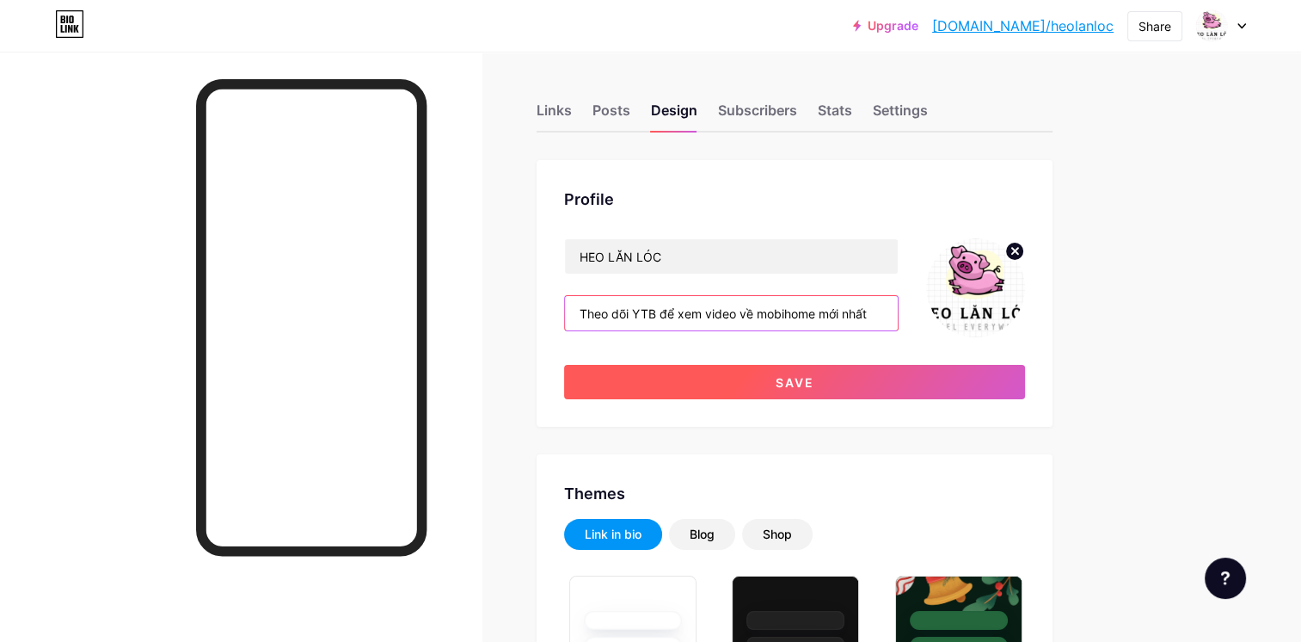
type input "Theo dõi YTB để xem video về mobihome mới nhất"
click at [673, 395] on button "Save" at bounding box center [794, 382] width 461 height 34
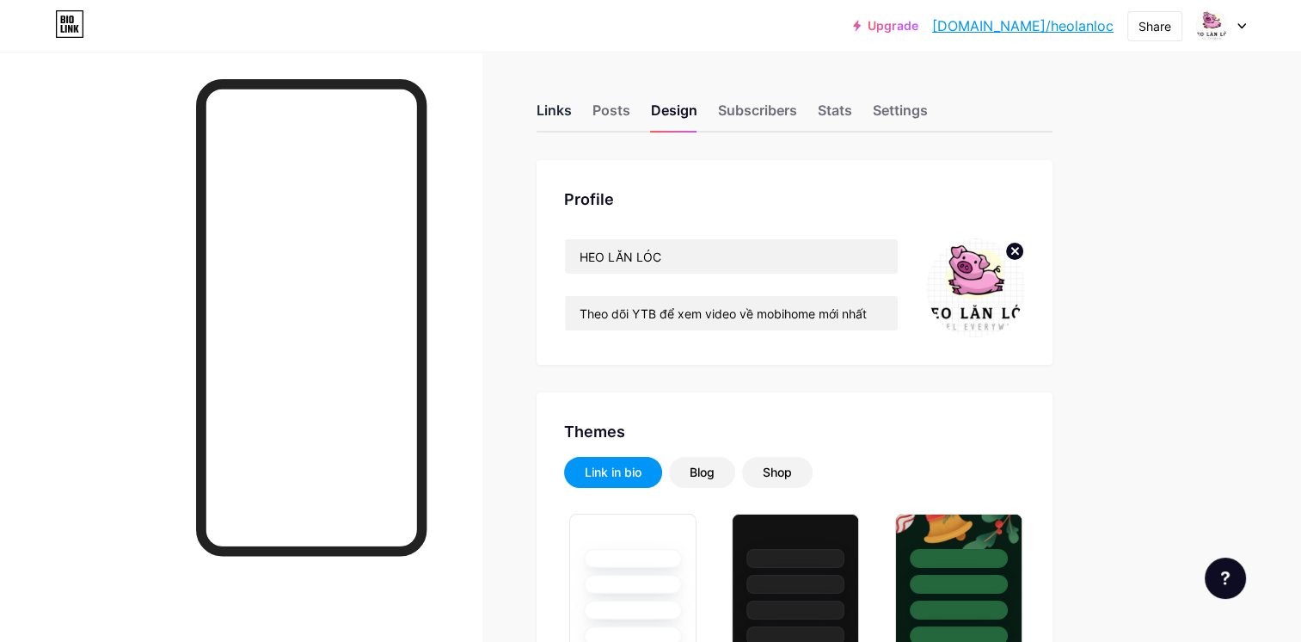
click at [569, 128] on div "Links" at bounding box center [554, 115] width 35 height 31
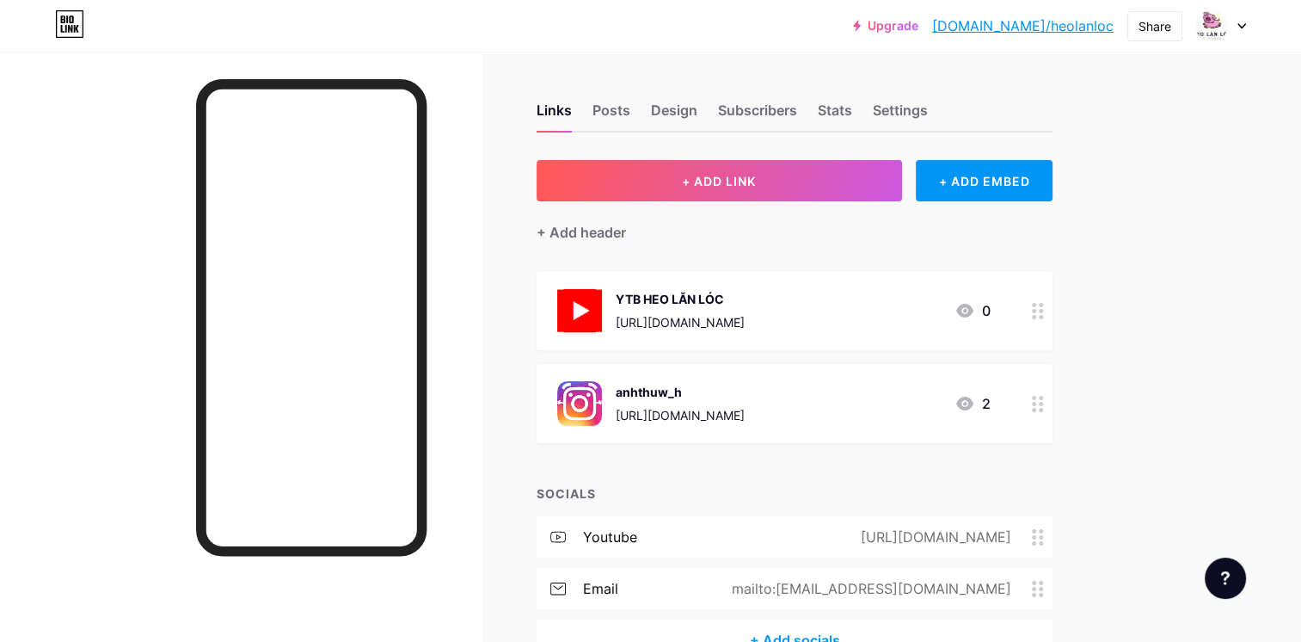
click at [500, 325] on div "Links Posts Design Subscribers Stats Settings + ADD LINK + ADD EMBED + Add head…" at bounding box center [562, 399] width 1125 height 695
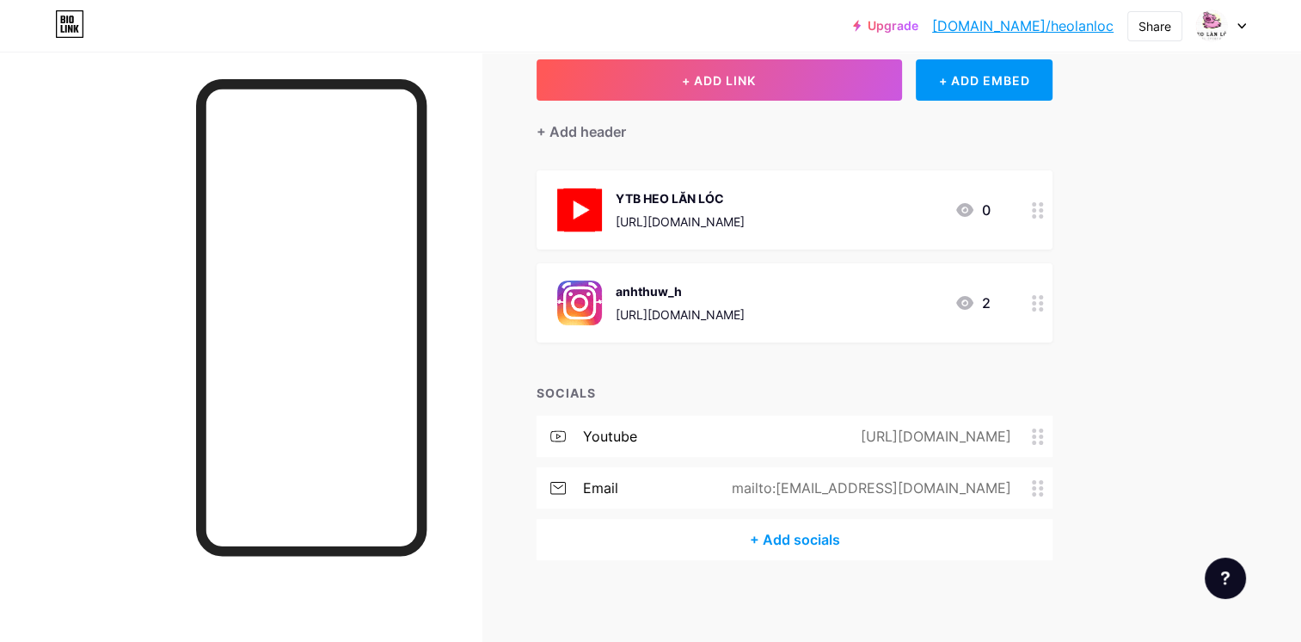
scroll to position [17, 0]
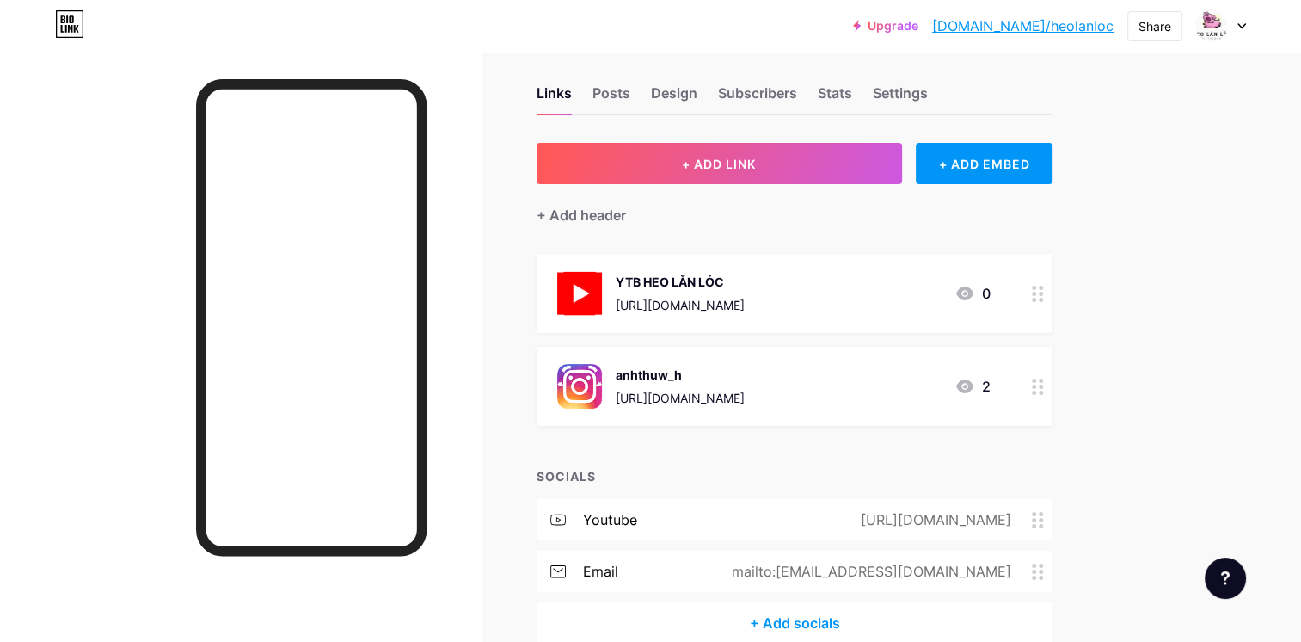
click at [94, 207] on div at bounding box center [241, 373] width 482 height 642
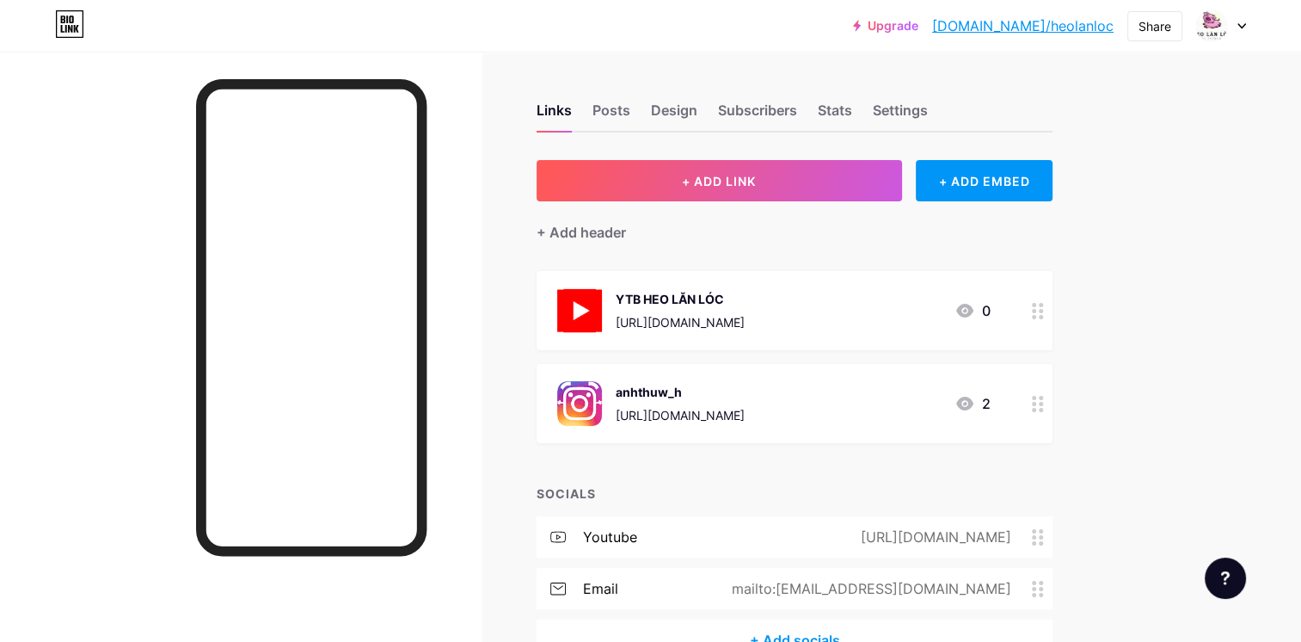
click at [1037, 404] on icon at bounding box center [1038, 404] width 12 height 16
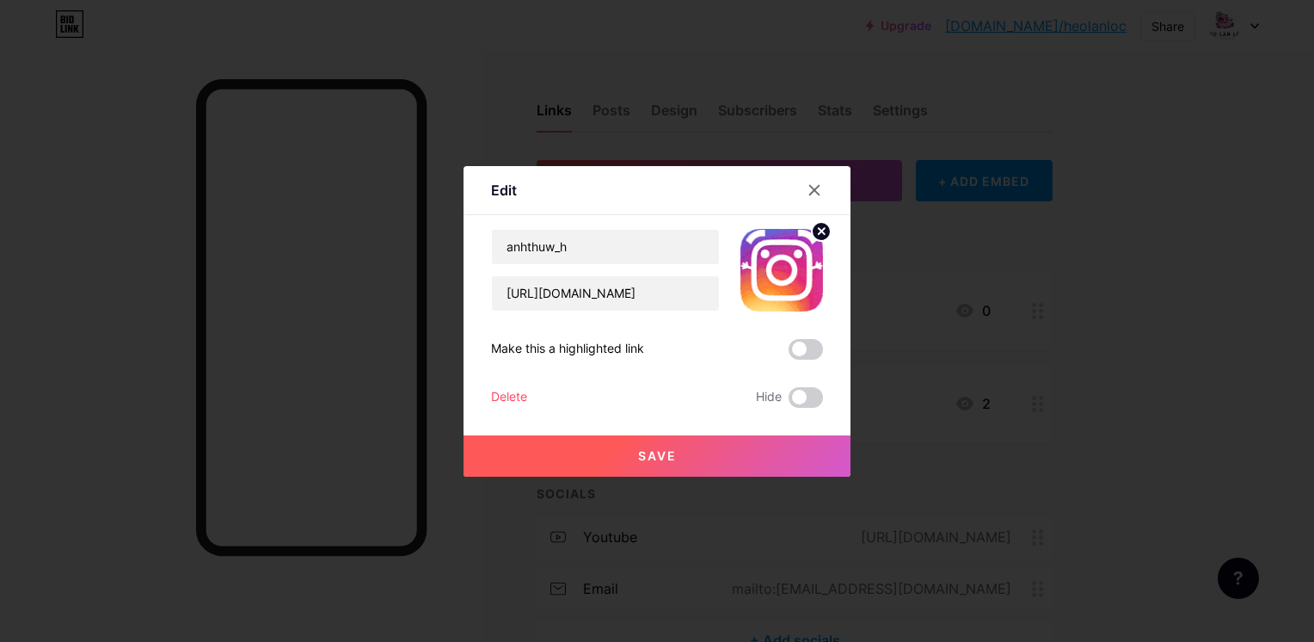
click at [504, 397] on div "Delete" at bounding box center [509, 397] width 36 height 21
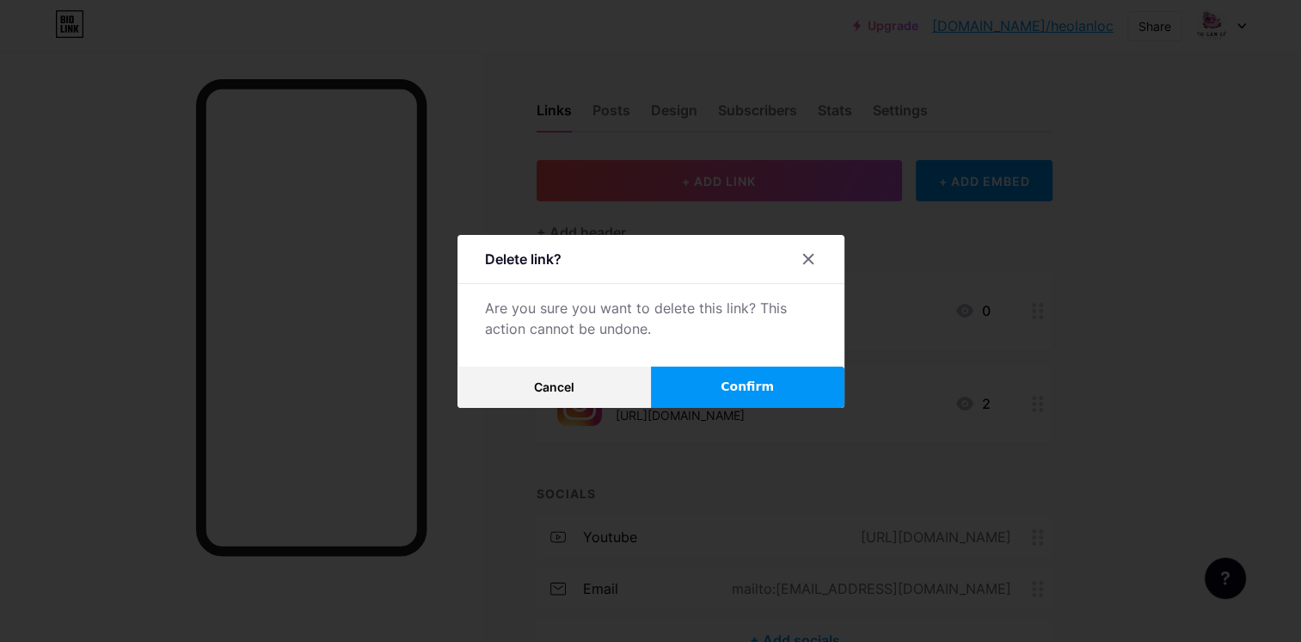
click at [687, 381] on button "Confirm" at bounding box center [747, 386] width 193 height 41
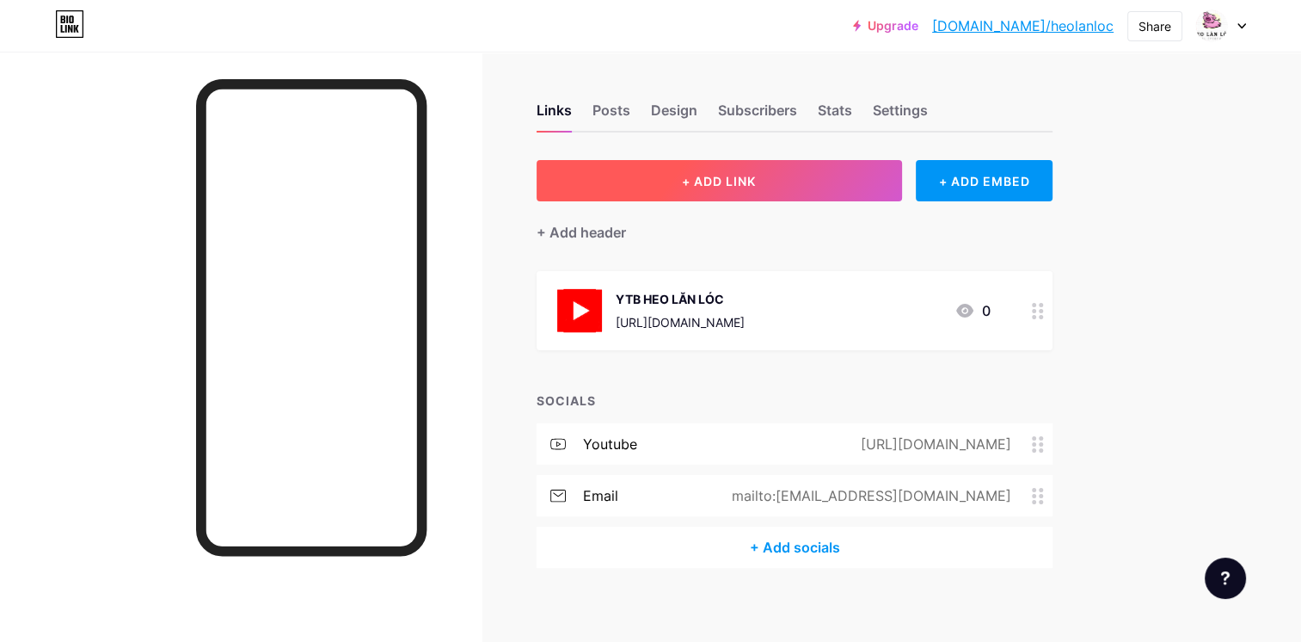
click at [744, 191] on button "+ ADD LINK" at bounding box center [719, 180] width 365 height 41
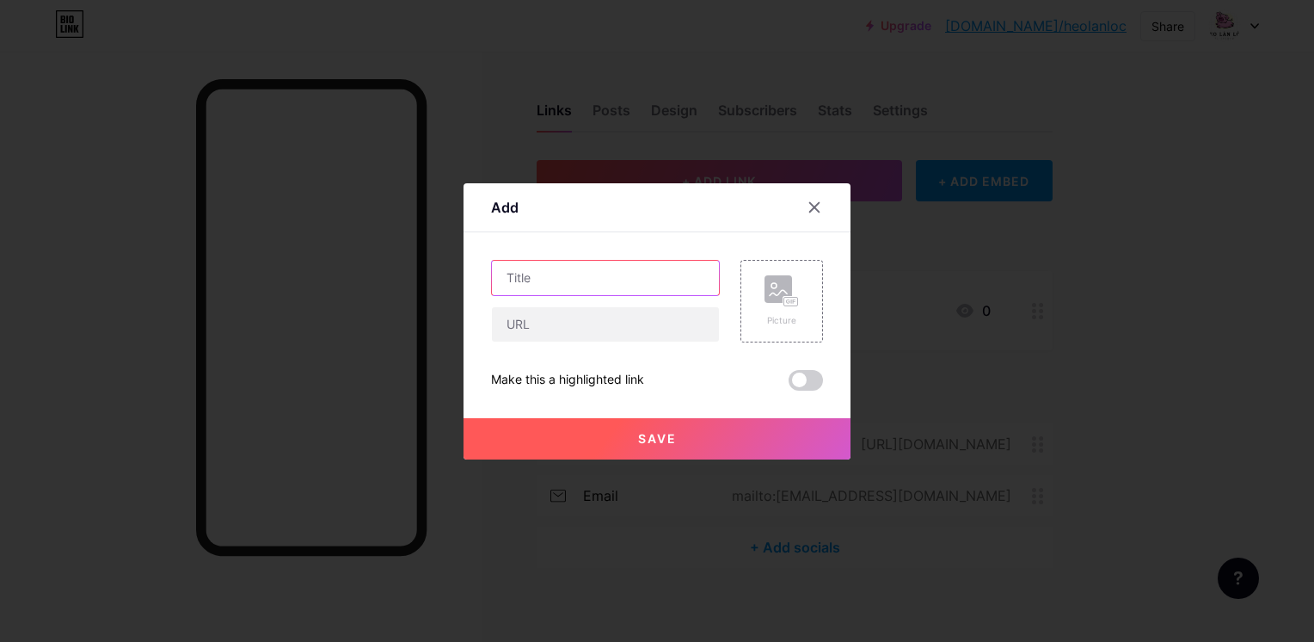
click at [595, 286] on input "text" at bounding box center [605, 278] width 227 height 34
type input "Liên hệ công việc"
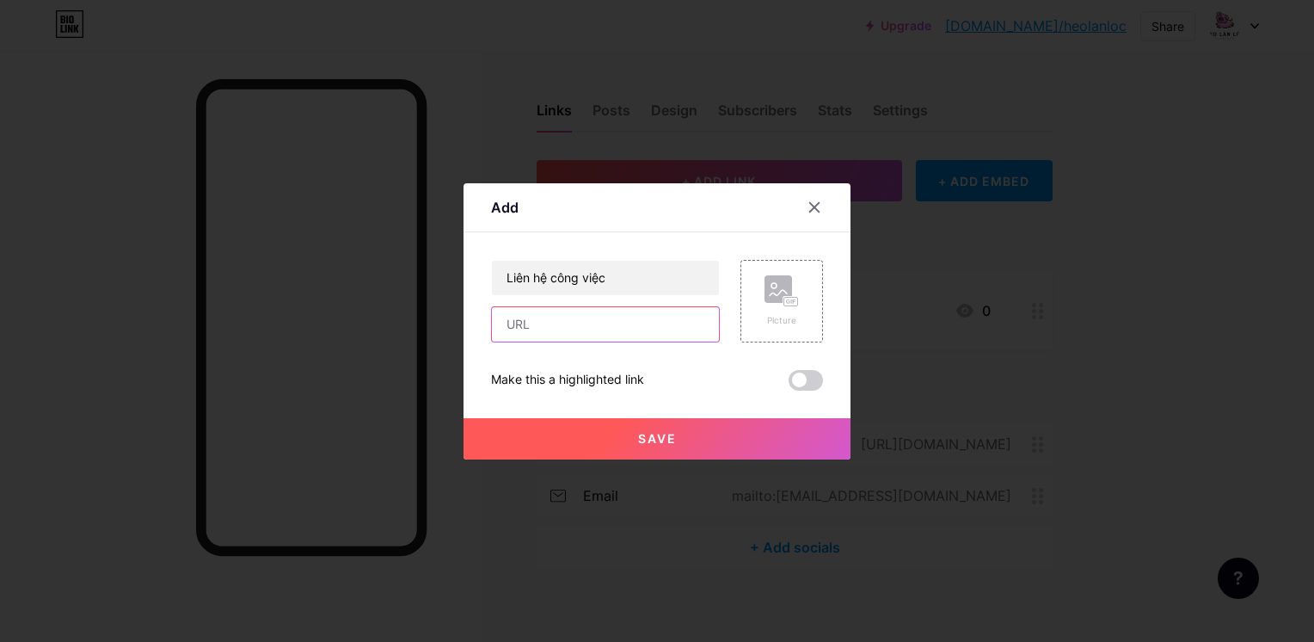
click at [585, 322] on input "text" at bounding box center [605, 324] width 227 height 34
type input "m"
type input "g"
type input "E"
click at [829, 201] on div at bounding box center [825, 207] width 52 height 31
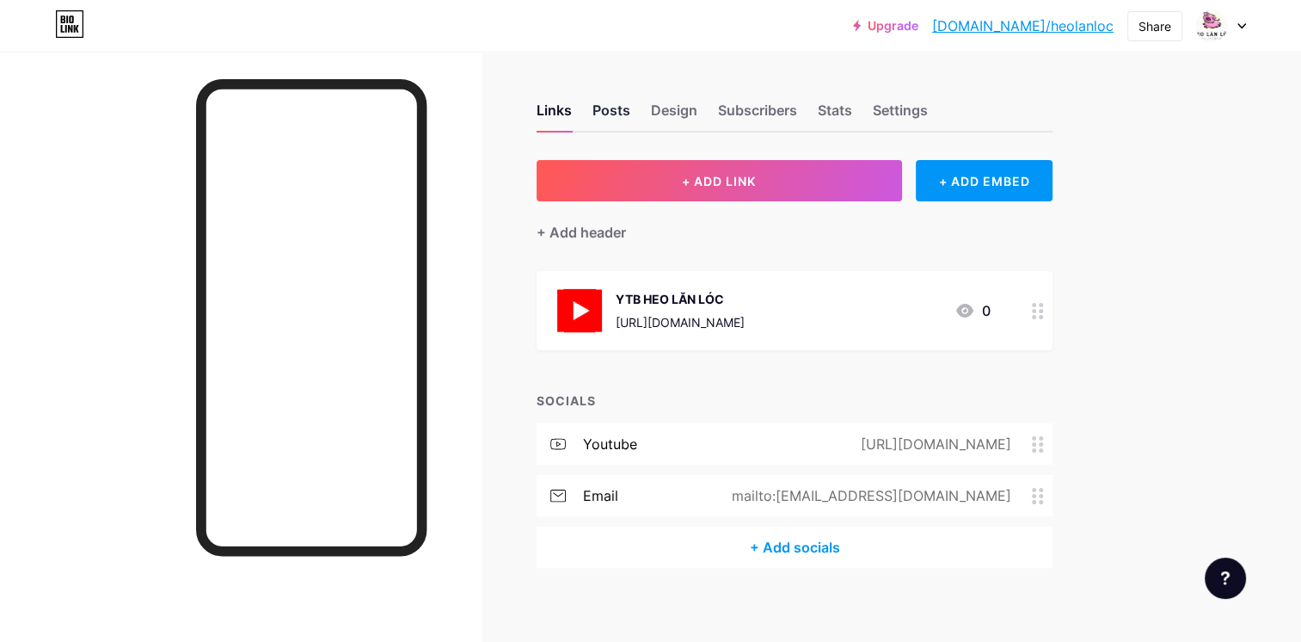
click at [610, 114] on div "Posts" at bounding box center [611, 115] width 38 height 31
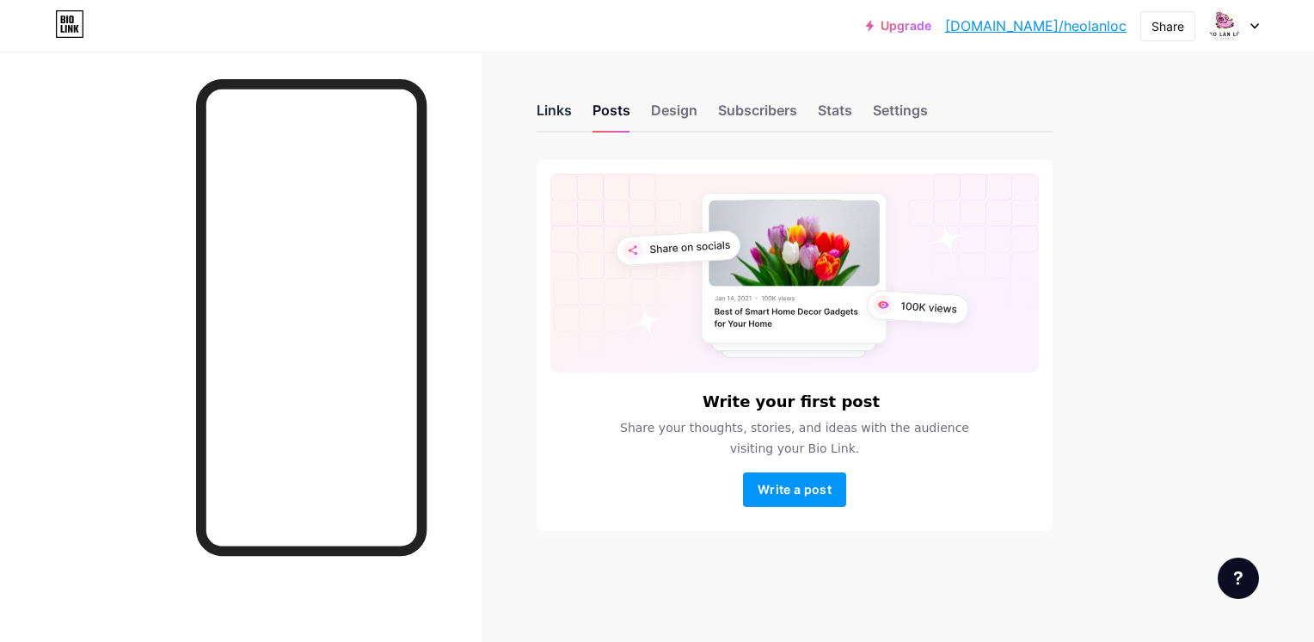
click at [571, 107] on div "Links" at bounding box center [554, 115] width 35 height 31
